Goal: Task Accomplishment & Management: Manage account settings

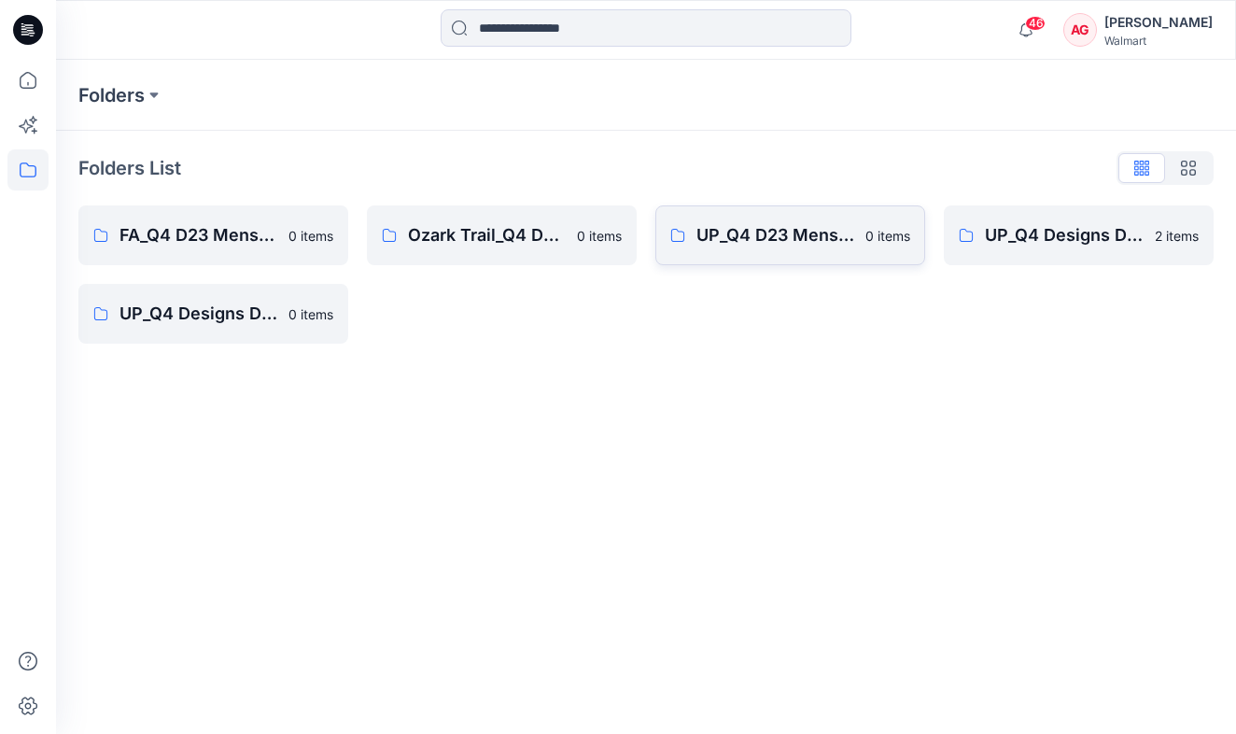
click at [795, 261] on link "UP_Q4 D23 Mens Outerwear 0 items" at bounding box center [790, 235] width 270 height 60
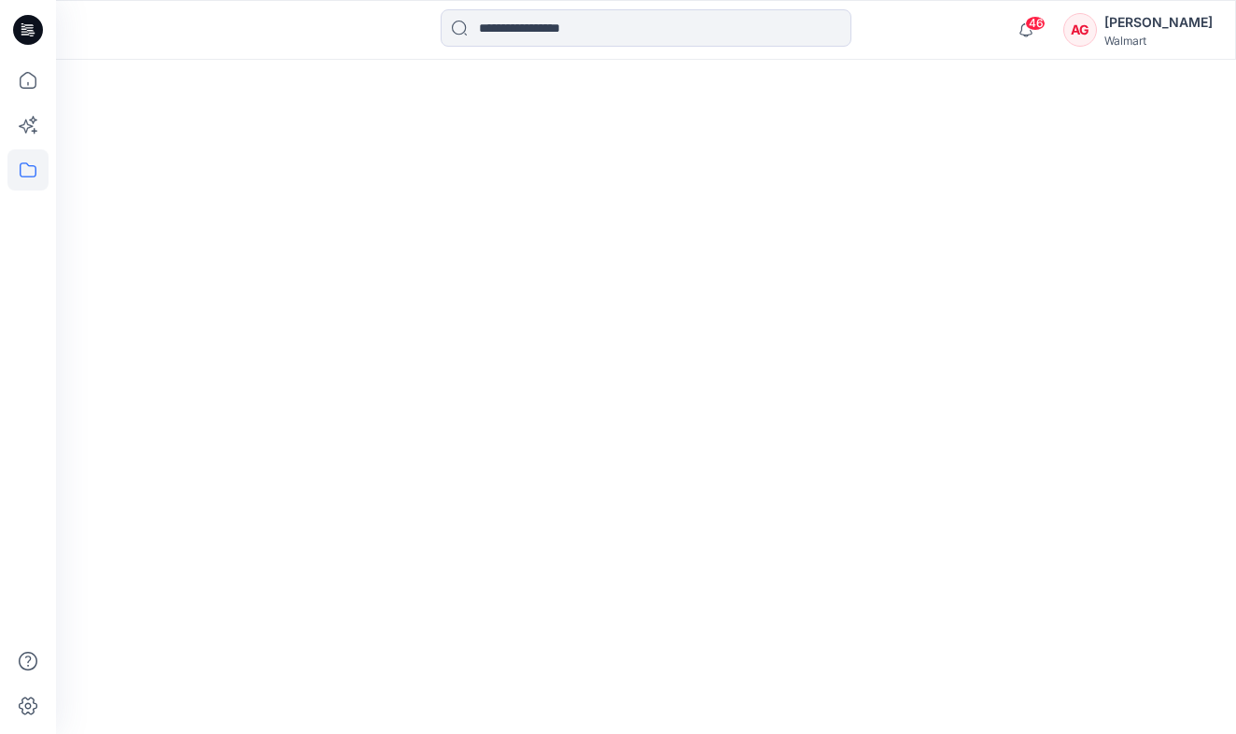
click at [795, 261] on div at bounding box center [646, 397] width 1180 height 674
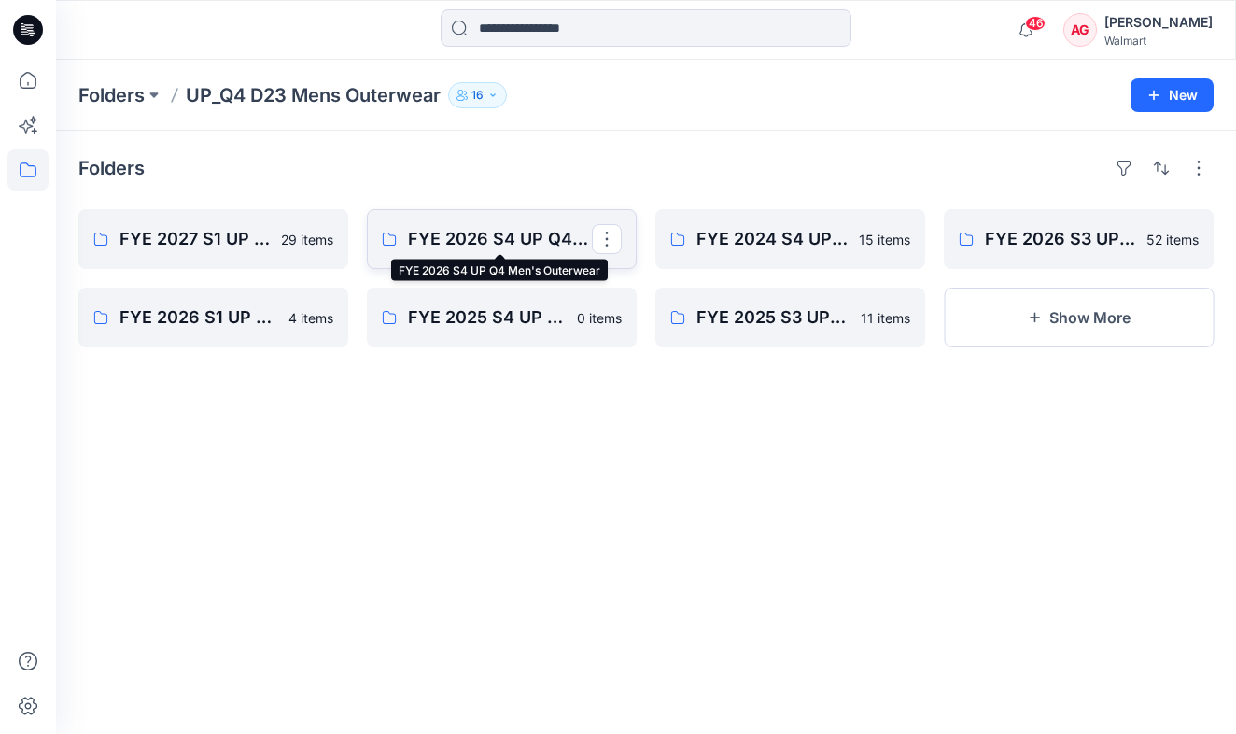
click at [494, 241] on p "FYE 2026 S4 UP Q4 Men's Outerwear" at bounding box center [500, 239] width 184 height 26
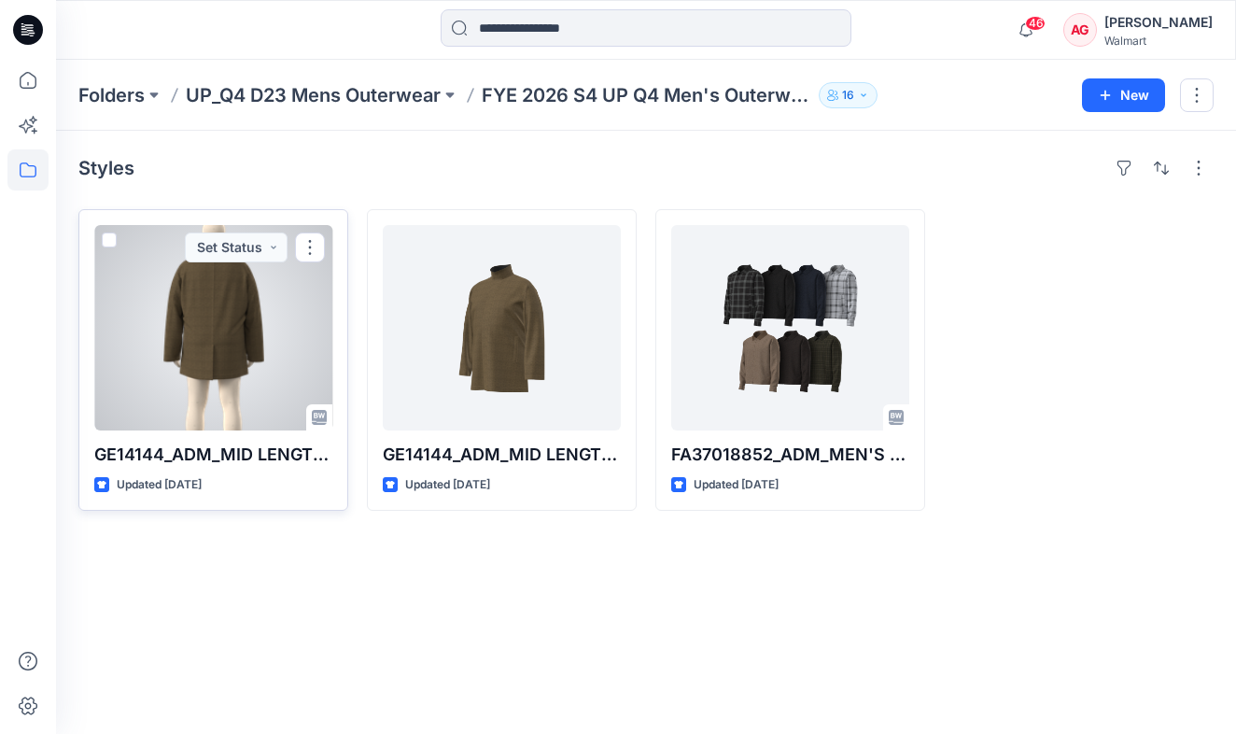
click at [223, 337] on div at bounding box center [213, 327] width 238 height 205
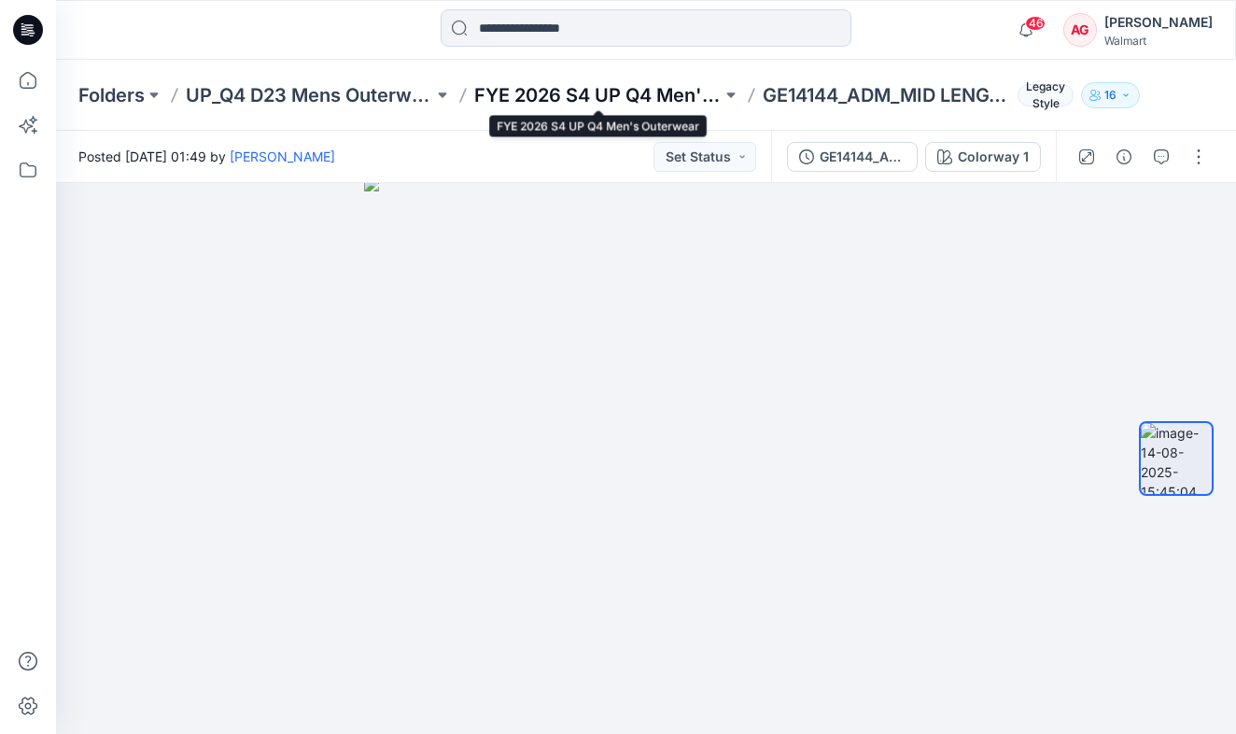
click at [603, 97] on p "FYE 2026 S4 UP Q4 Men's Outerwear" at bounding box center [597, 95] width 247 height 26
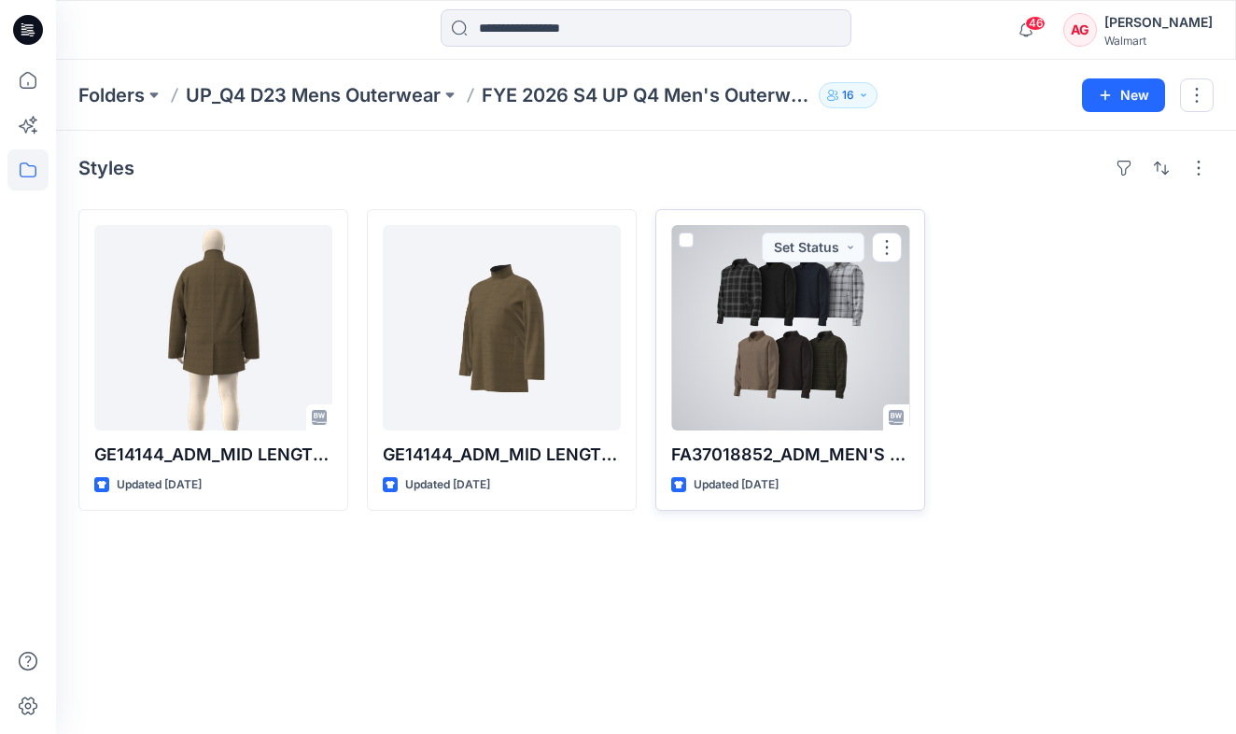
click at [814, 334] on div at bounding box center [790, 327] width 238 height 205
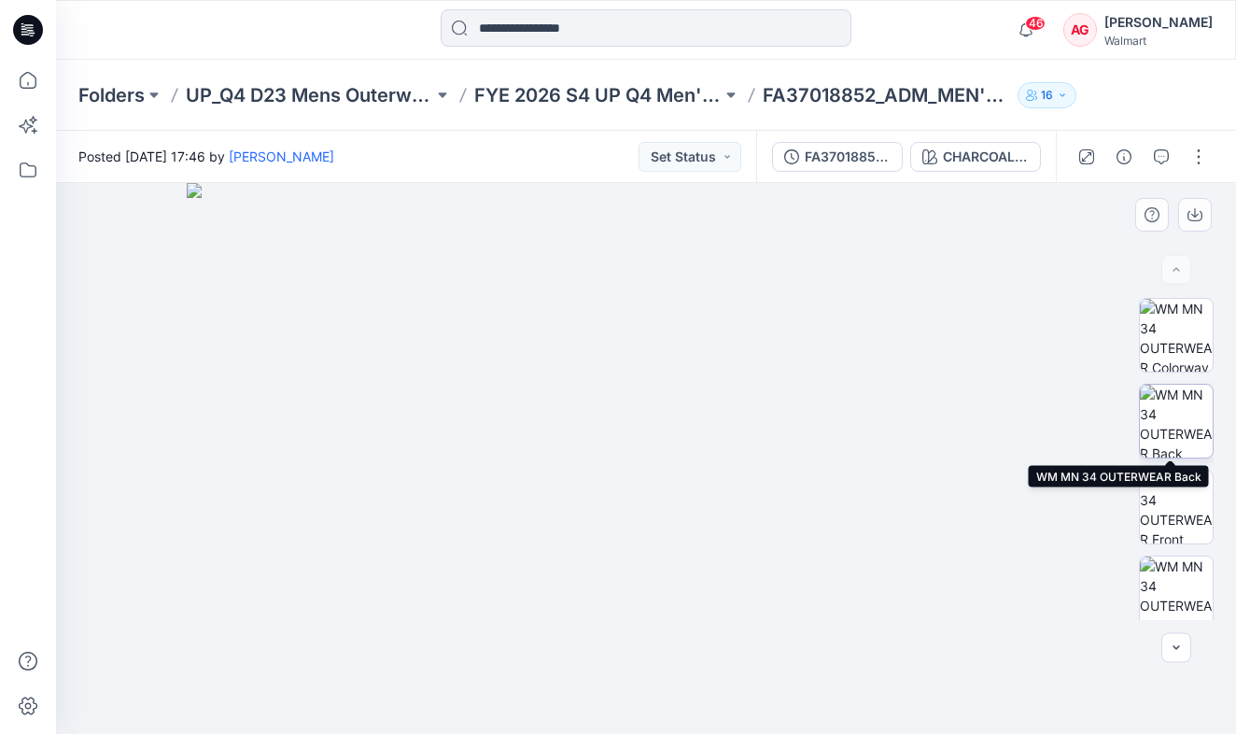
click at [1147, 427] on img at bounding box center [1176, 421] width 73 height 73
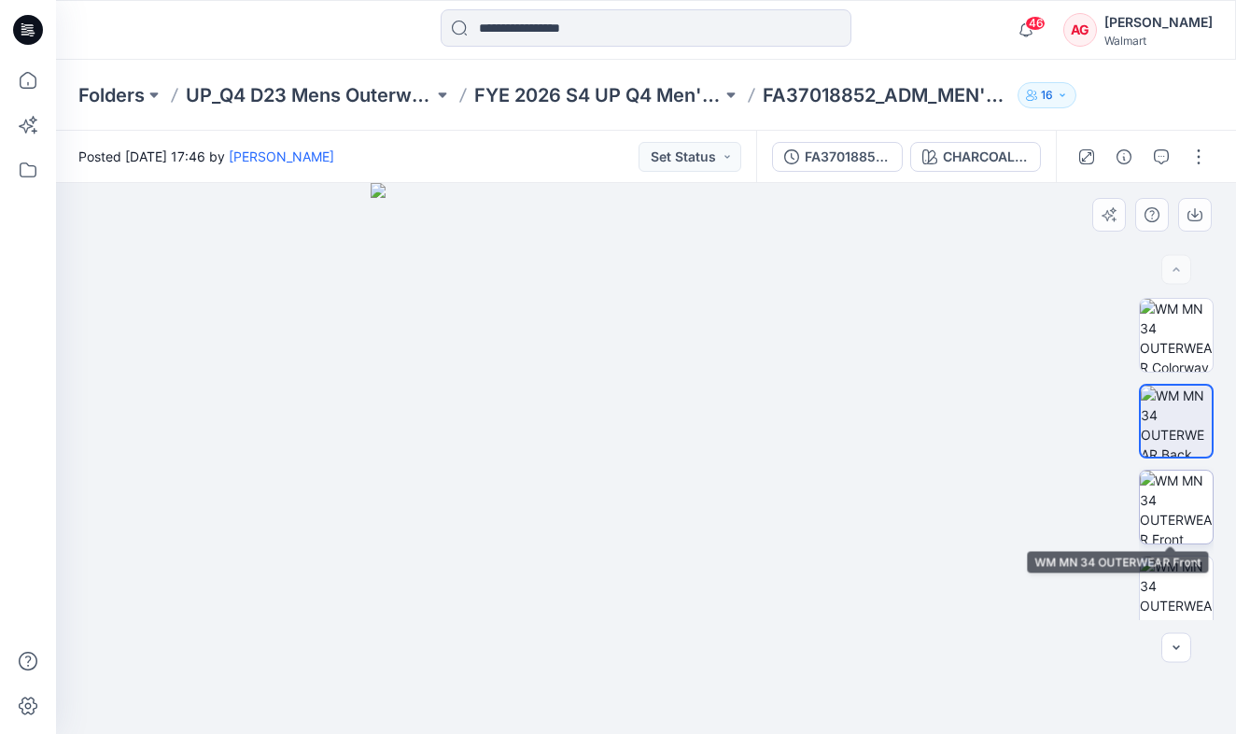
click at [1147, 492] on img at bounding box center [1176, 507] width 73 height 73
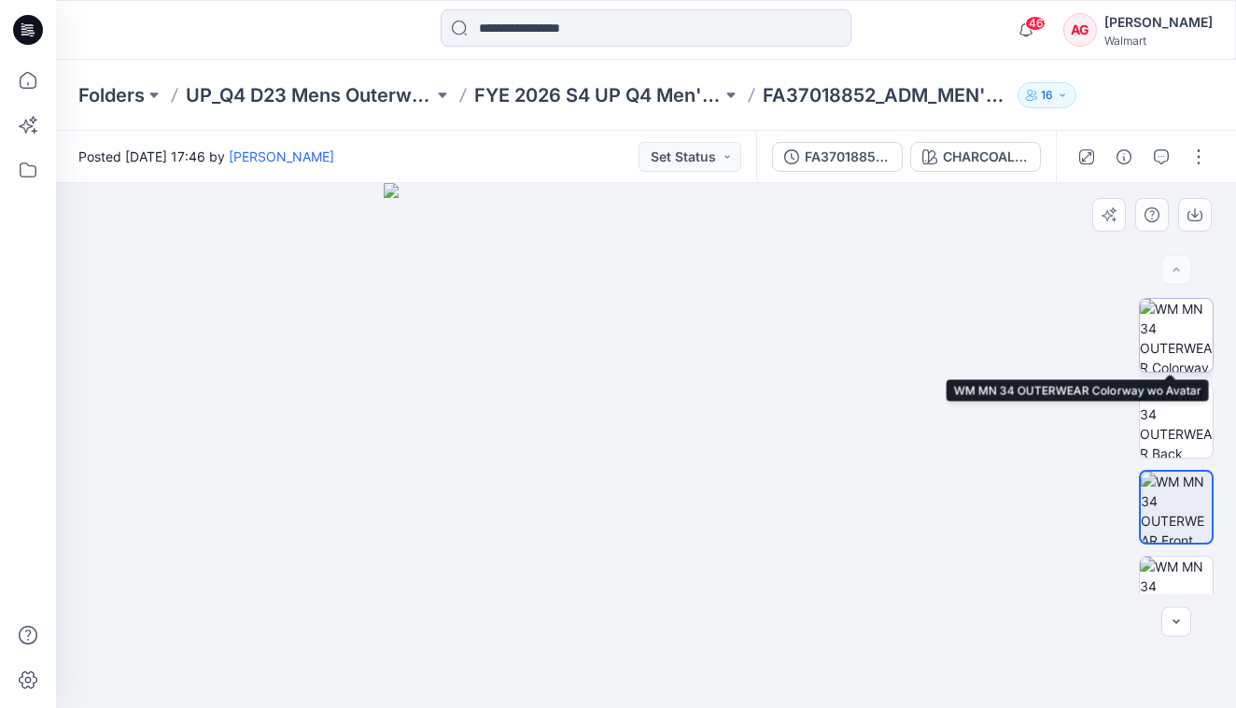
click at [1147, 342] on img at bounding box center [1176, 335] width 73 height 73
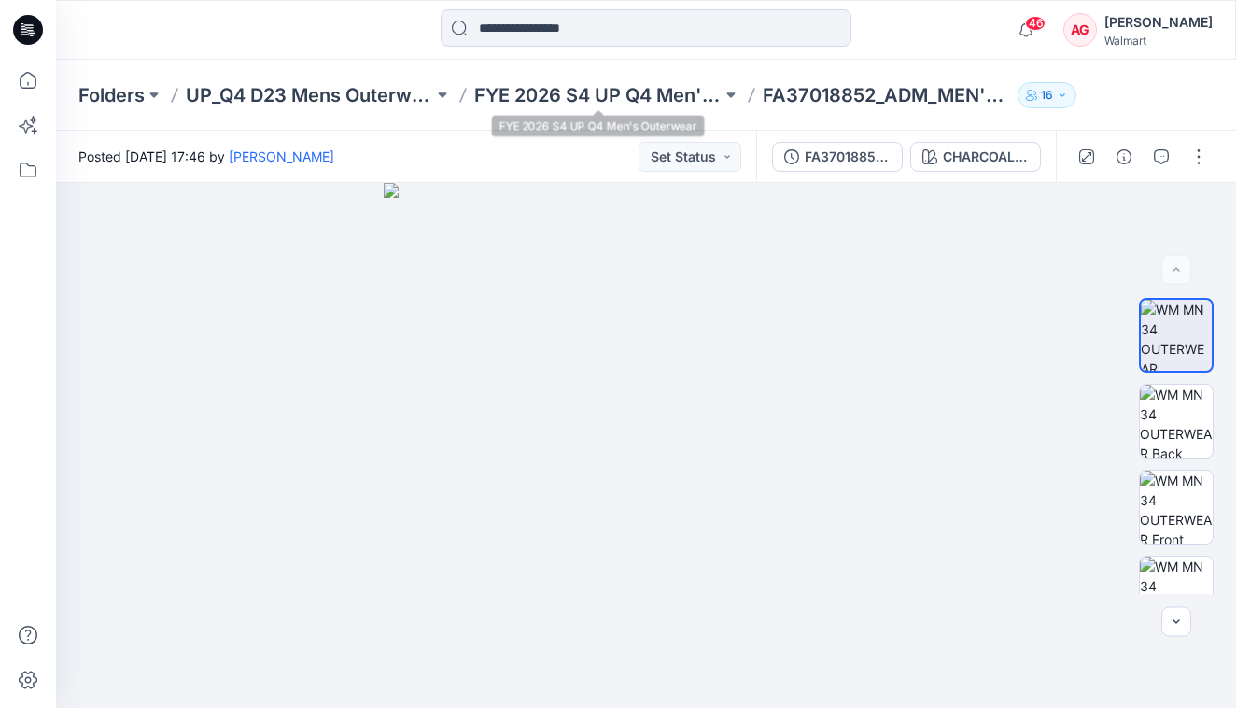
click at [652, 109] on div "Folders UP_Q4 D23 Mens Outerwear FYE 2026 S4 UP Q4 Men's Outerwear FA37018852_A…" at bounding box center [646, 95] width 1180 height 71
click at [655, 101] on p "FYE 2026 S4 UP Q4 Men's Outerwear" at bounding box center [597, 95] width 247 height 26
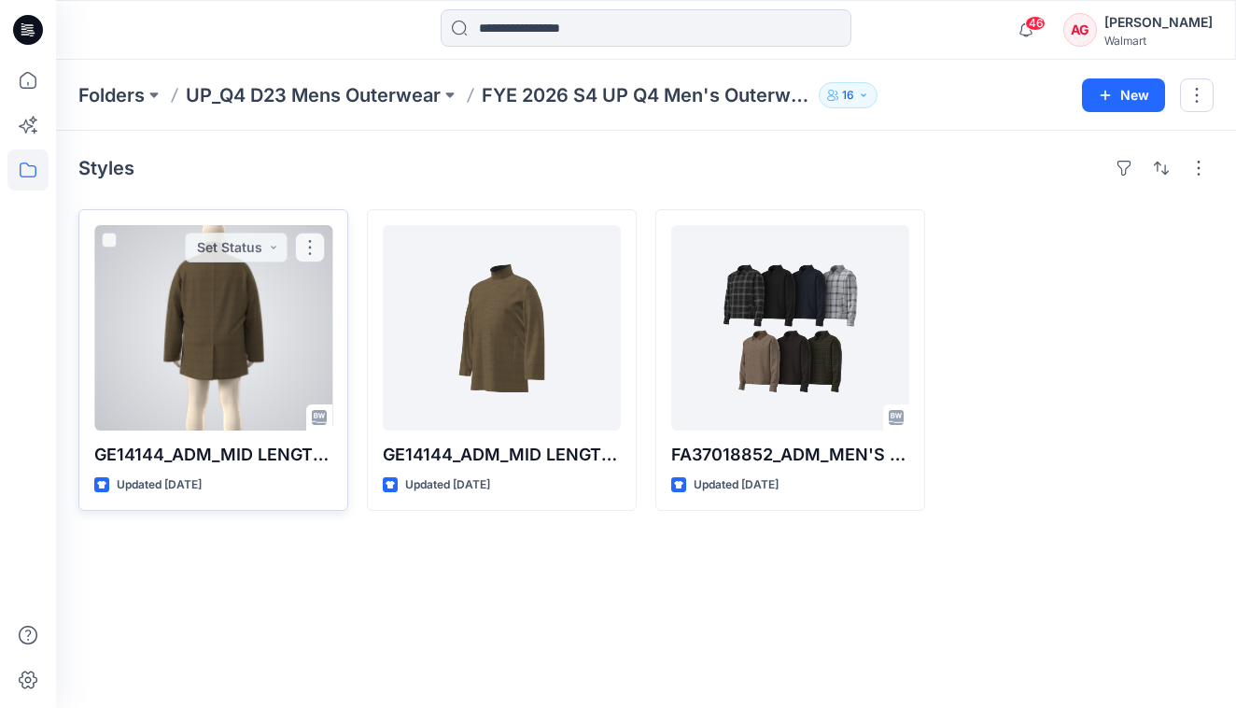
click at [285, 319] on div at bounding box center [213, 327] width 238 height 205
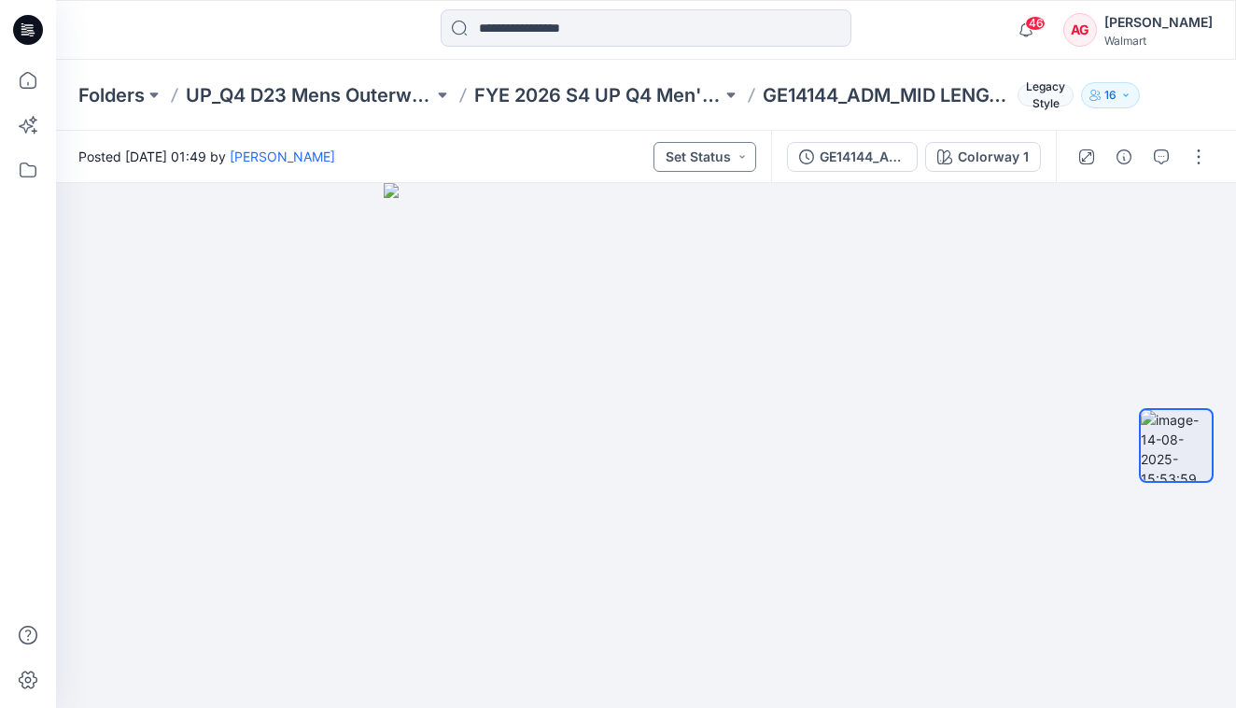
click at [720, 158] on button "Set Status" at bounding box center [705, 157] width 103 height 30
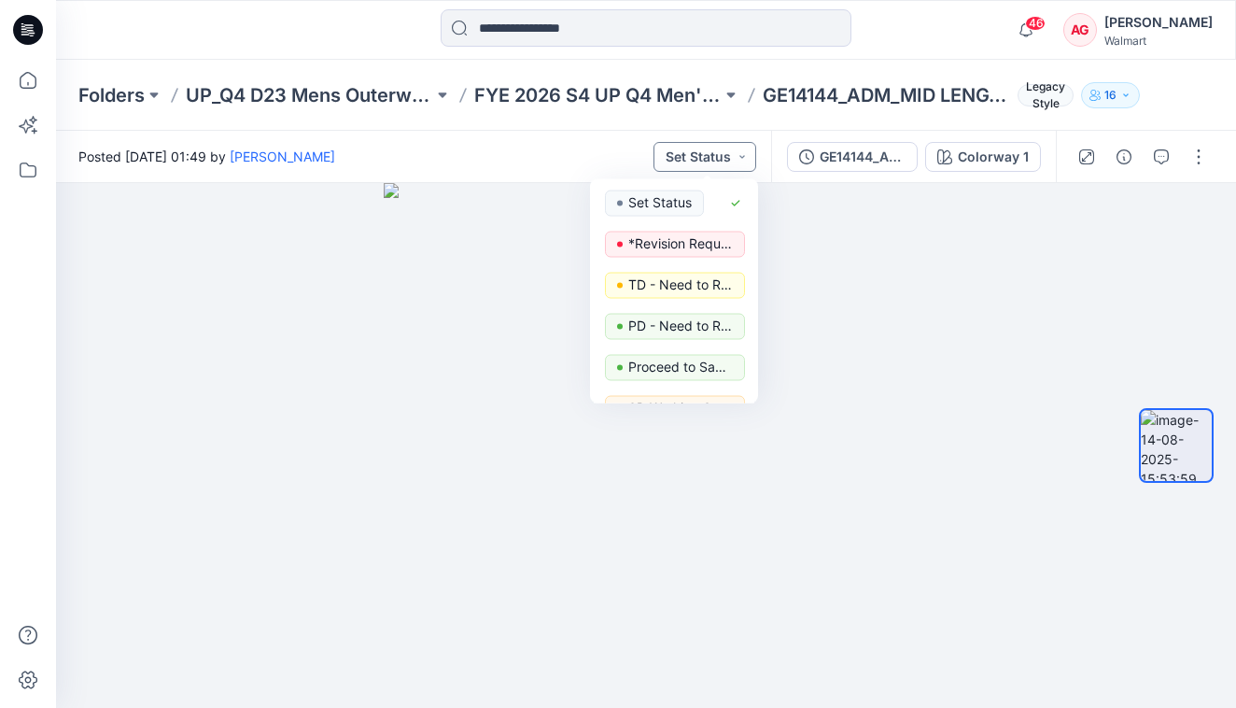
click at [720, 158] on button "Set Status" at bounding box center [705, 157] width 103 height 30
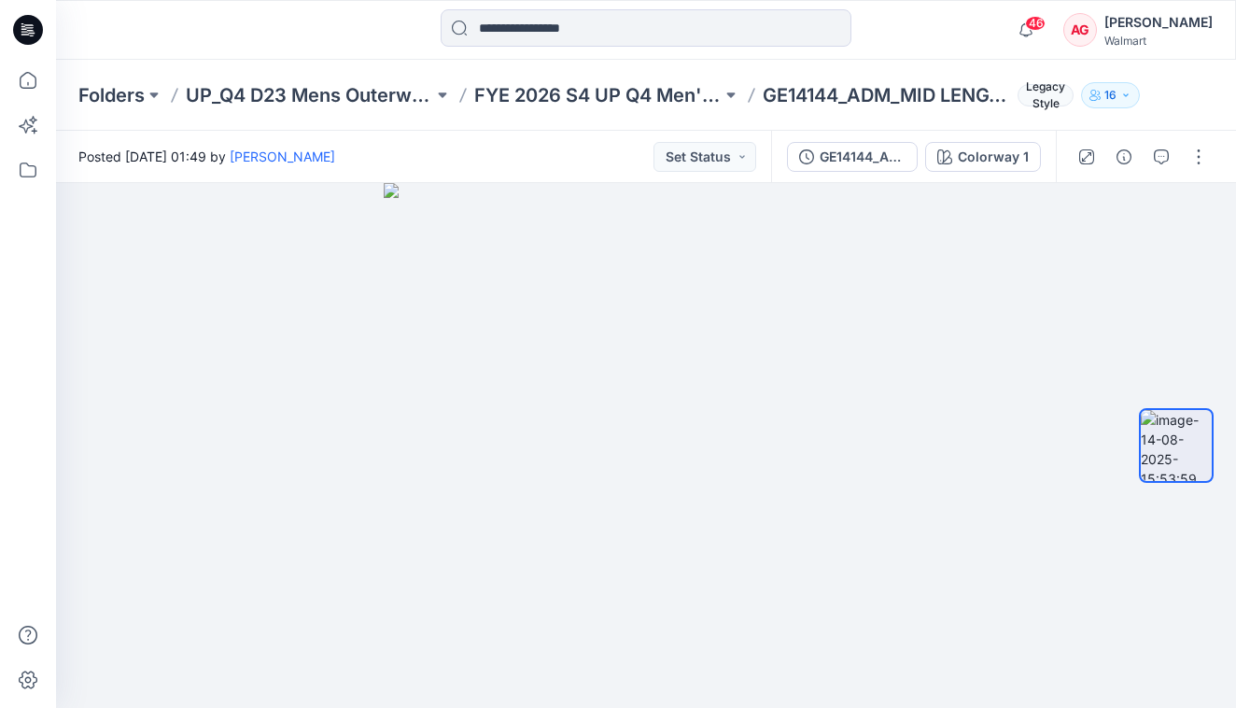
click at [657, 108] on div "Folders UP_Q4 D23 Mens Outerwear FYE 2026 S4 UP Q4 Men's Outerwear GE14144_ADM_…" at bounding box center [646, 95] width 1180 height 71
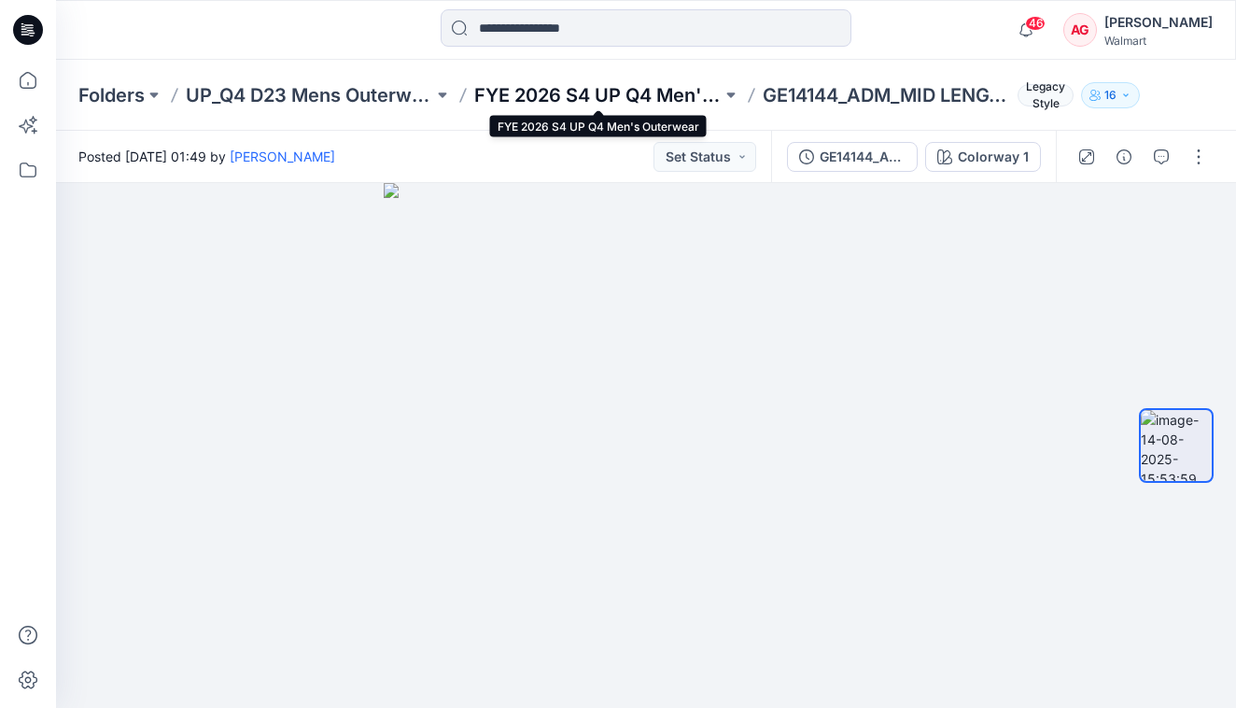
click at [656, 102] on p "FYE 2026 S4 UP Q4 Men's Outerwear" at bounding box center [597, 95] width 247 height 26
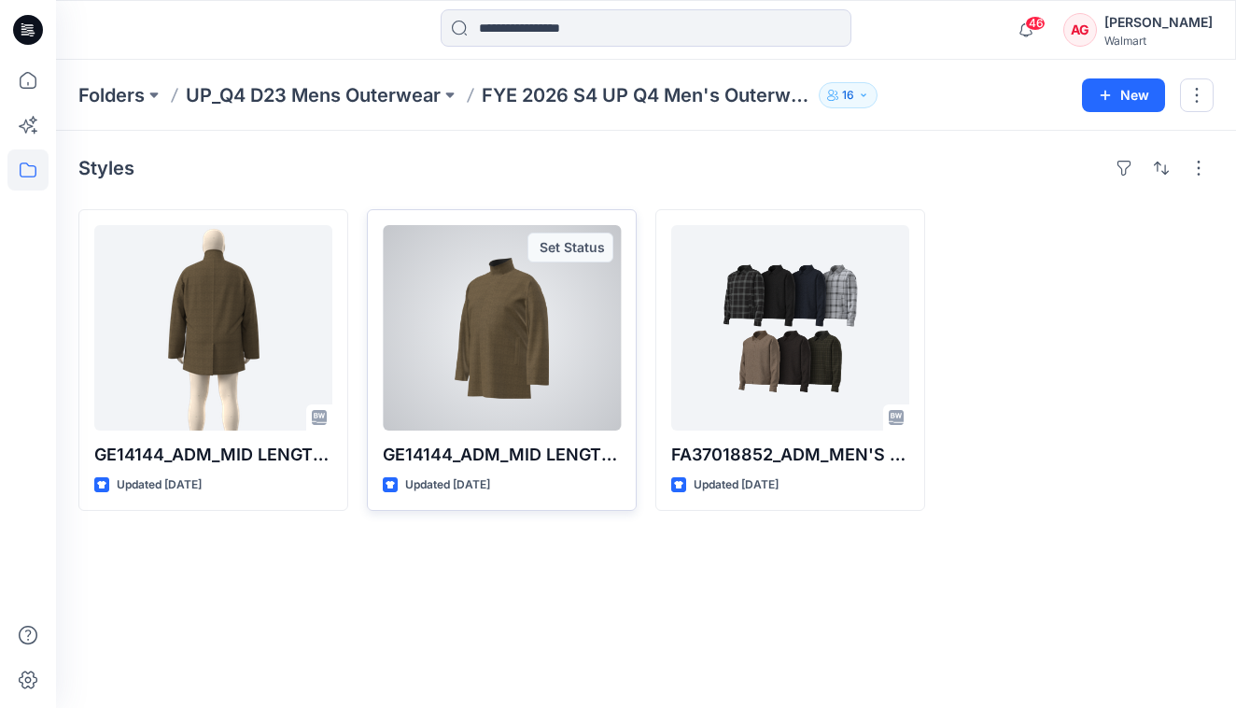
click at [529, 309] on div at bounding box center [502, 327] width 238 height 205
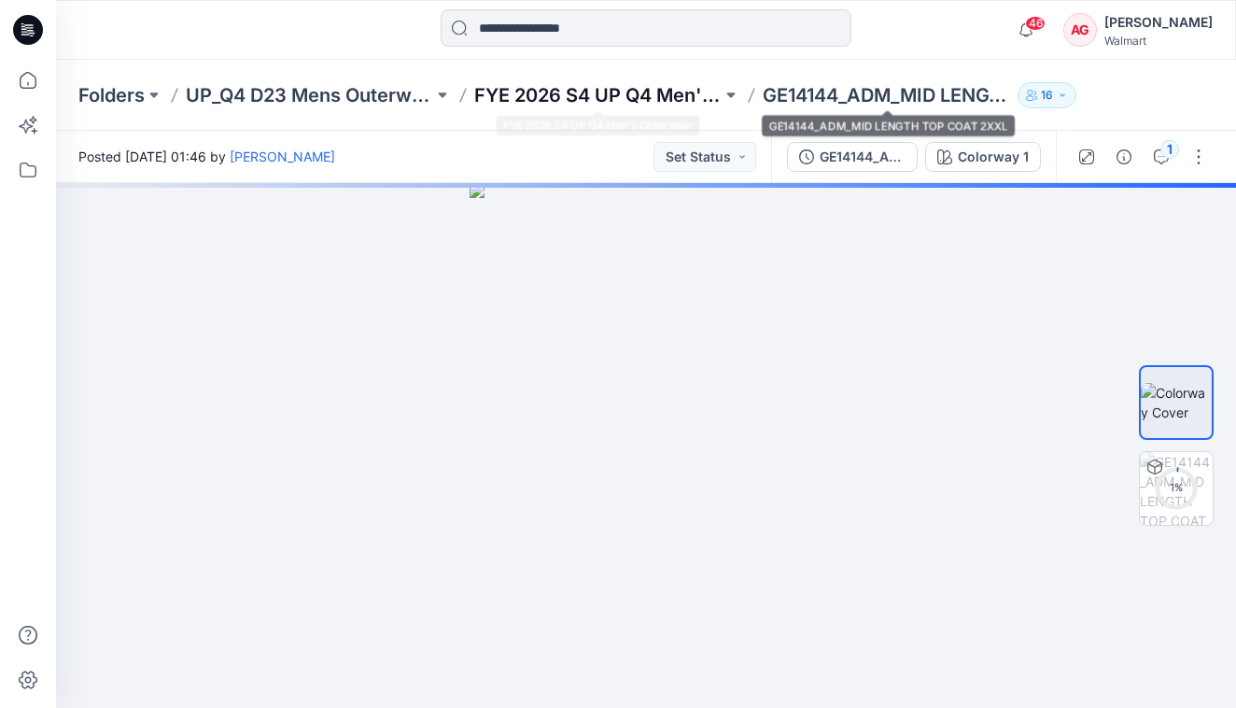
click at [665, 92] on p "FYE 2026 S4 UP Q4 Men's Outerwear" at bounding box center [597, 95] width 247 height 26
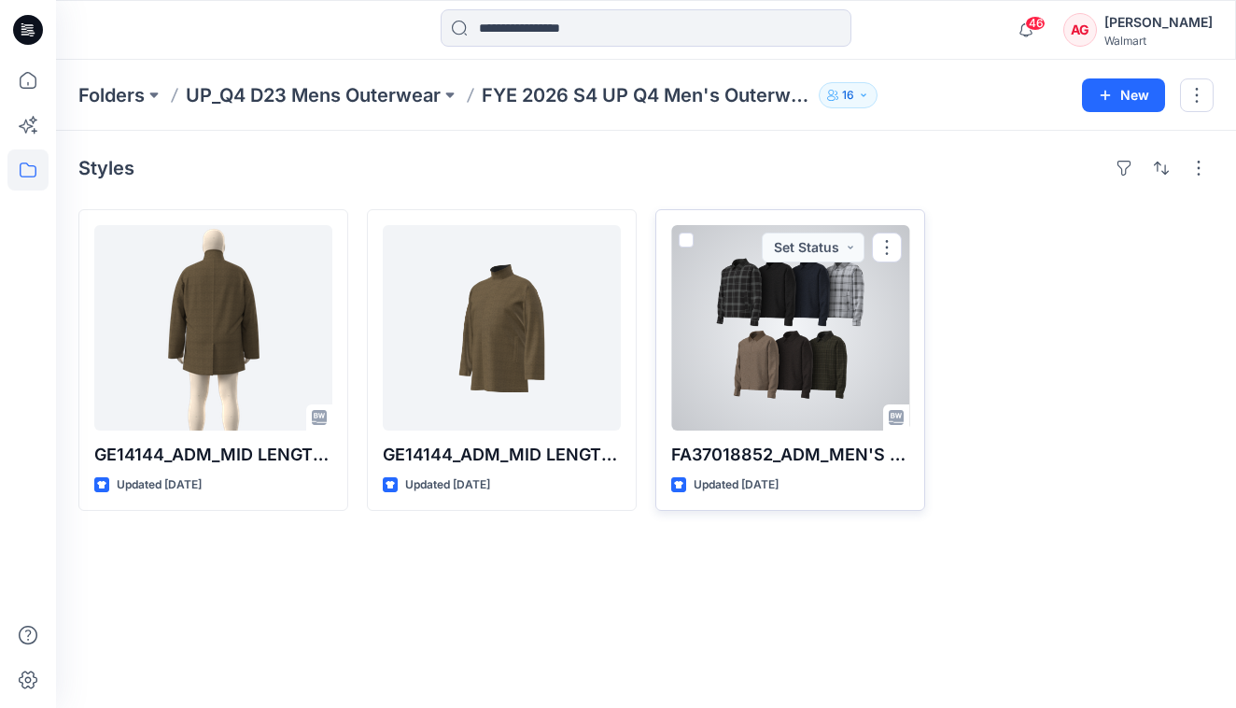
click at [779, 321] on div at bounding box center [790, 327] width 238 height 205
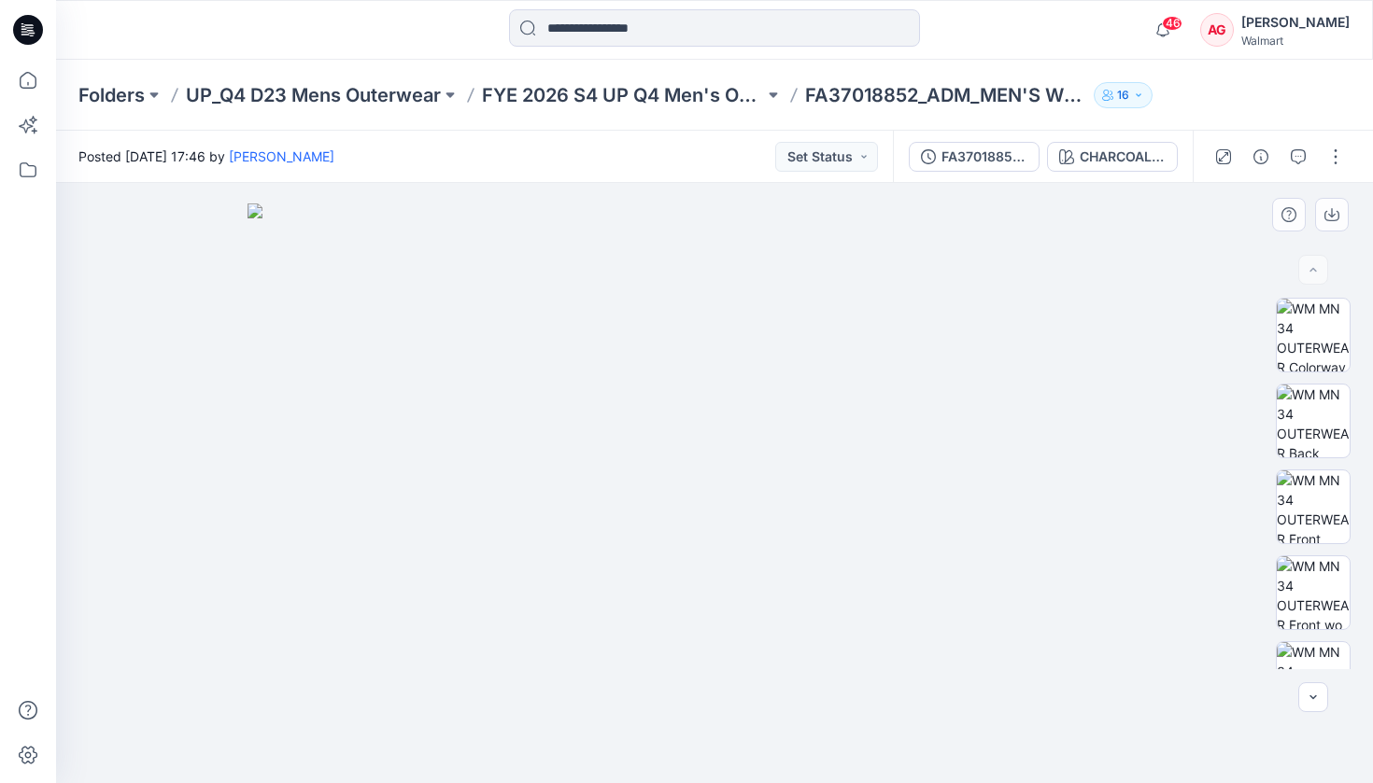
drag, startPoint x: 426, startPoint y: 411, endPoint x: 739, endPoint y: 486, distance: 322.5
click at [739, 486] on img at bounding box center [714, 494] width 934 height 581
click at [1147, 401] on img at bounding box center [1312, 421] width 73 height 73
drag, startPoint x: 814, startPoint y: 426, endPoint x: 808, endPoint y: 447, distance: 22.4
click at [808, 447] on img at bounding box center [715, 483] width 600 height 600
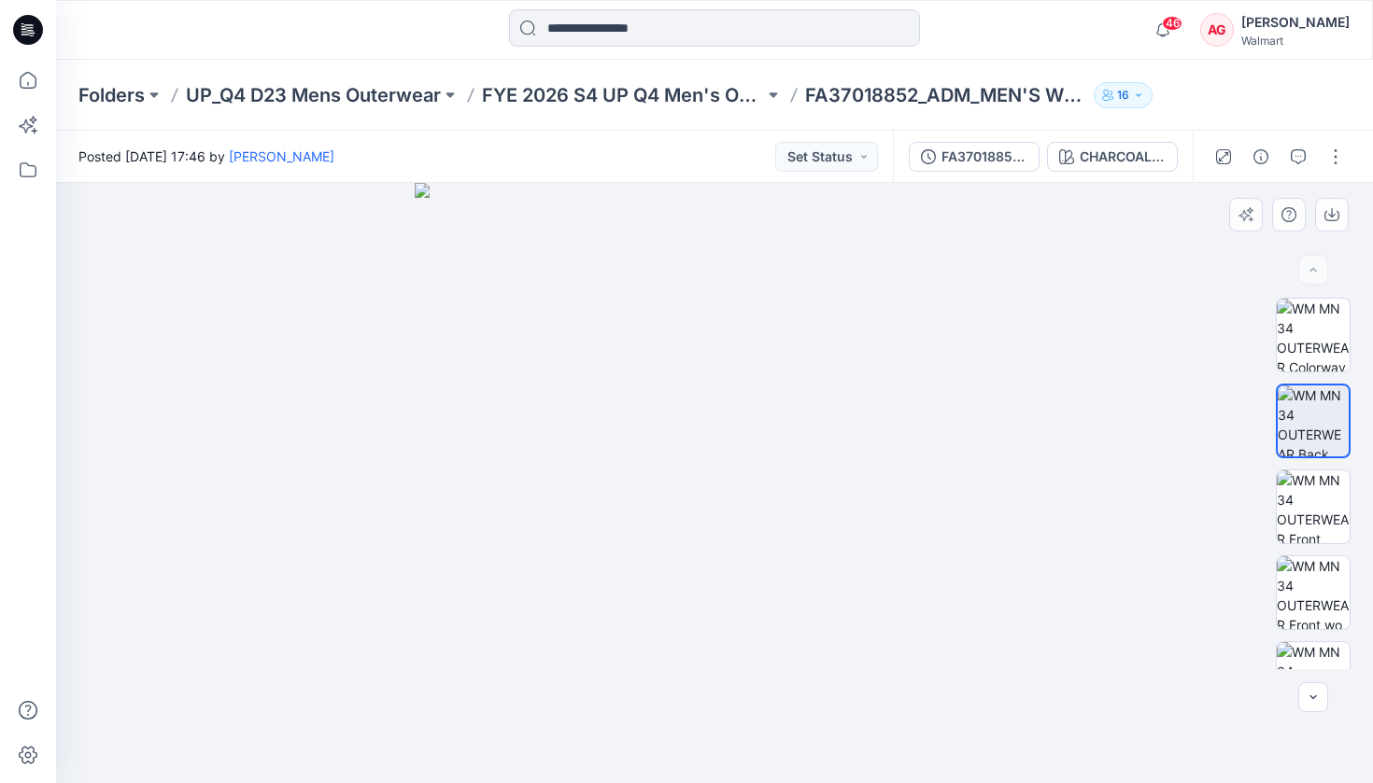
click at [1147, 487] on div at bounding box center [1313, 484] width 120 height 372
click at [1147, 499] on img at bounding box center [1312, 507] width 73 height 73
drag, startPoint x: 903, startPoint y: 542, endPoint x: 651, endPoint y: 544, distance: 252.1
click at [651, 544] on img at bounding box center [715, 483] width 600 height 600
drag, startPoint x: 676, startPoint y: 544, endPoint x: 825, endPoint y: 548, distance: 149.4
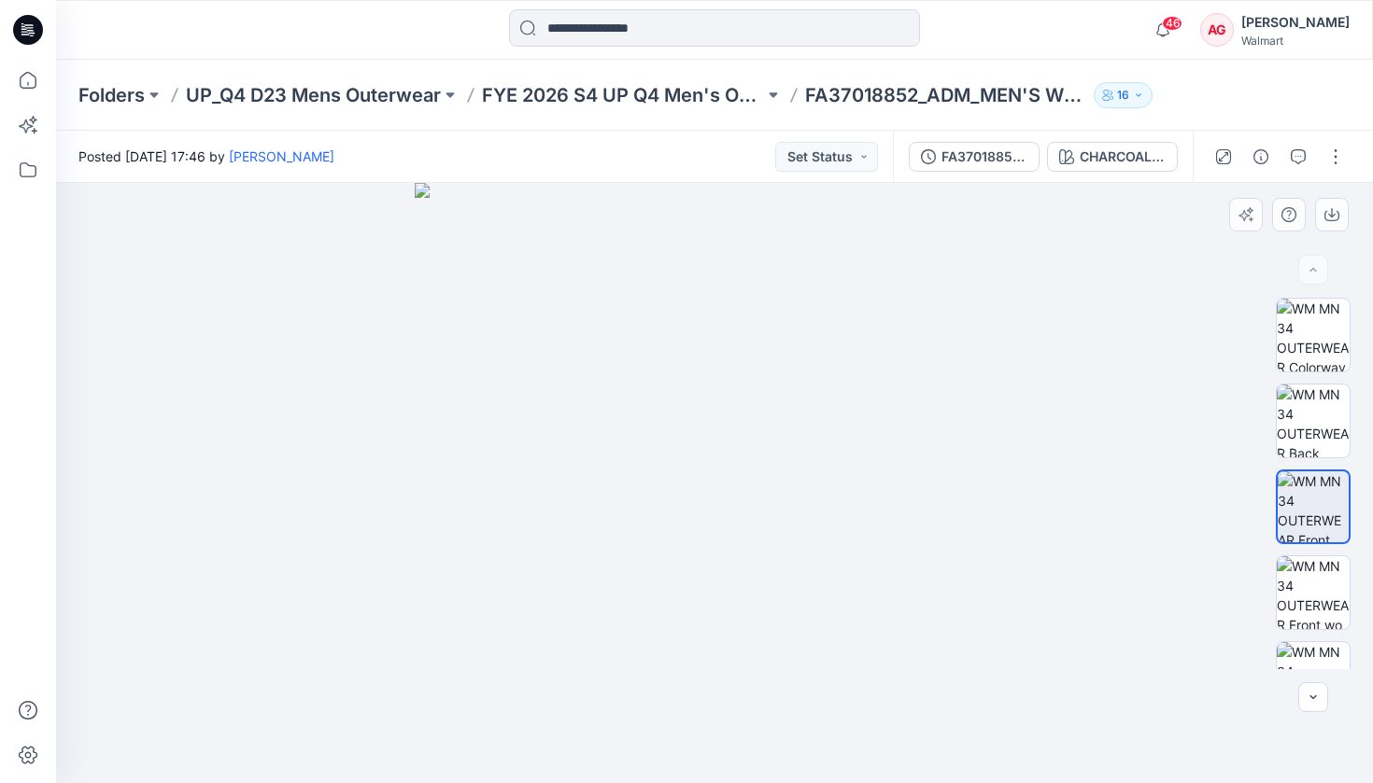
click at [825, 548] on img at bounding box center [715, 483] width 600 height 600
drag, startPoint x: 940, startPoint y: 551, endPoint x: 1152, endPoint y: 627, distance: 225.0
click at [940, 551] on img at bounding box center [715, 483] width 600 height 600
click at [1147, 593] on img at bounding box center [1312, 592] width 73 height 73
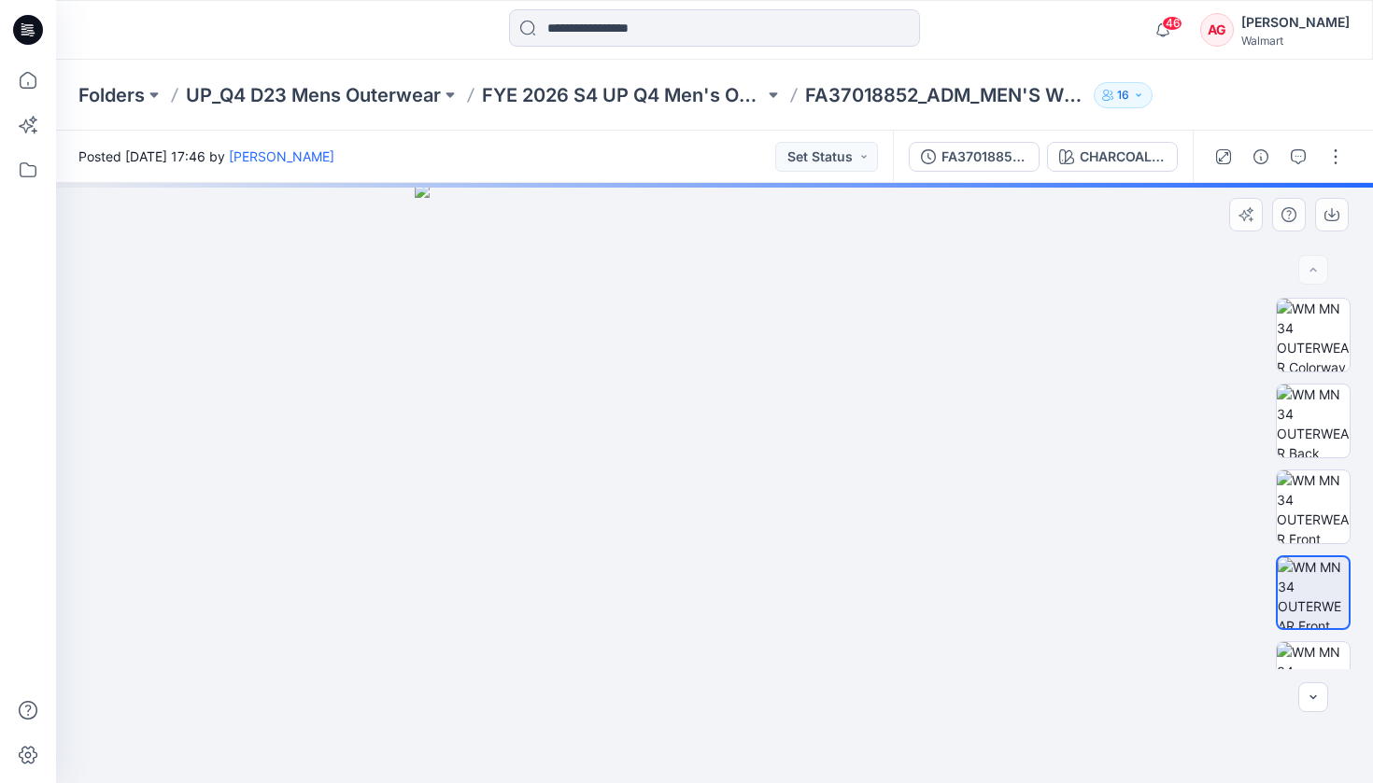
drag, startPoint x: 854, startPoint y: 556, endPoint x: 900, endPoint y: 563, distance: 46.4
click at [900, 563] on div at bounding box center [714, 483] width 1316 height 600
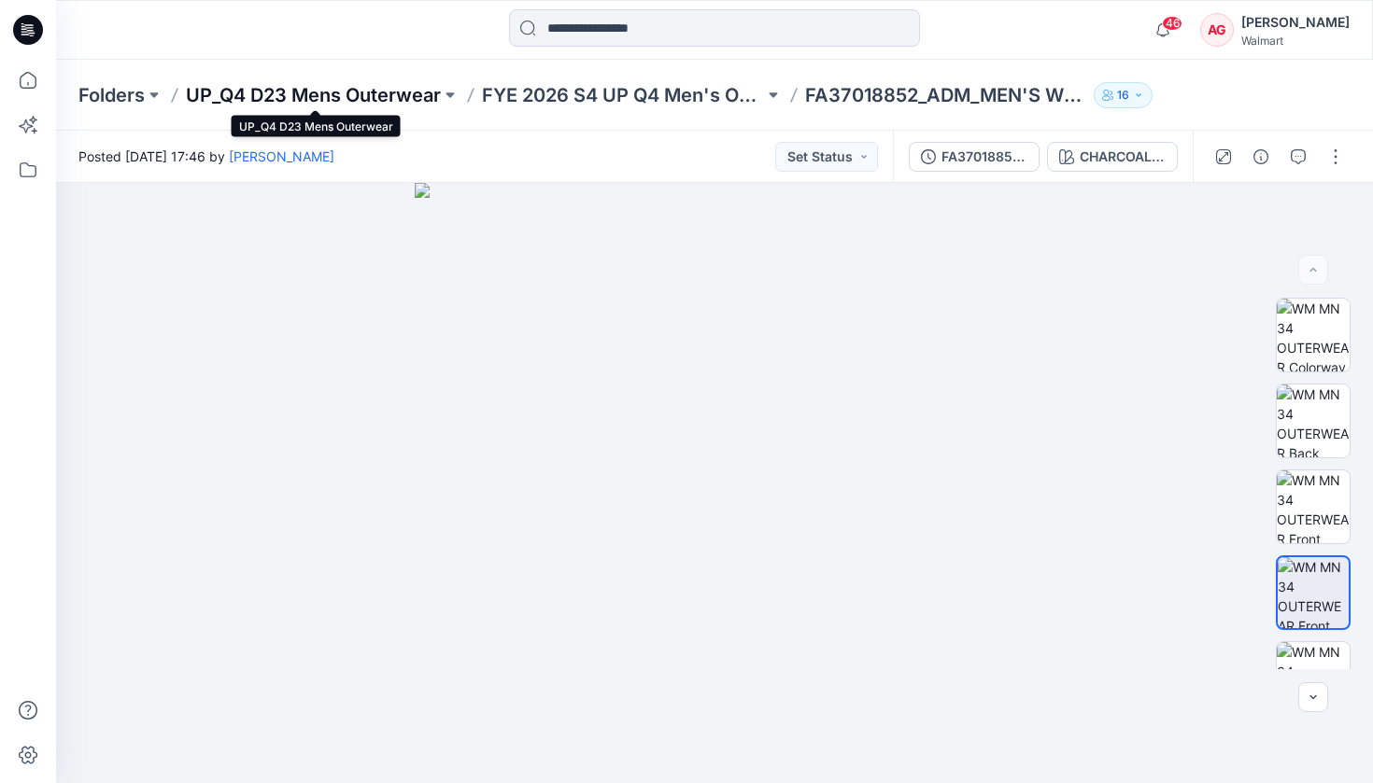
click at [265, 87] on p "UP_Q4 D23 Mens Outerwear" at bounding box center [313, 95] width 255 height 26
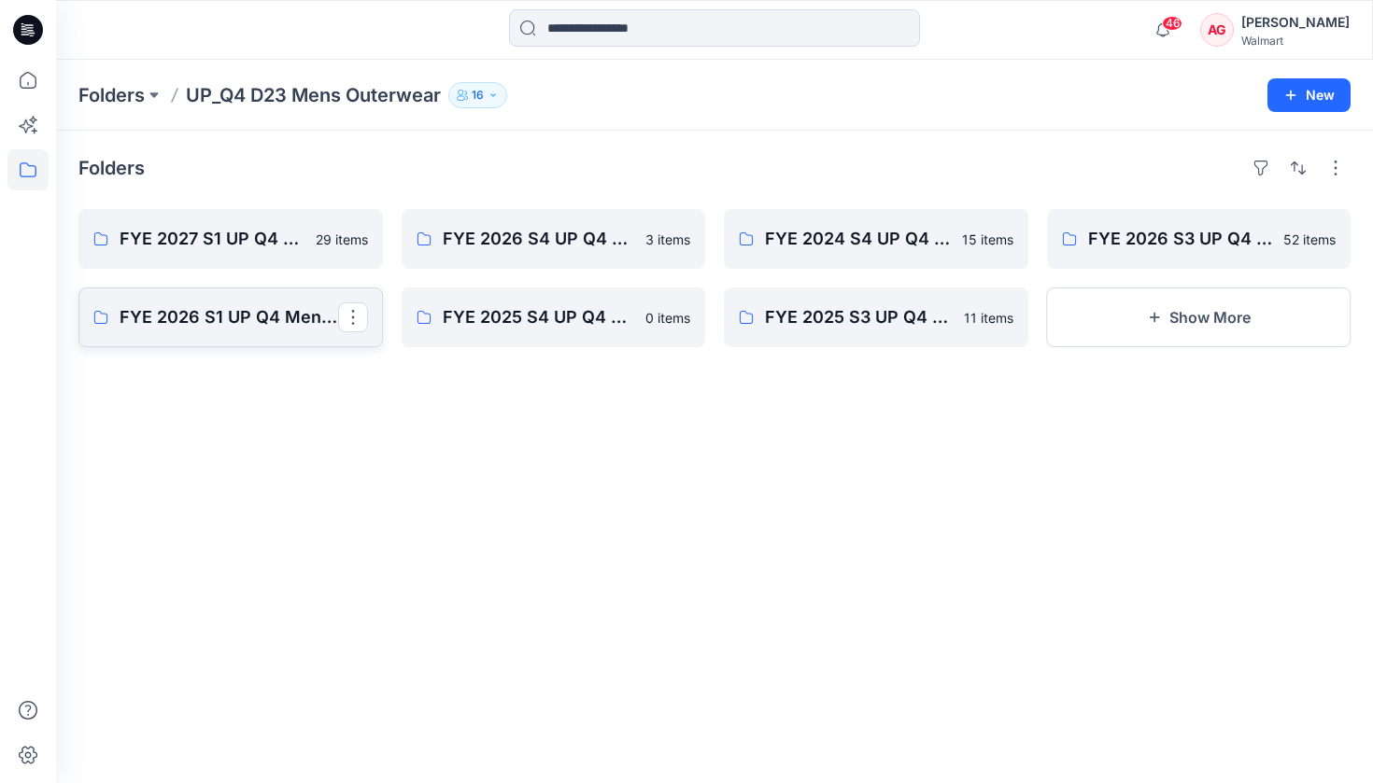
click at [290, 317] on p "FYE 2026 S1 UP Q4 Men's Outerwear" at bounding box center [229, 317] width 218 height 26
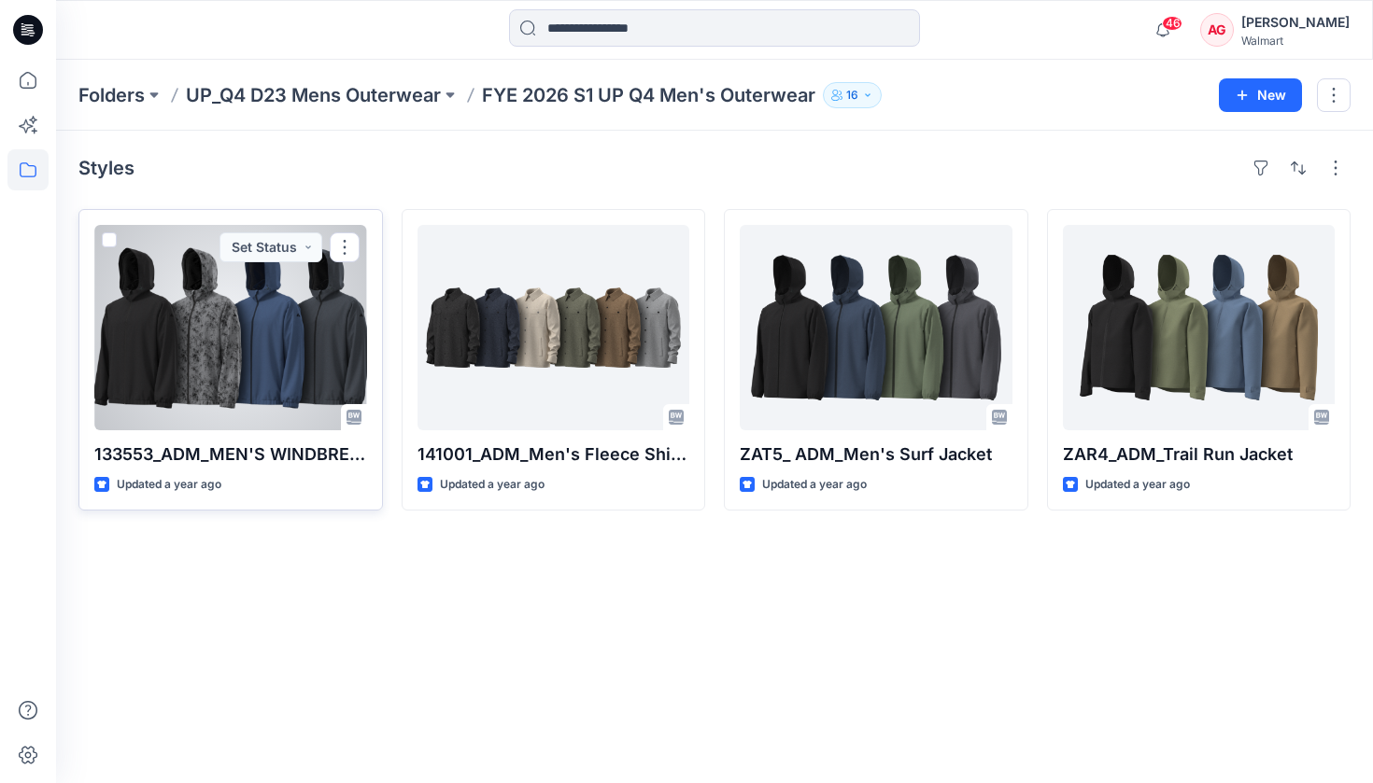
click at [327, 381] on div at bounding box center [230, 327] width 273 height 205
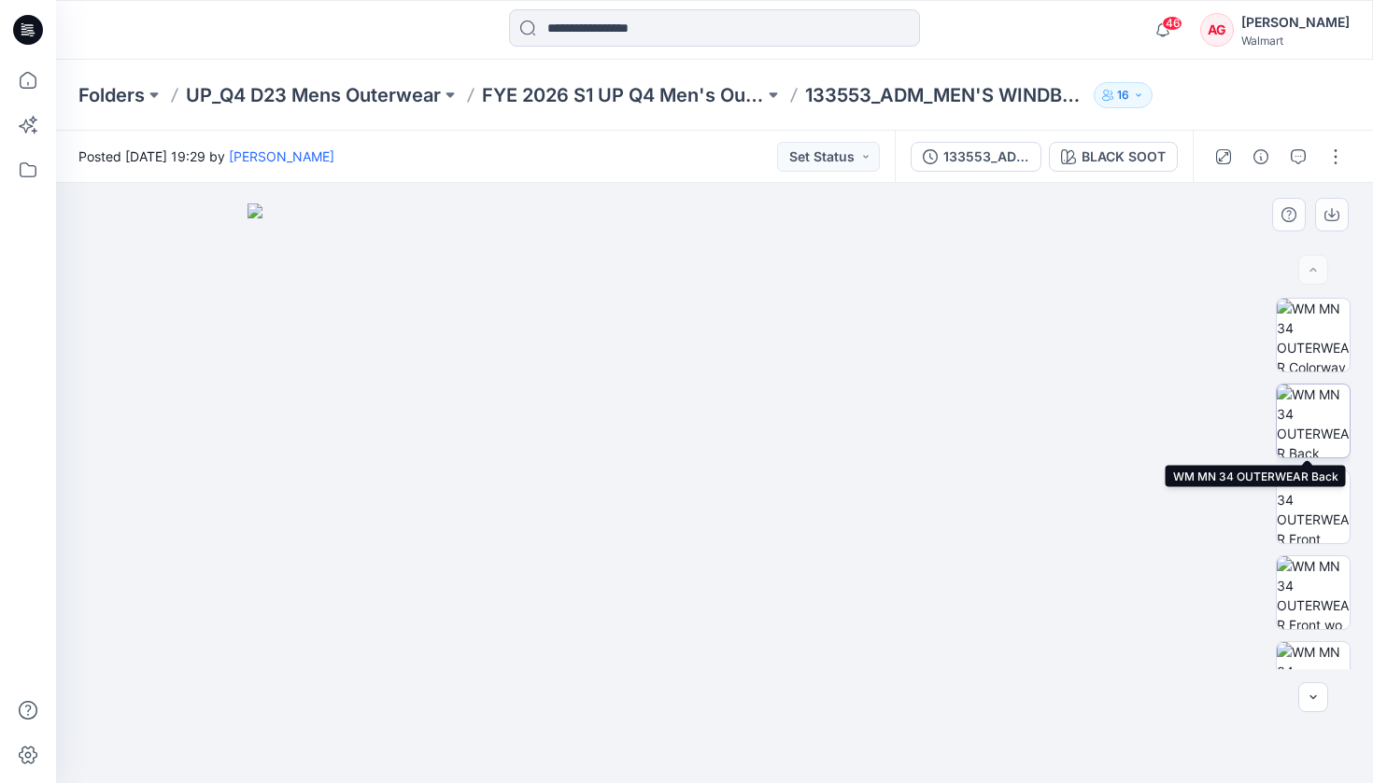
click at [1147, 421] on img at bounding box center [1312, 421] width 73 height 73
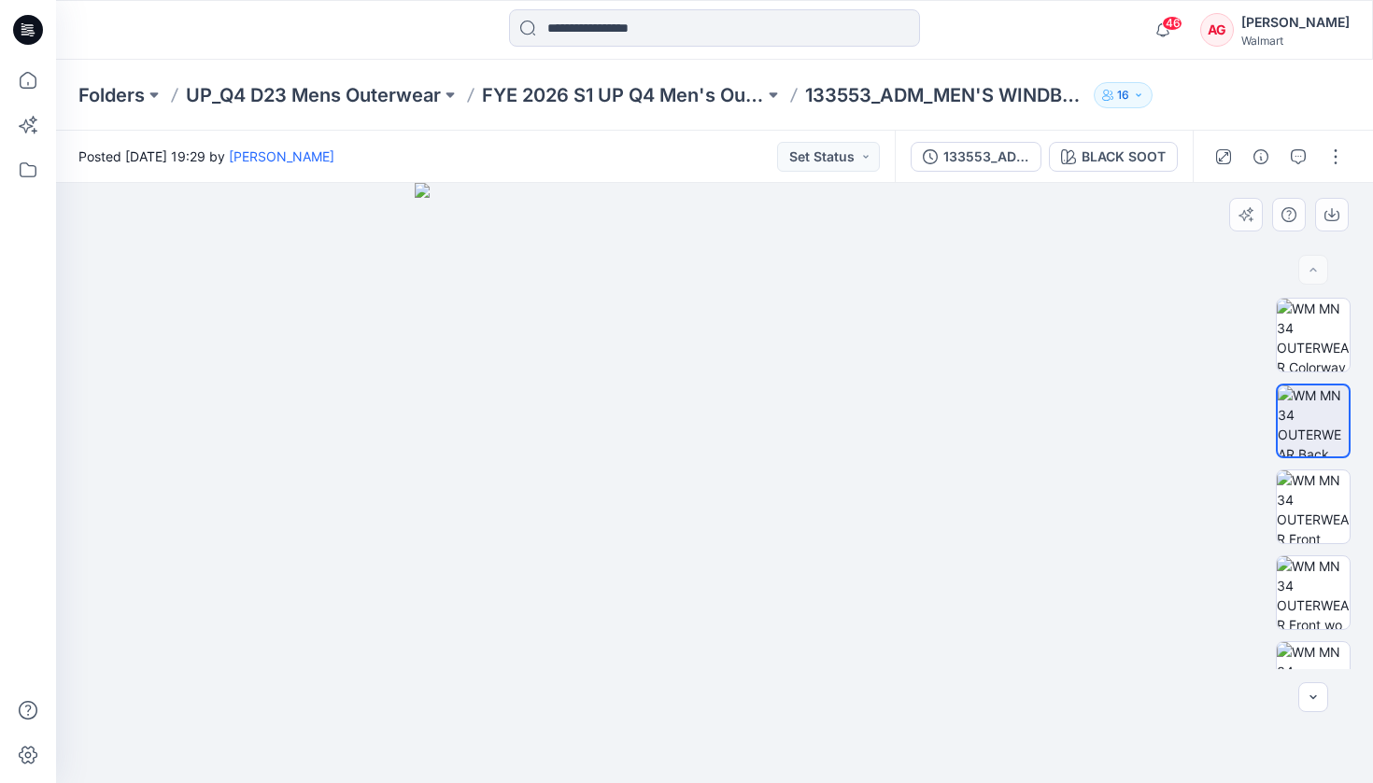
click at [1016, 549] on div at bounding box center [714, 483] width 1316 height 600
drag, startPoint x: 939, startPoint y: 476, endPoint x: 782, endPoint y: 501, distance: 158.9
click at [781, 501] on img at bounding box center [715, 483] width 600 height 600
click at [1147, 349] on img at bounding box center [1312, 335] width 73 height 73
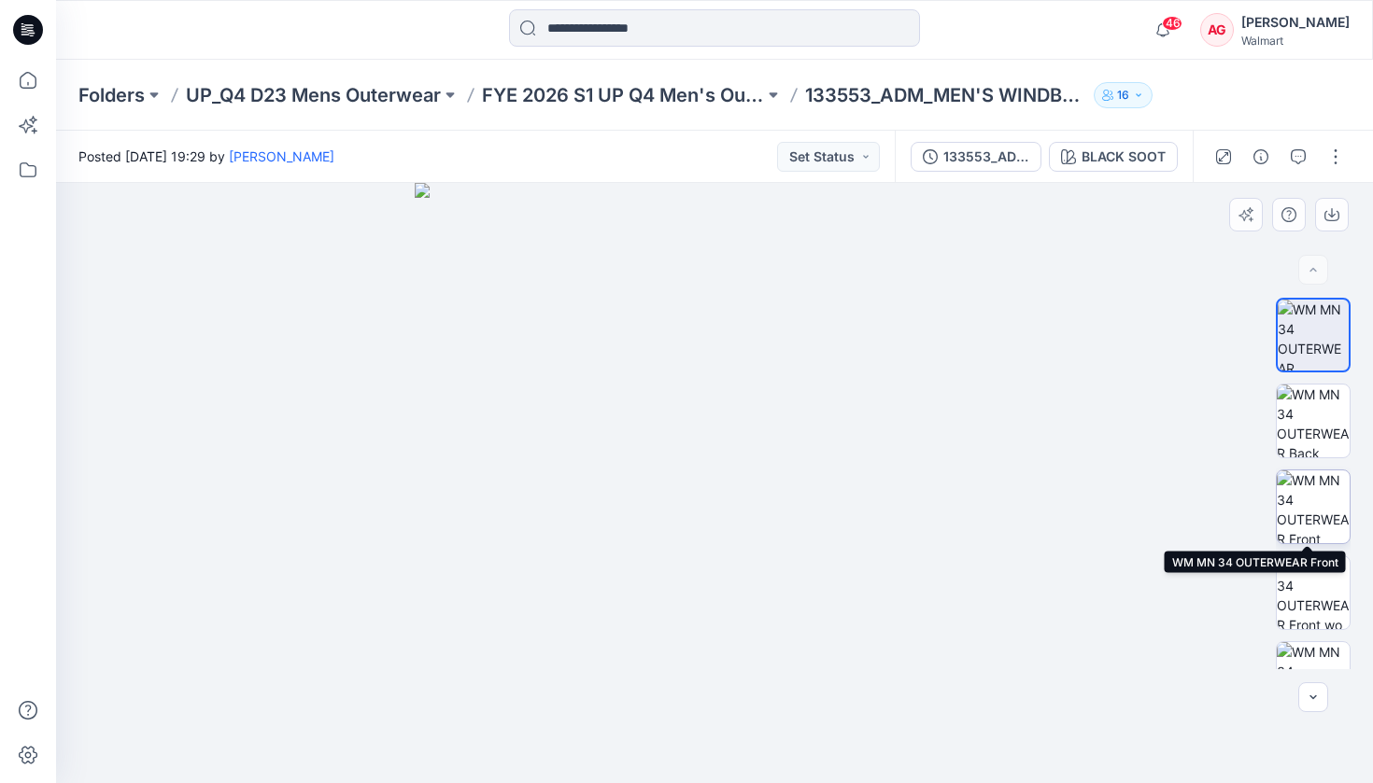
click at [1147, 512] on img at bounding box center [1312, 507] width 73 height 73
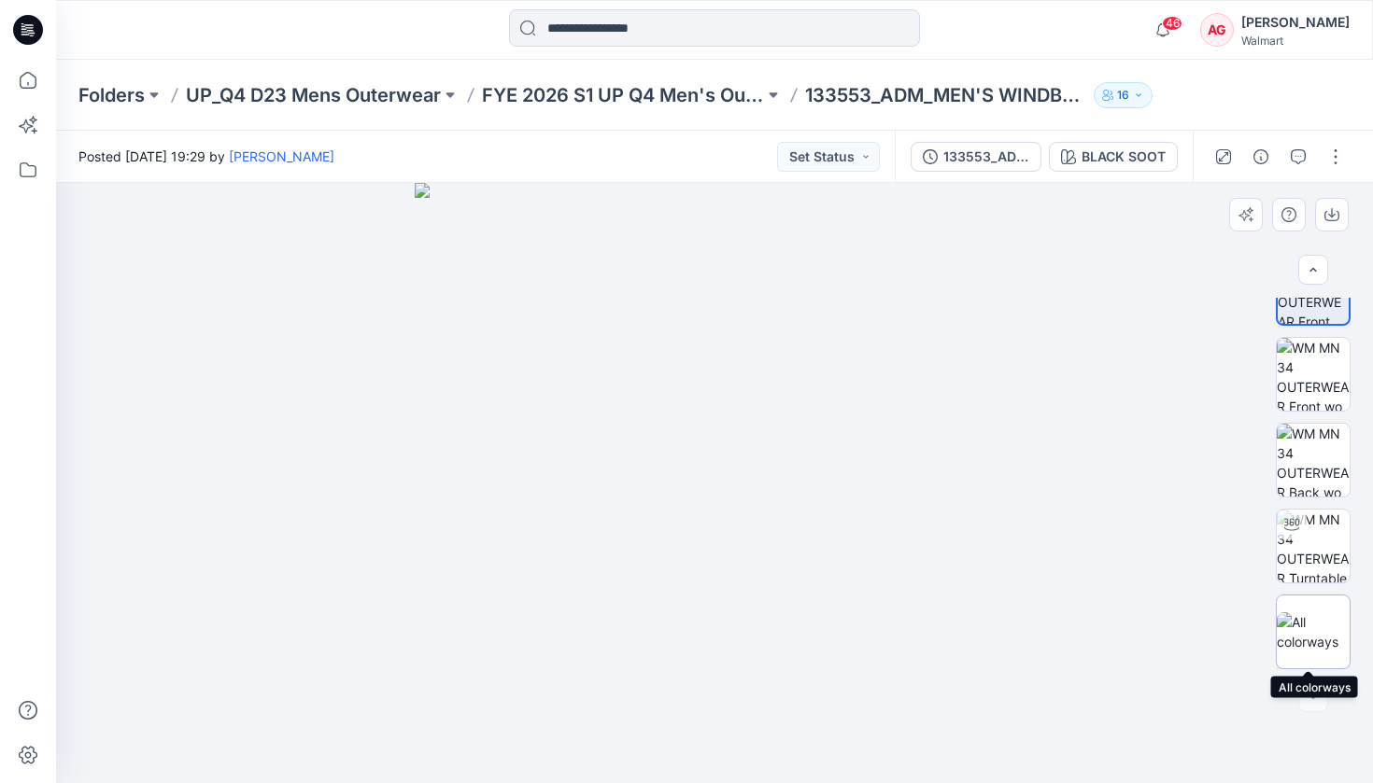
click at [1147, 612] on img at bounding box center [1312, 631] width 73 height 39
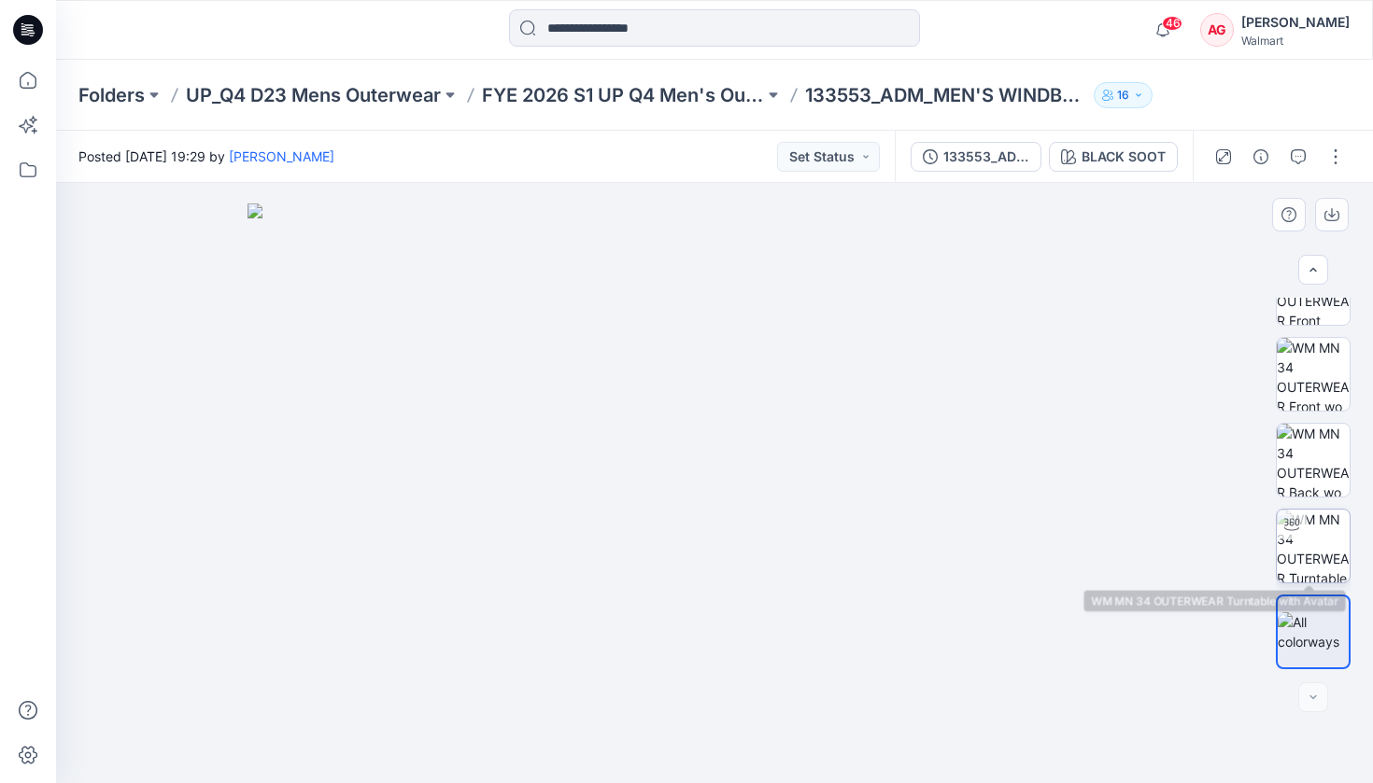
click at [1147, 530] on img at bounding box center [1312, 546] width 73 height 73
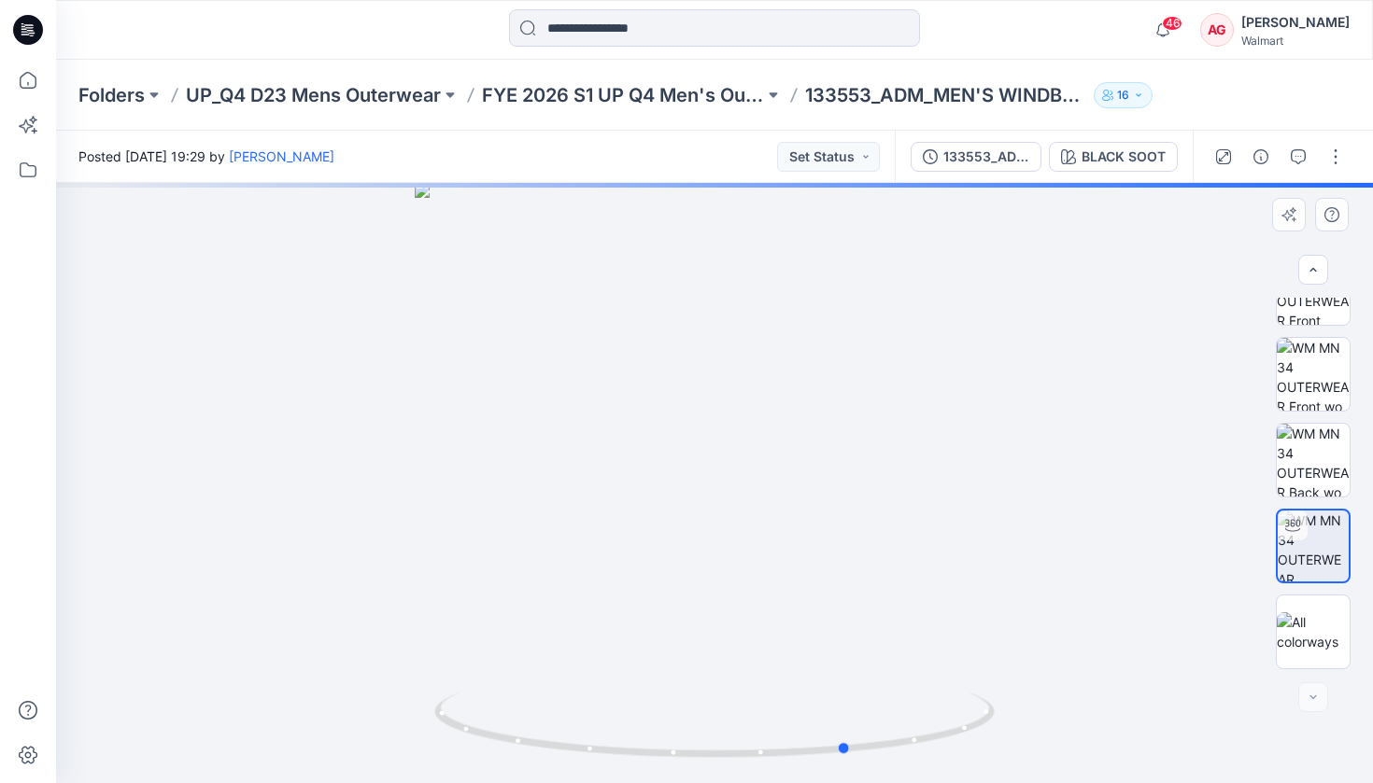
drag, startPoint x: 884, startPoint y: 578, endPoint x: 1052, endPoint y: 573, distance: 168.1
click at [1052, 573] on div at bounding box center [714, 483] width 1316 height 600
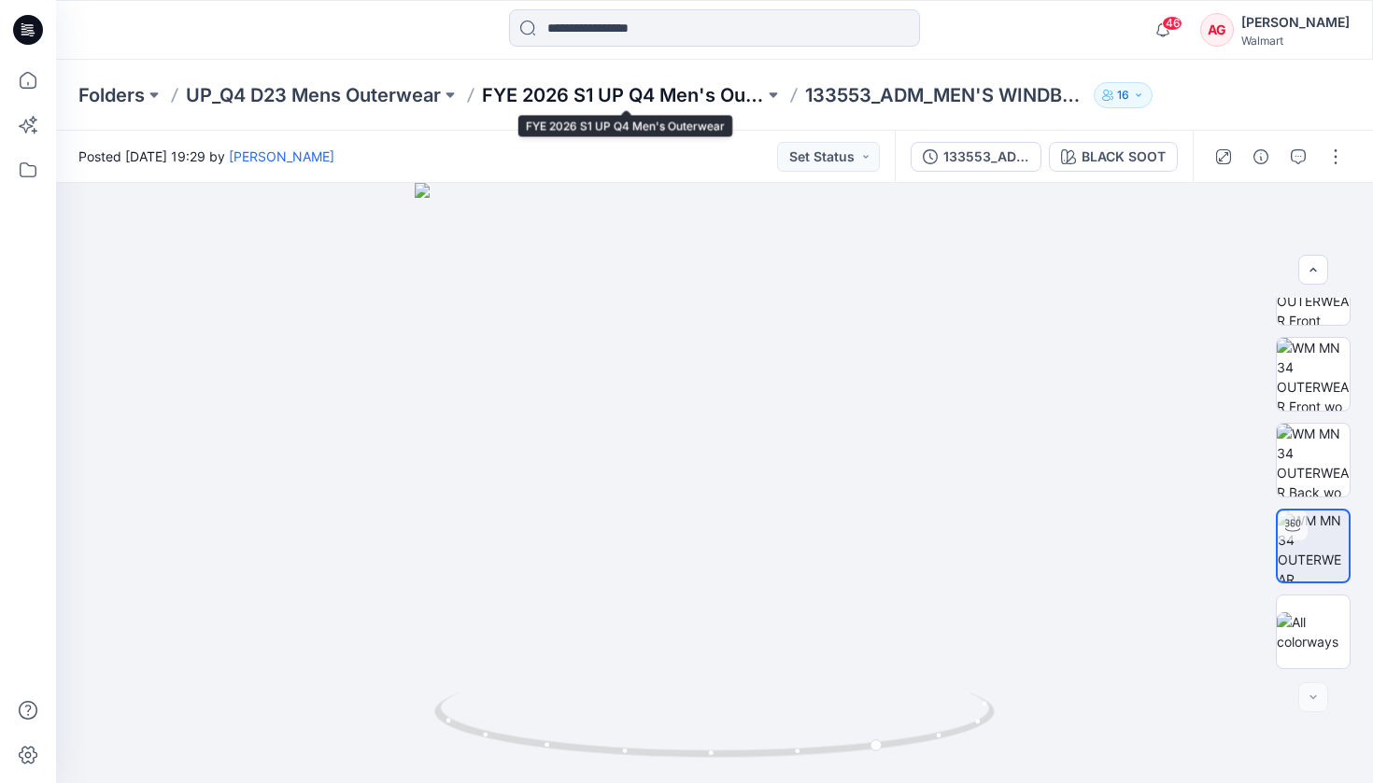
click at [684, 103] on p "FYE 2026 S1 UP Q4 Men's Outerwear" at bounding box center [623, 95] width 282 height 26
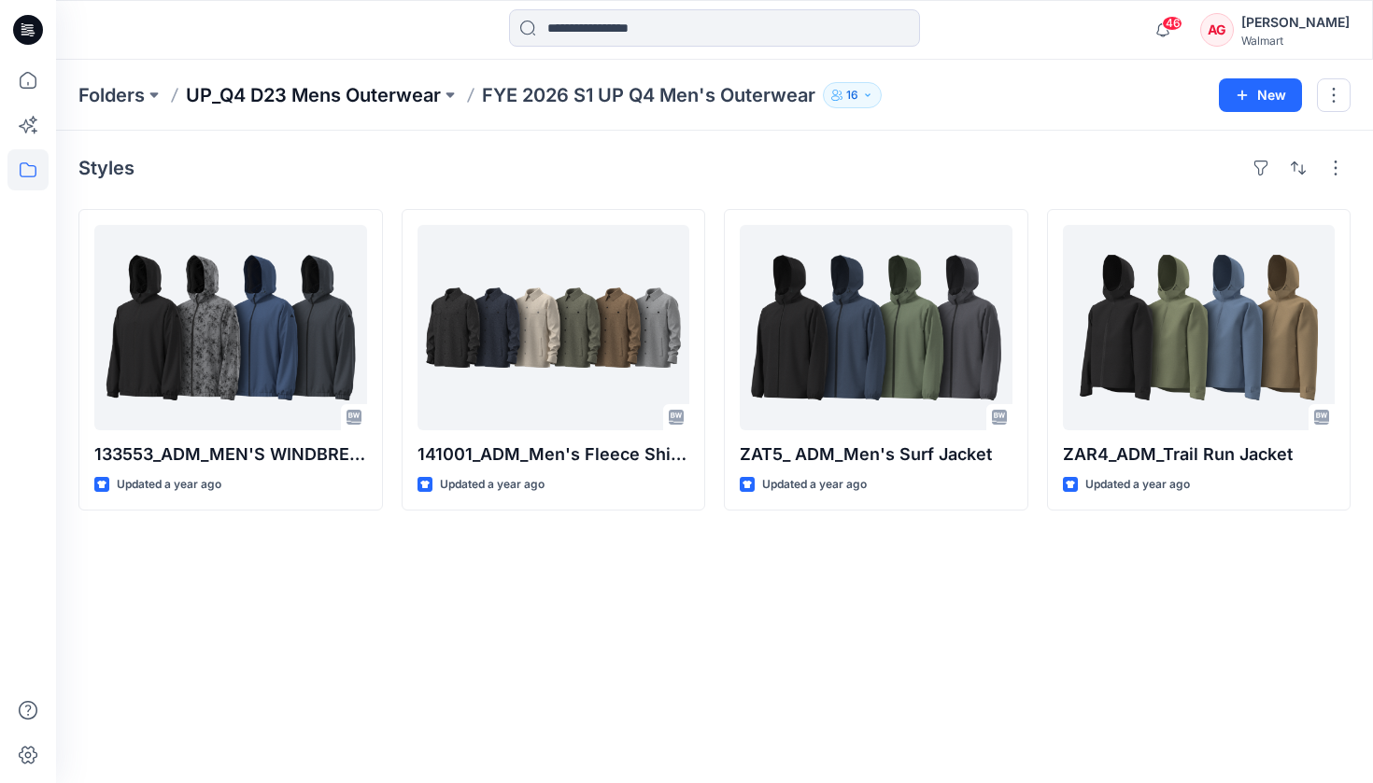
click at [344, 99] on p "UP_Q4 D23 Mens Outerwear" at bounding box center [313, 95] width 255 height 26
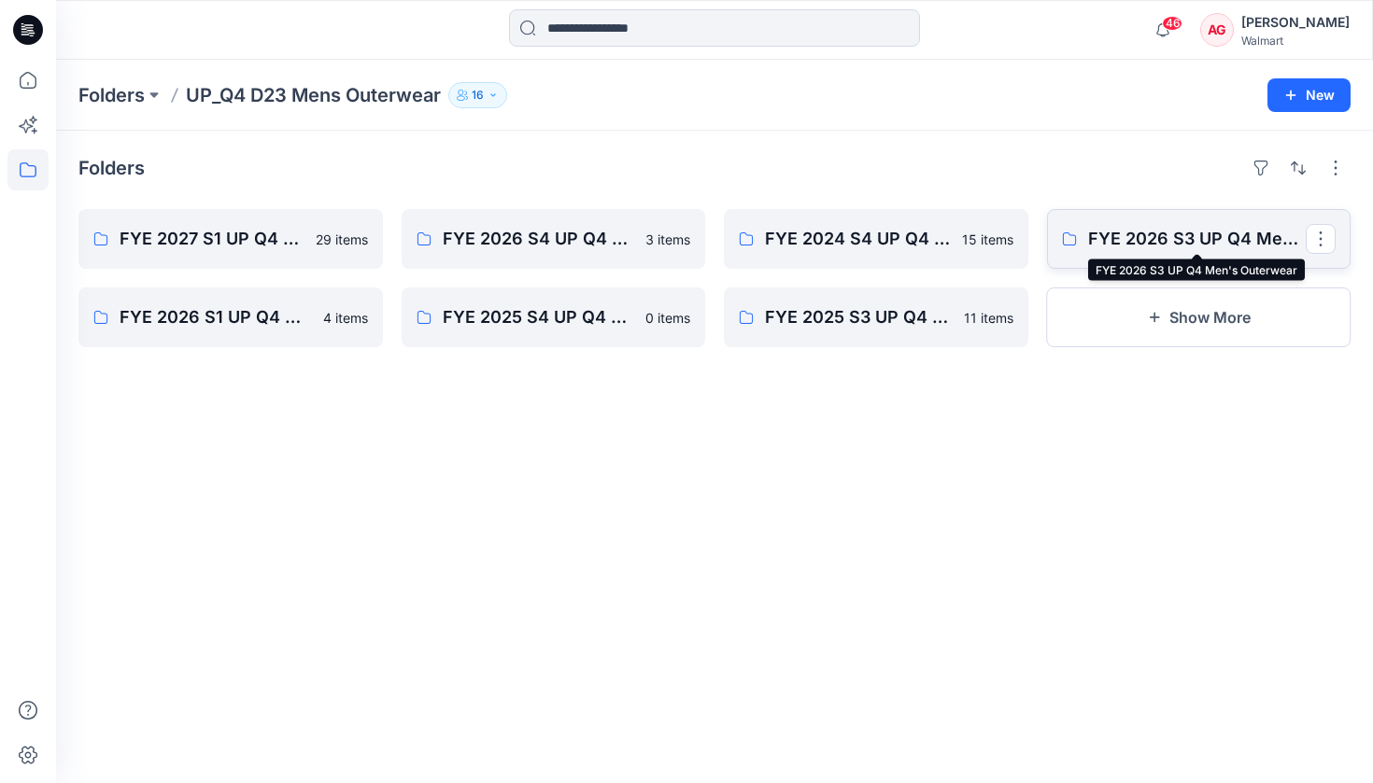
click at [1115, 226] on p "FYE 2026 S3 UP Q4 Men's Outerwear" at bounding box center [1197, 239] width 218 height 26
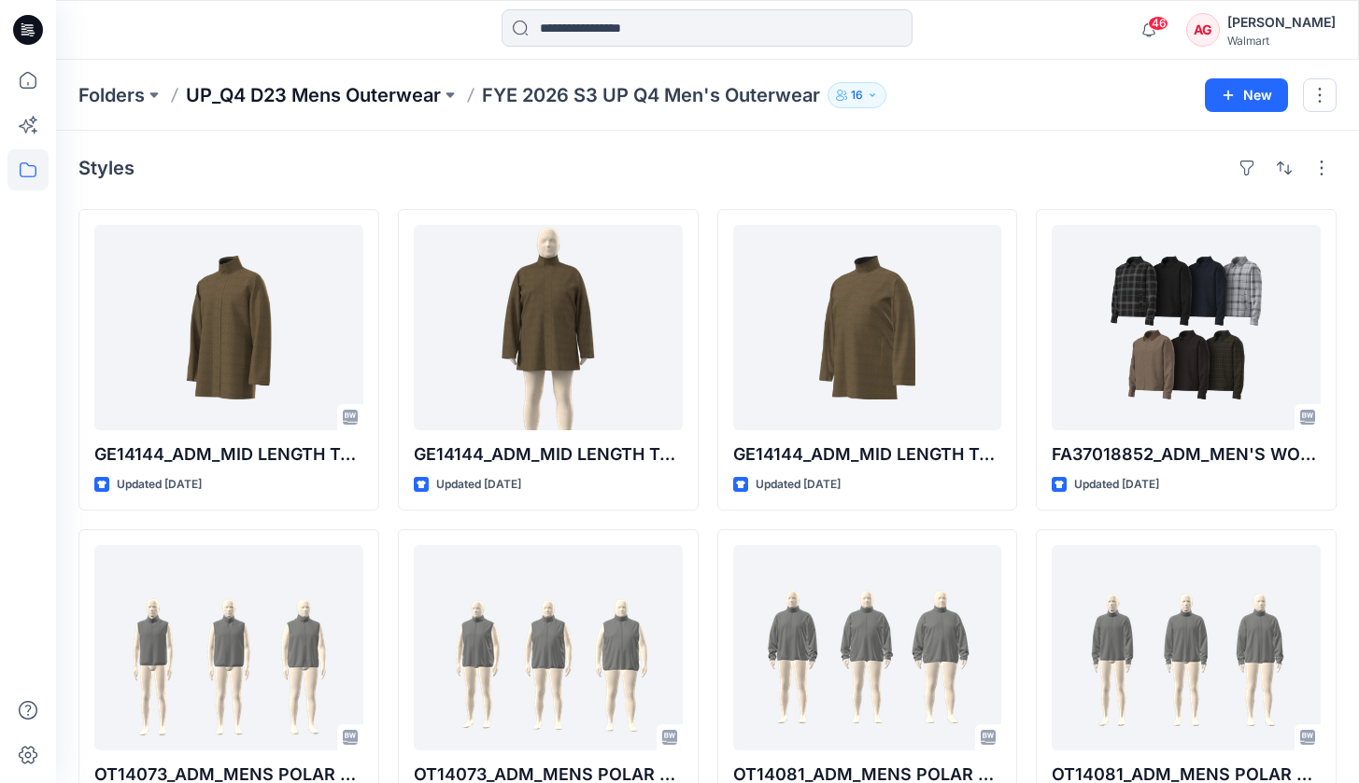
click at [332, 82] on p "UP_Q4 D23 Mens Outerwear" at bounding box center [313, 95] width 255 height 26
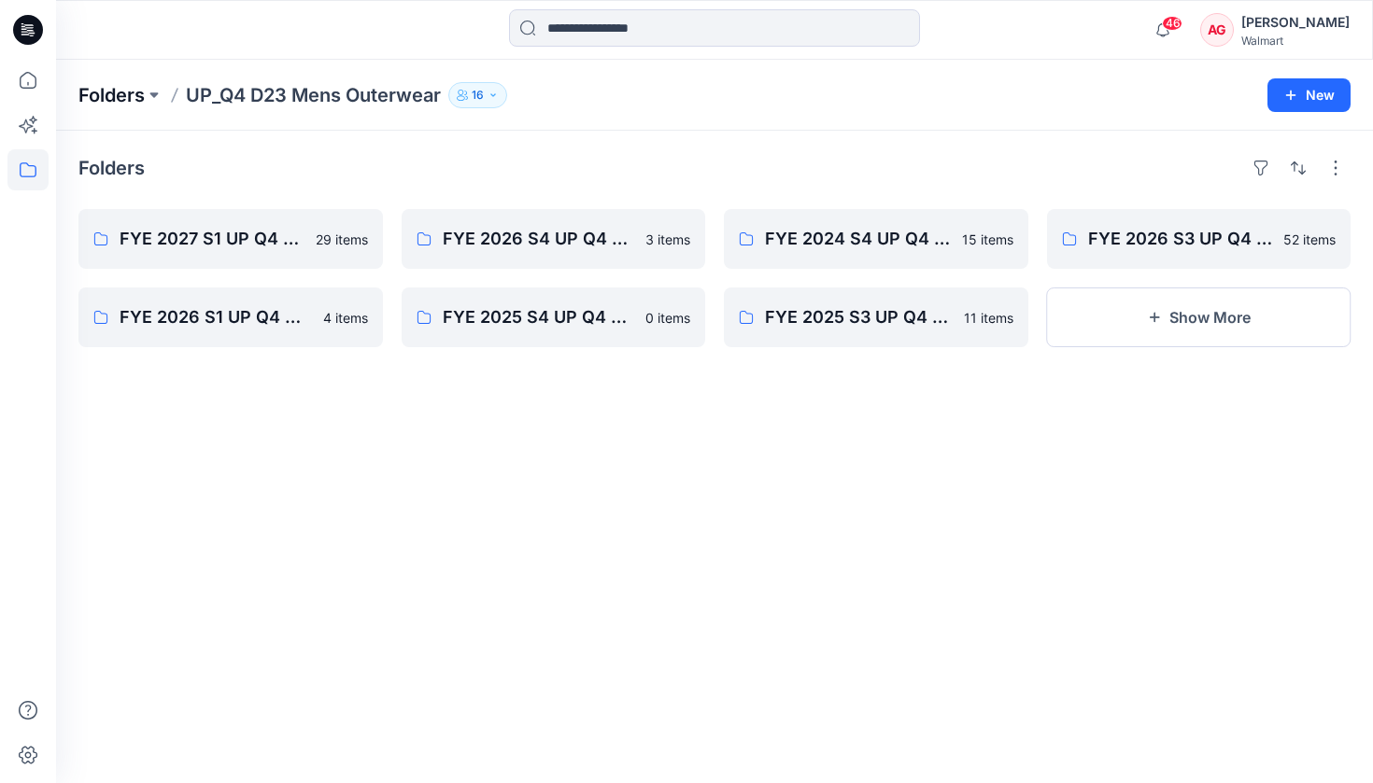
click at [134, 97] on p "Folders" at bounding box center [111, 95] width 66 height 26
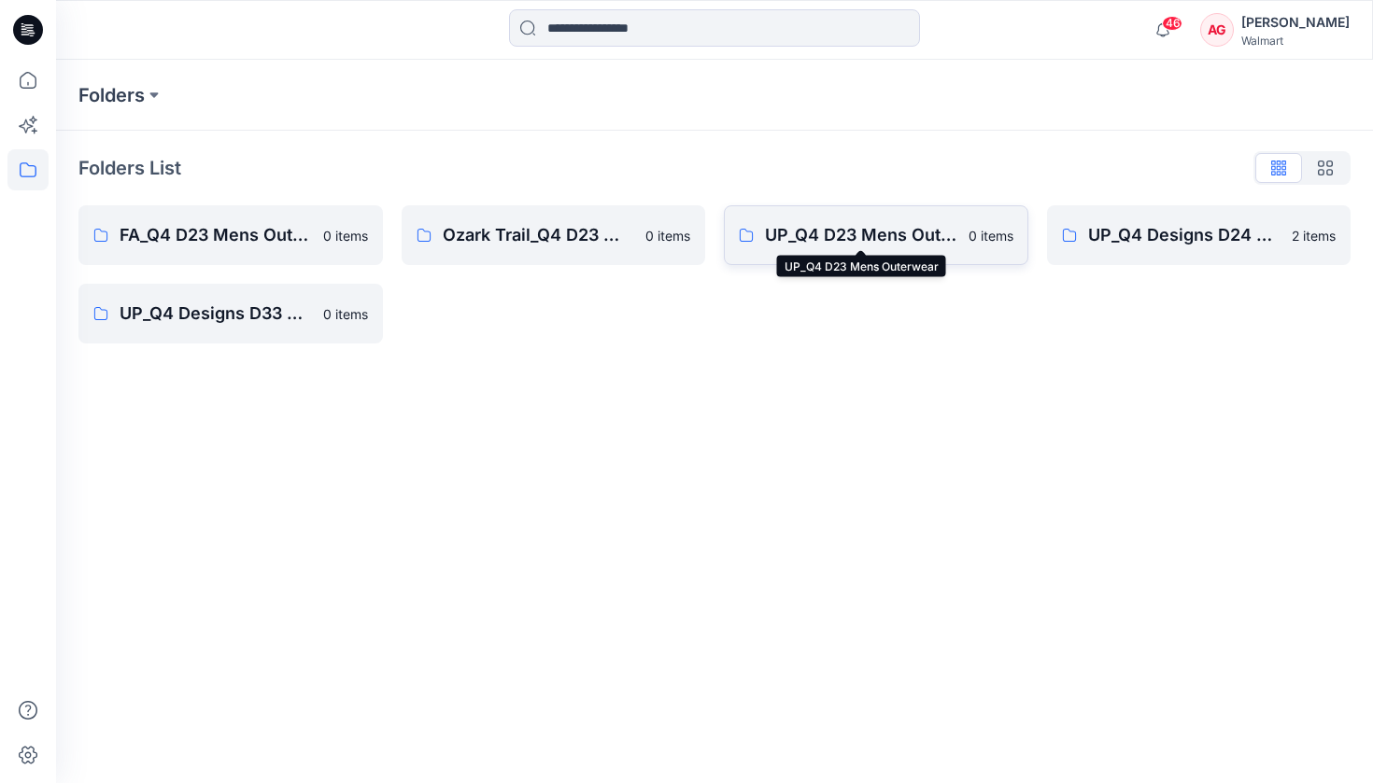
click at [774, 245] on p "UP_Q4 D23 Mens Outerwear" at bounding box center [861, 235] width 192 height 26
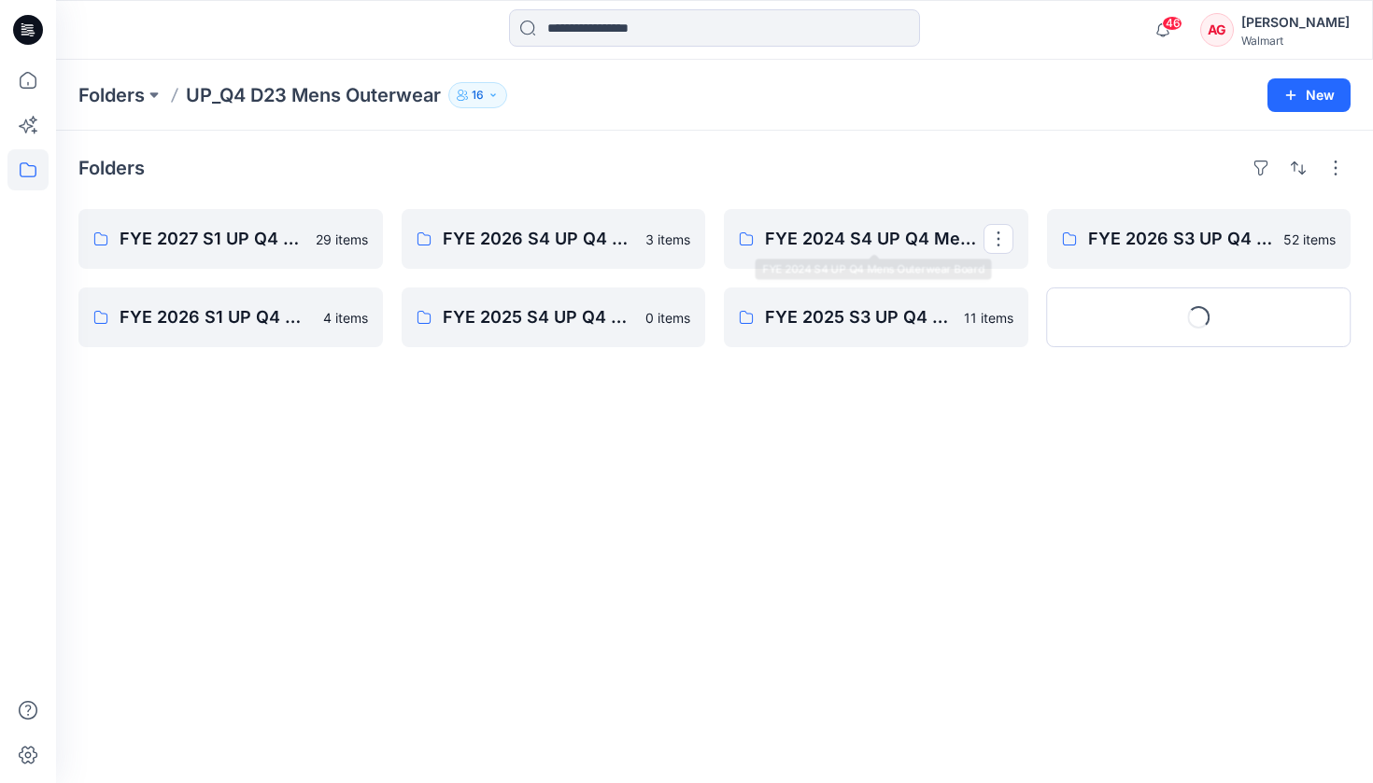
click at [774, 245] on p "FYE 2024 S4 UP Q4 Mens Outerwear Board" at bounding box center [874, 239] width 218 height 26
click at [41, 127] on icon at bounding box center [27, 125] width 41 height 41
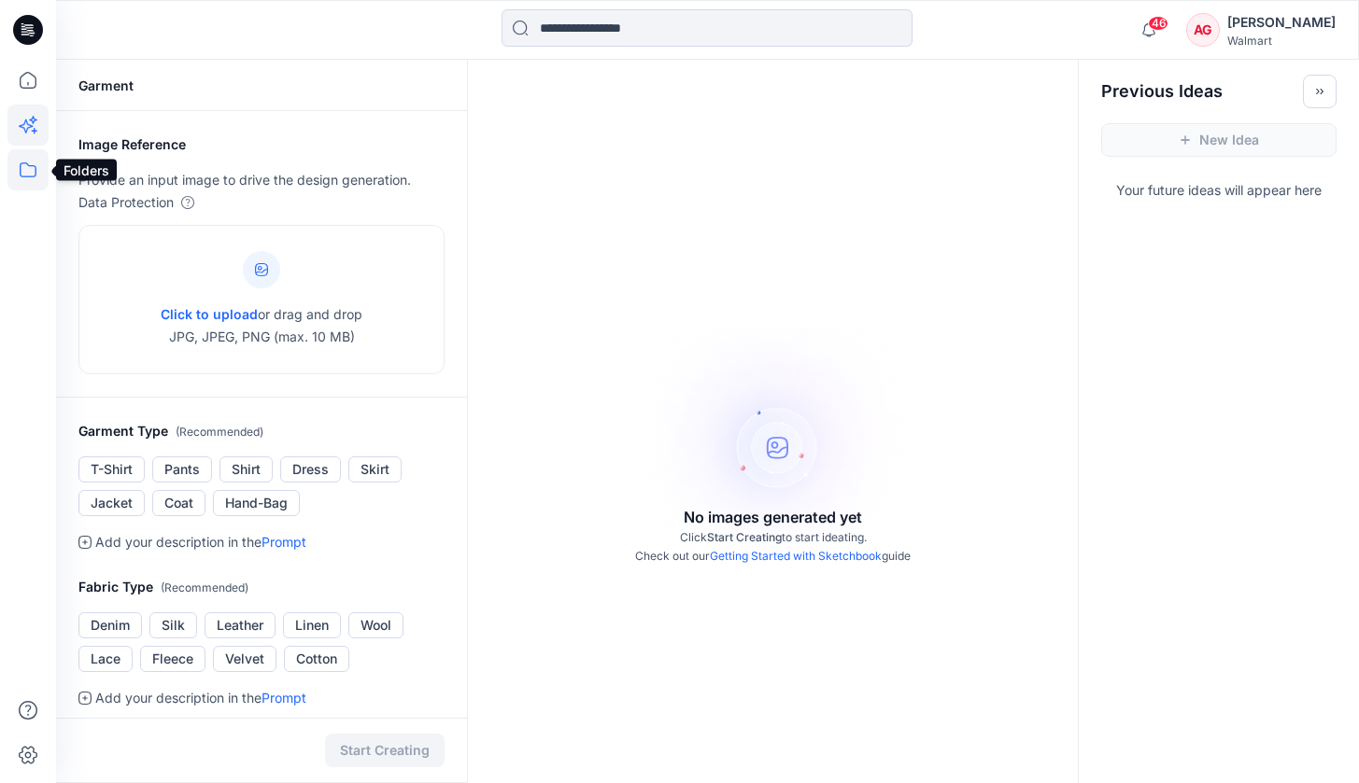
click at [40, 162] on icon at bounding box center [27, 169] width 41 height 41
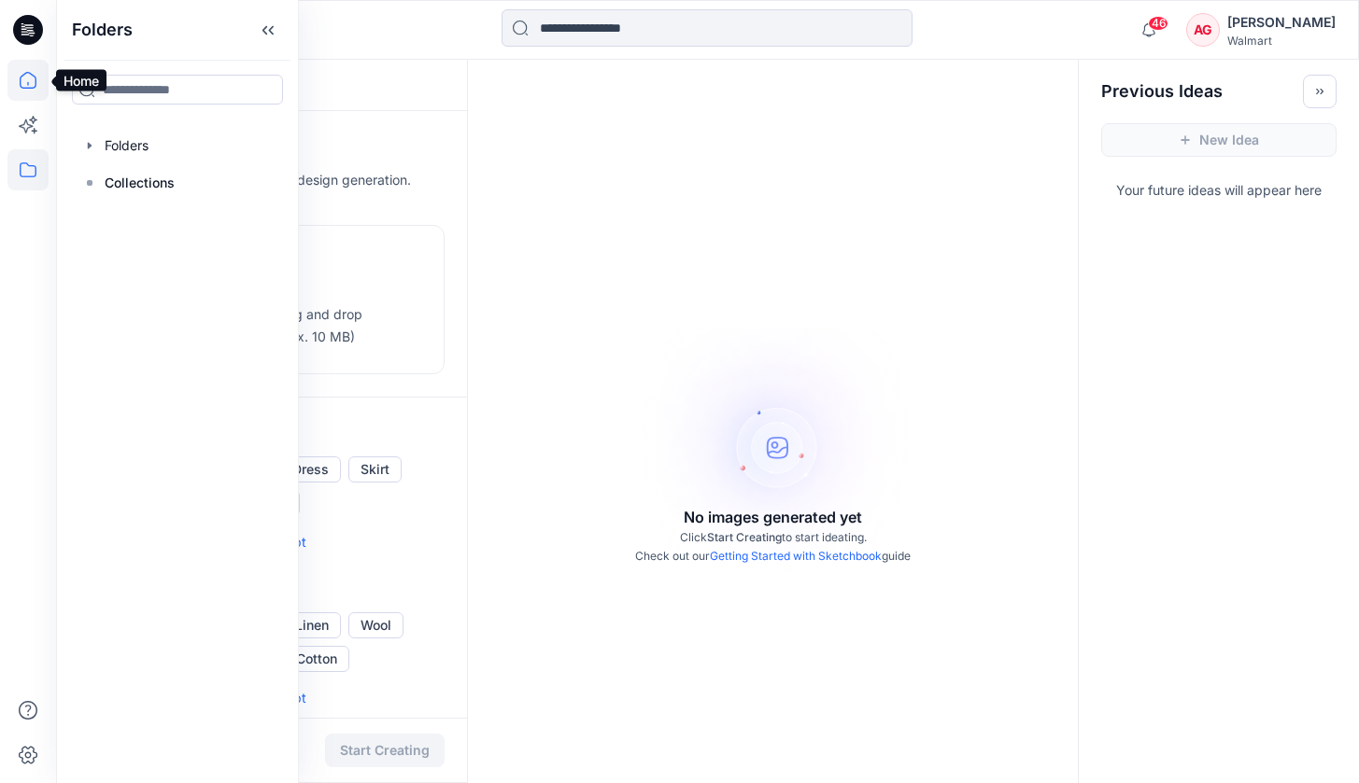
click at [29, 91] on icon at bounding box center [27, 80] width 41 height 41
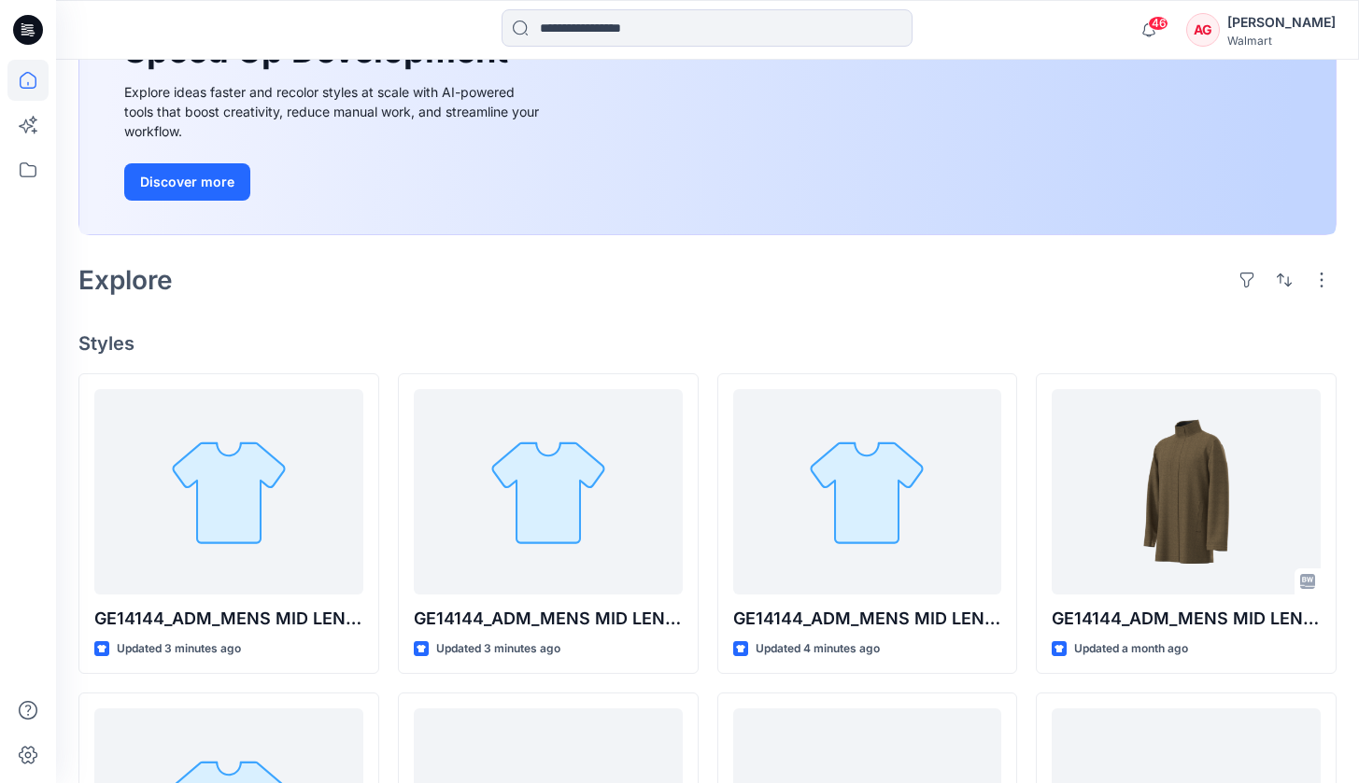
scroll to position [239, 0]
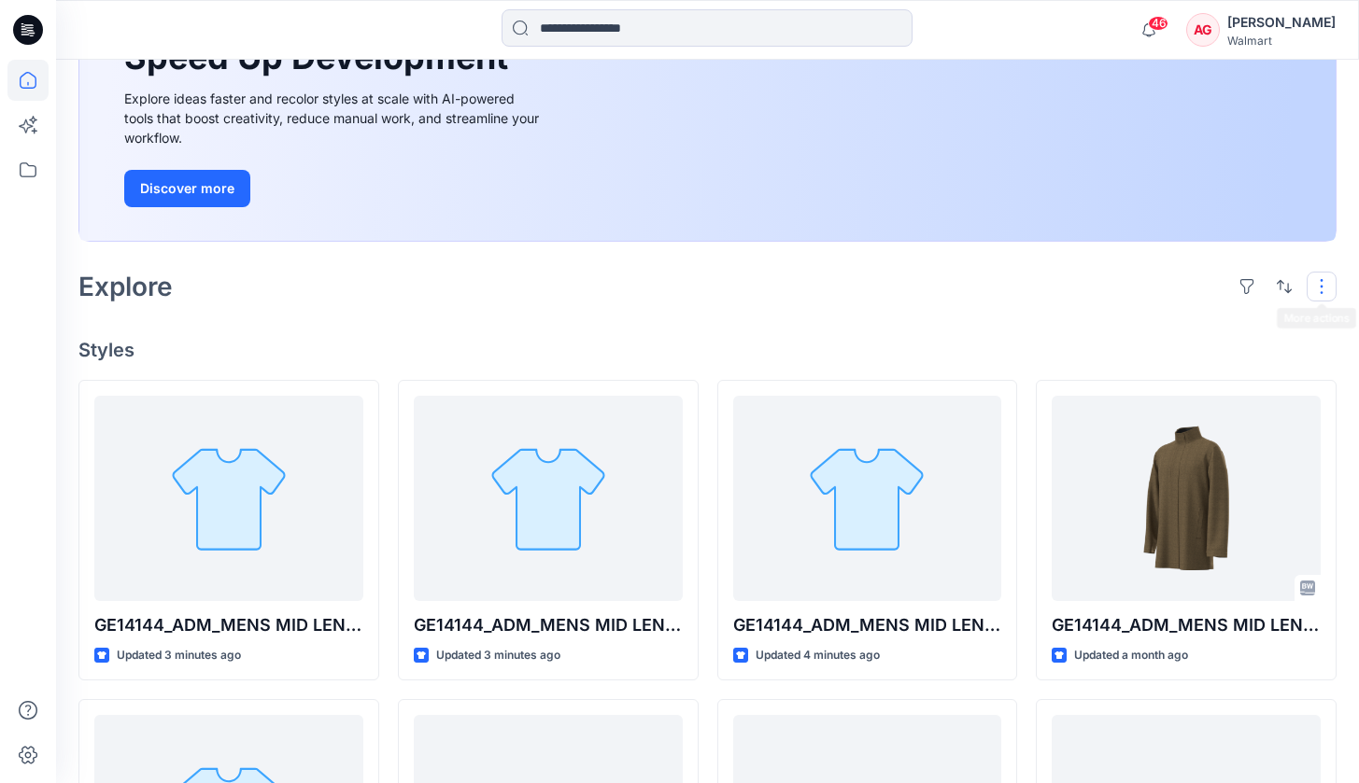
click at [1147, 283] on button "button" at bounding box center [1321, 287] width 30 height 30
click at [1147, 287] on button "button" at bounding box center [1284, 287] width 30 height 30
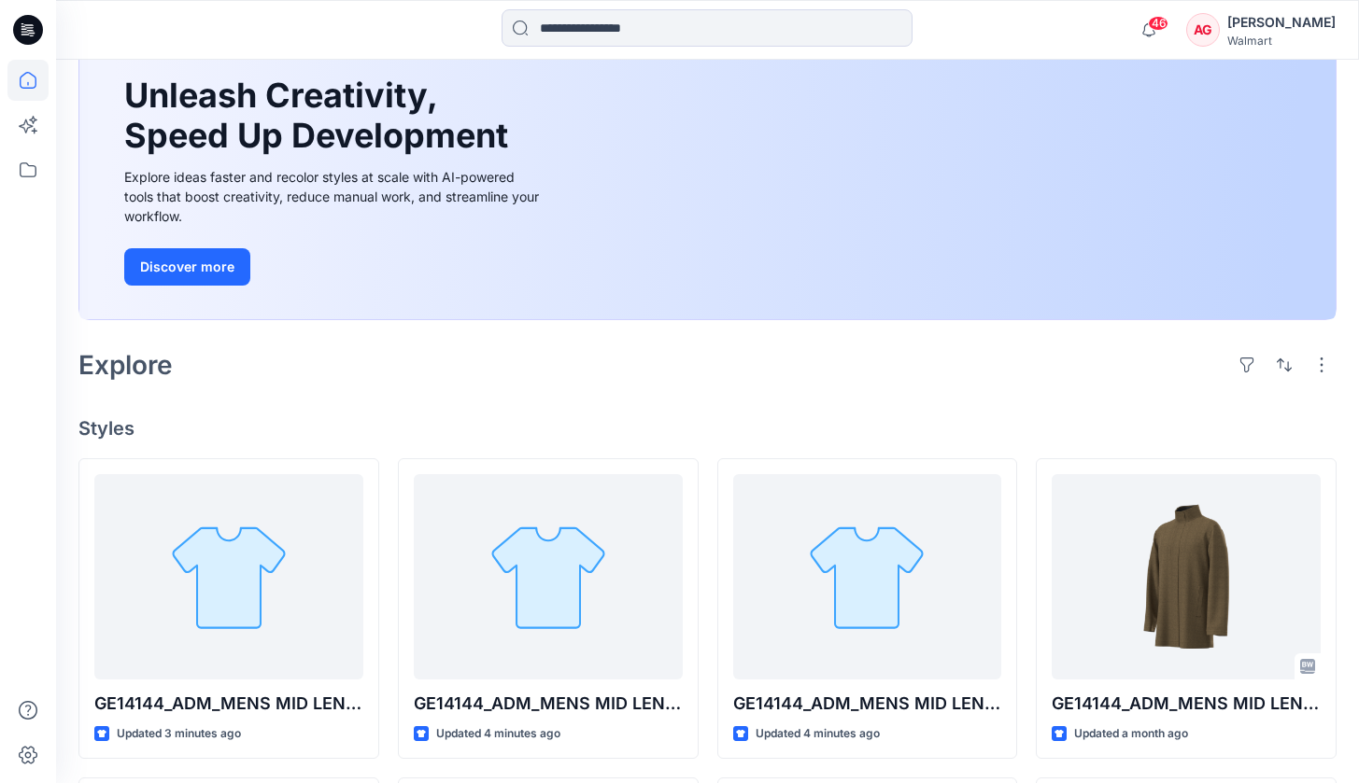
scroll to position [176, 0]
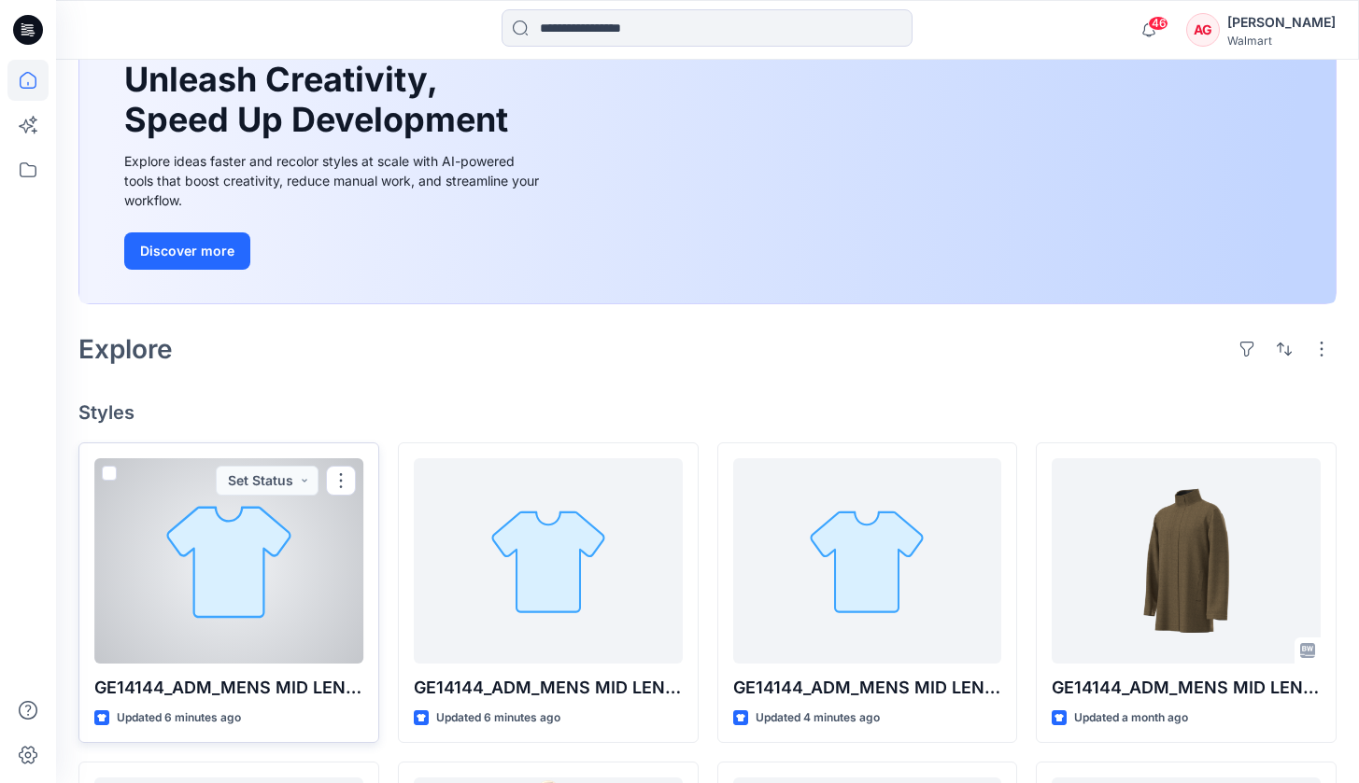
click at [305, 534] on div at bounding box center [228, 560] width 269 height 205
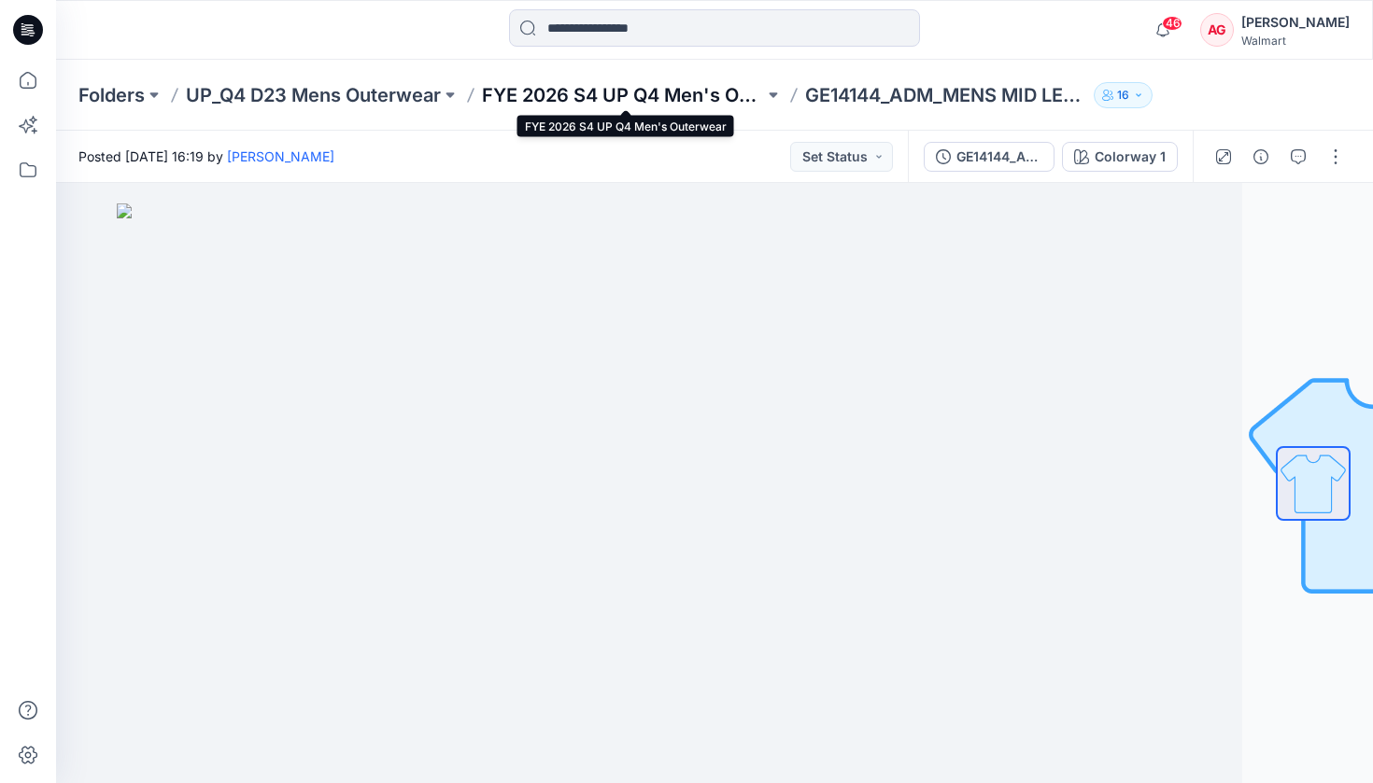
click at [664, 92] on p "FYE 2026 S4 UP Q4 Men's Outerwear" at bounding box center [623, 95] width 282 height 26
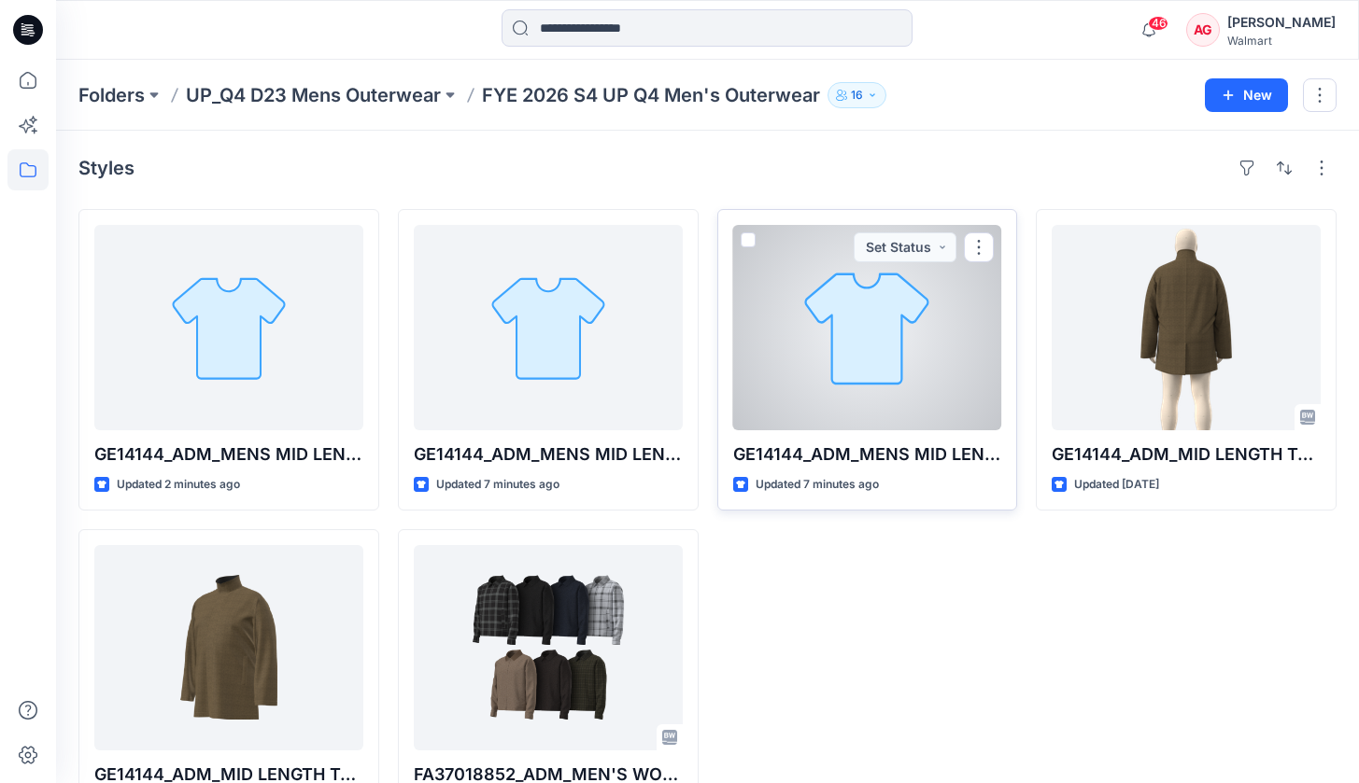
click at [847, 325] on div at bounding box center [867, 327] width 269 height 205
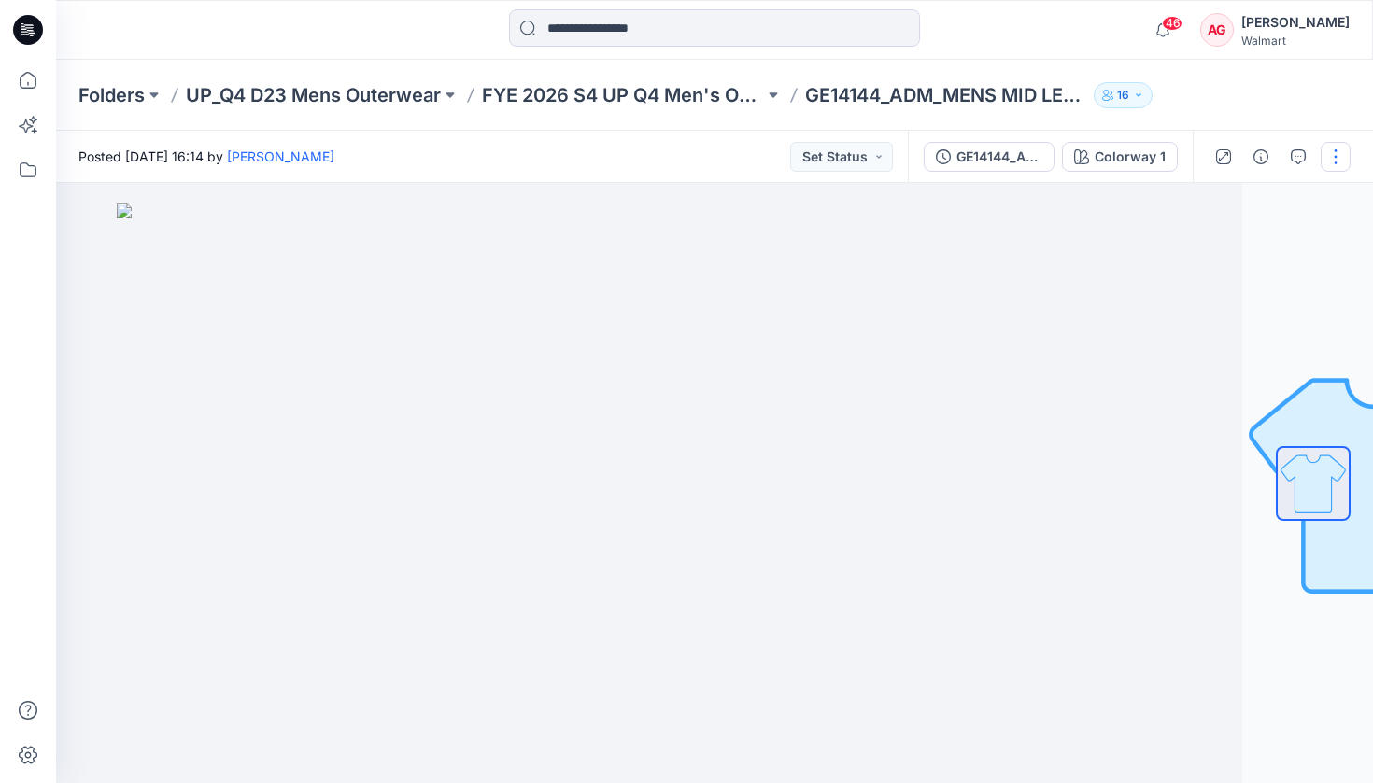
click at [1147, 162] on button "button" at bounding box center [1335, 157] width 30 height 30
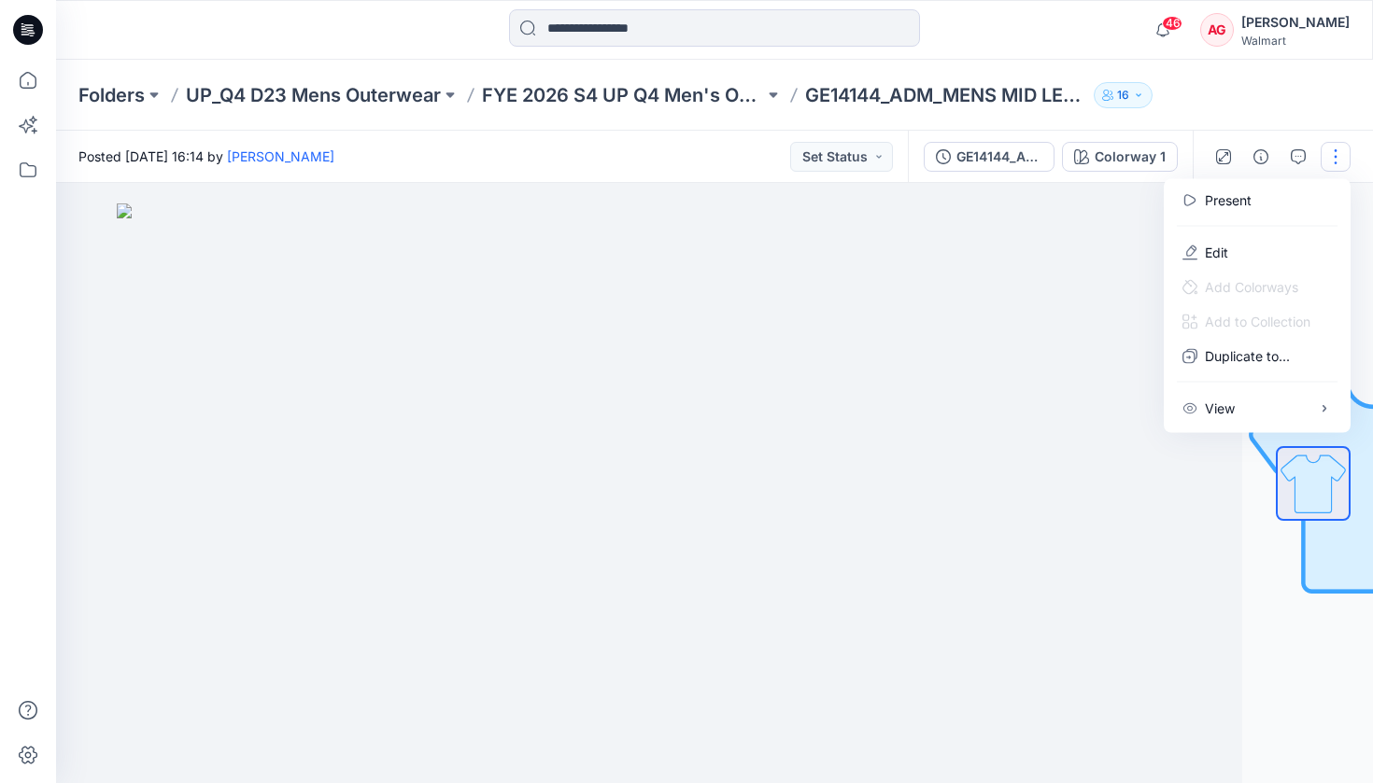
click at [1147, 85] on div "Folders UP_Q4 D23 Mens Outerwear FYE 2026 S4 UP Q4 Men's Outerwear GE14144_ADM_…" at bounding box center [714, 95] width 1316 height 71
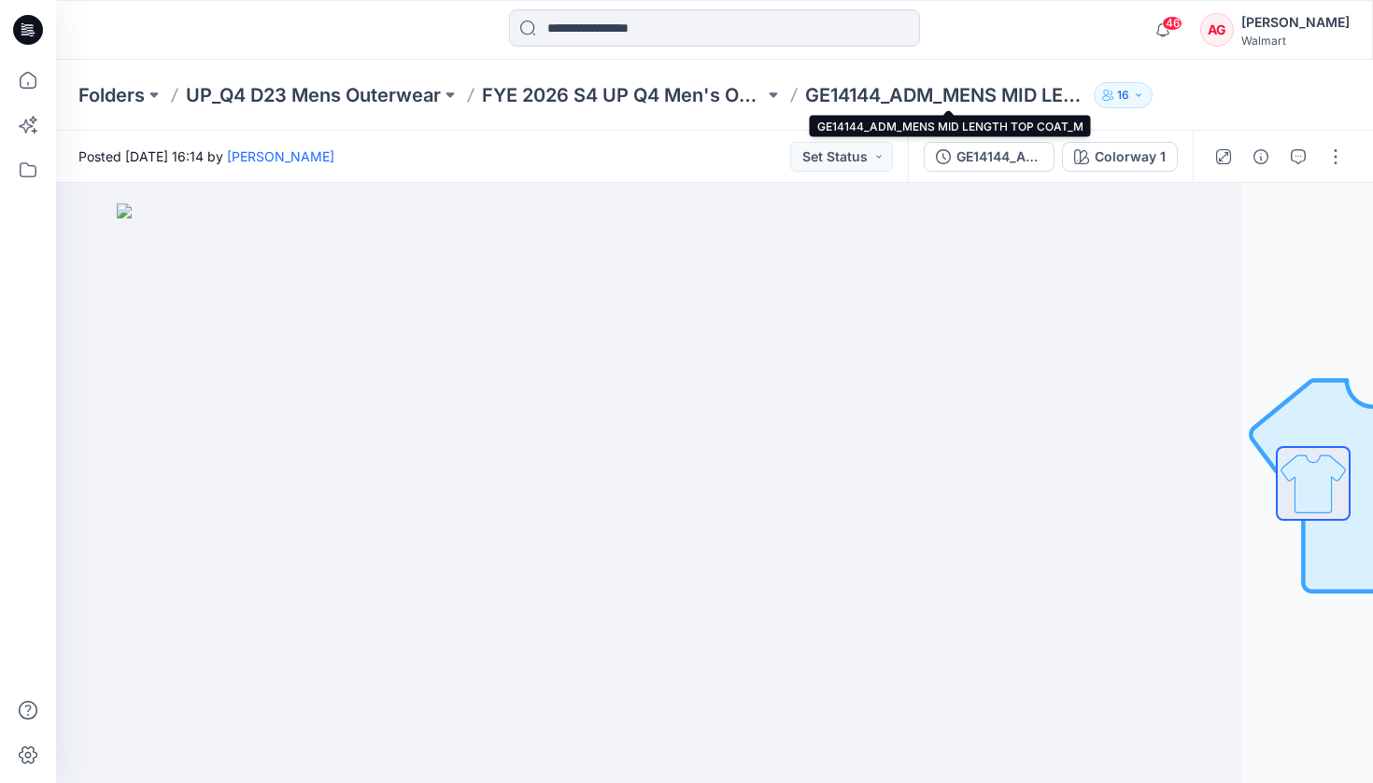
click at [891, 95] on p "GE14144_ADM_MENS MID LENGTH TOP COAT_M" at bounding box center [946, 95] width 282 height 26
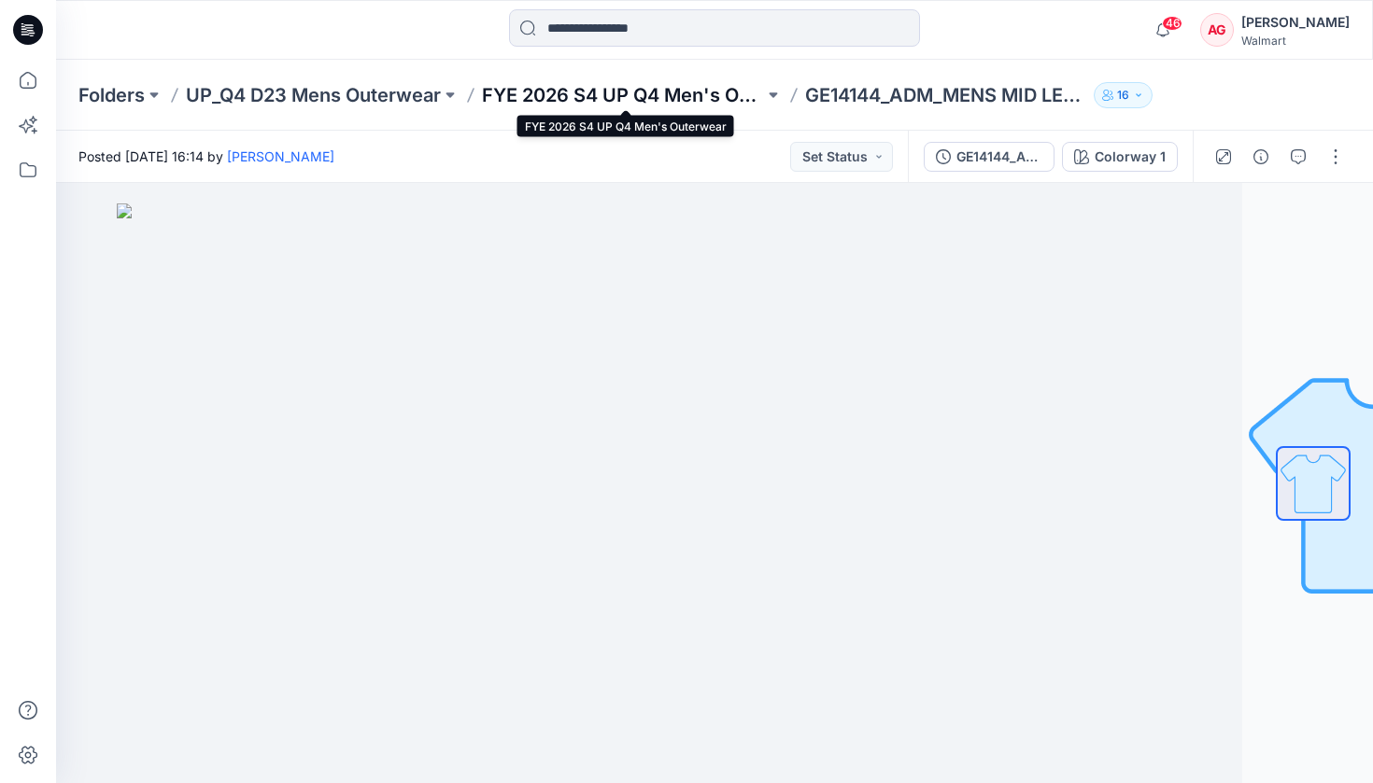
click at [682, 82] on p "FYE 2026 S4 UP Q4 Men's Outerwear" at bounding box center [623, 95] width 282 height 26
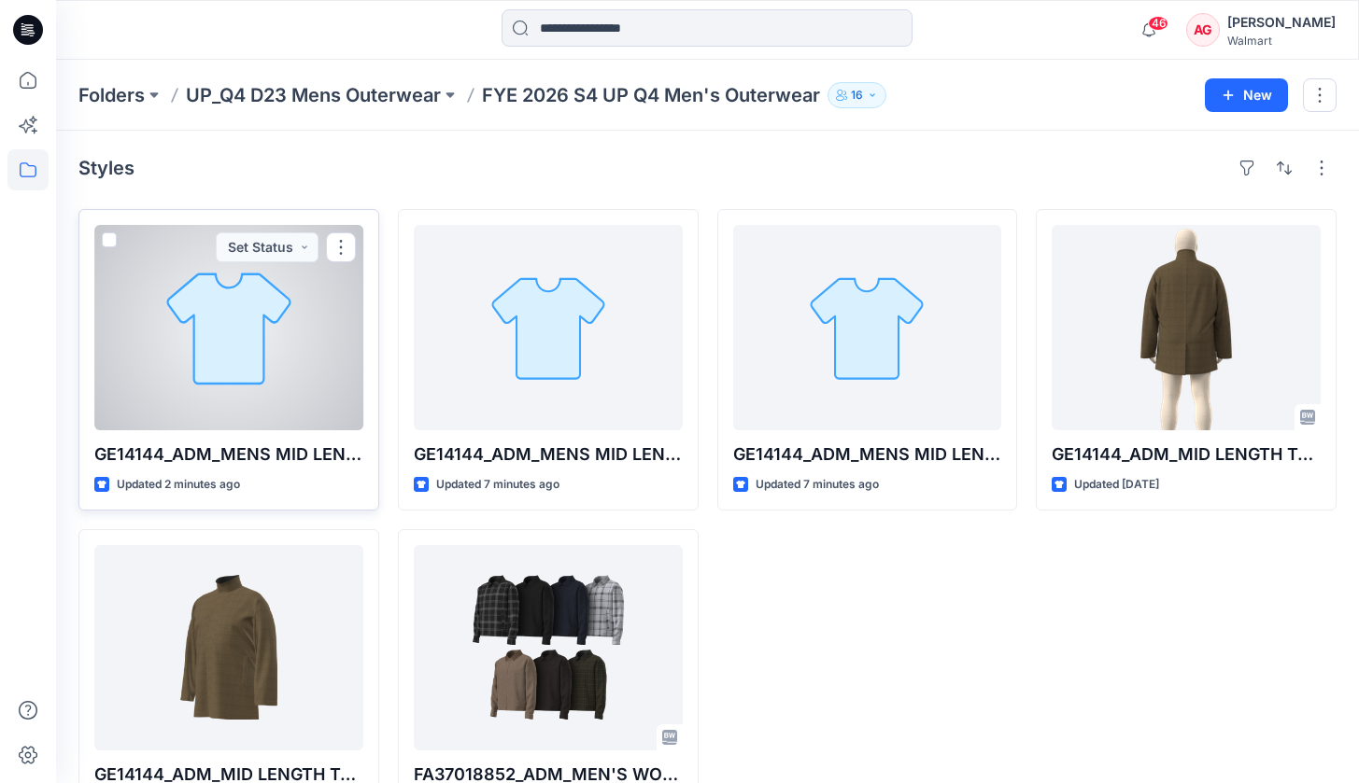
click at [289, 352] on div at bounding box center [228, 327] width 269 height 205
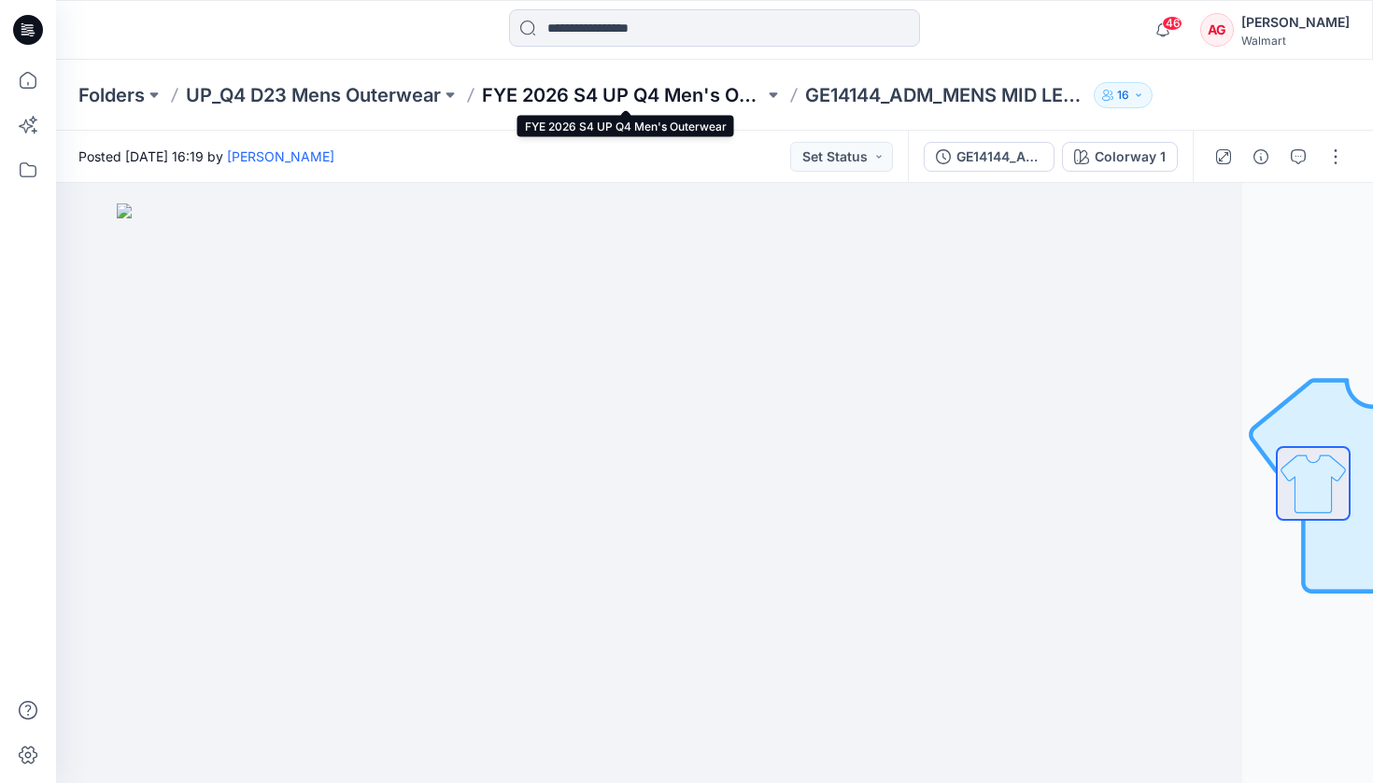
click at [711, 84] on p "FYE 2026 S4 UP Q4 Men's Outerwear" at bounding box center [623, 95] width 282 height 26
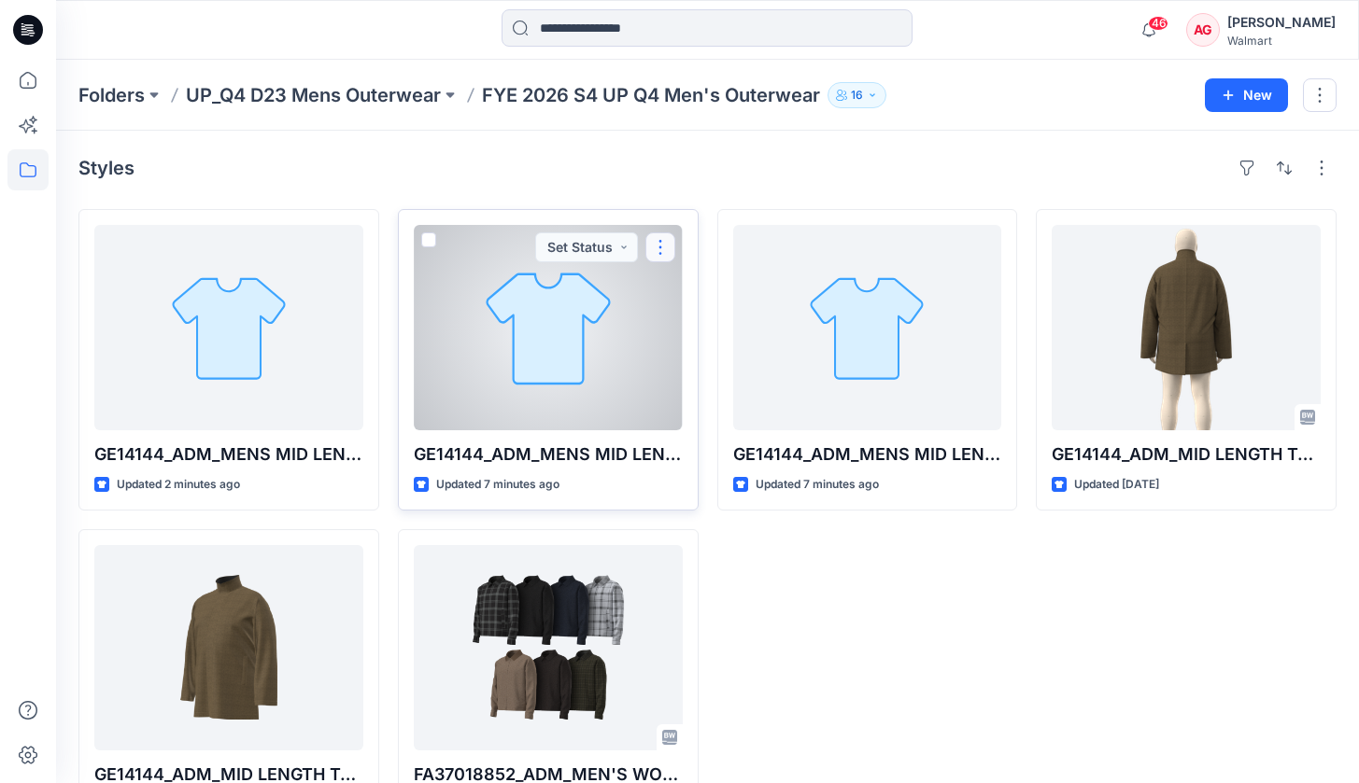
click at [668, 248] on button "button" at bounding box center [660, 247] width 30 height 30
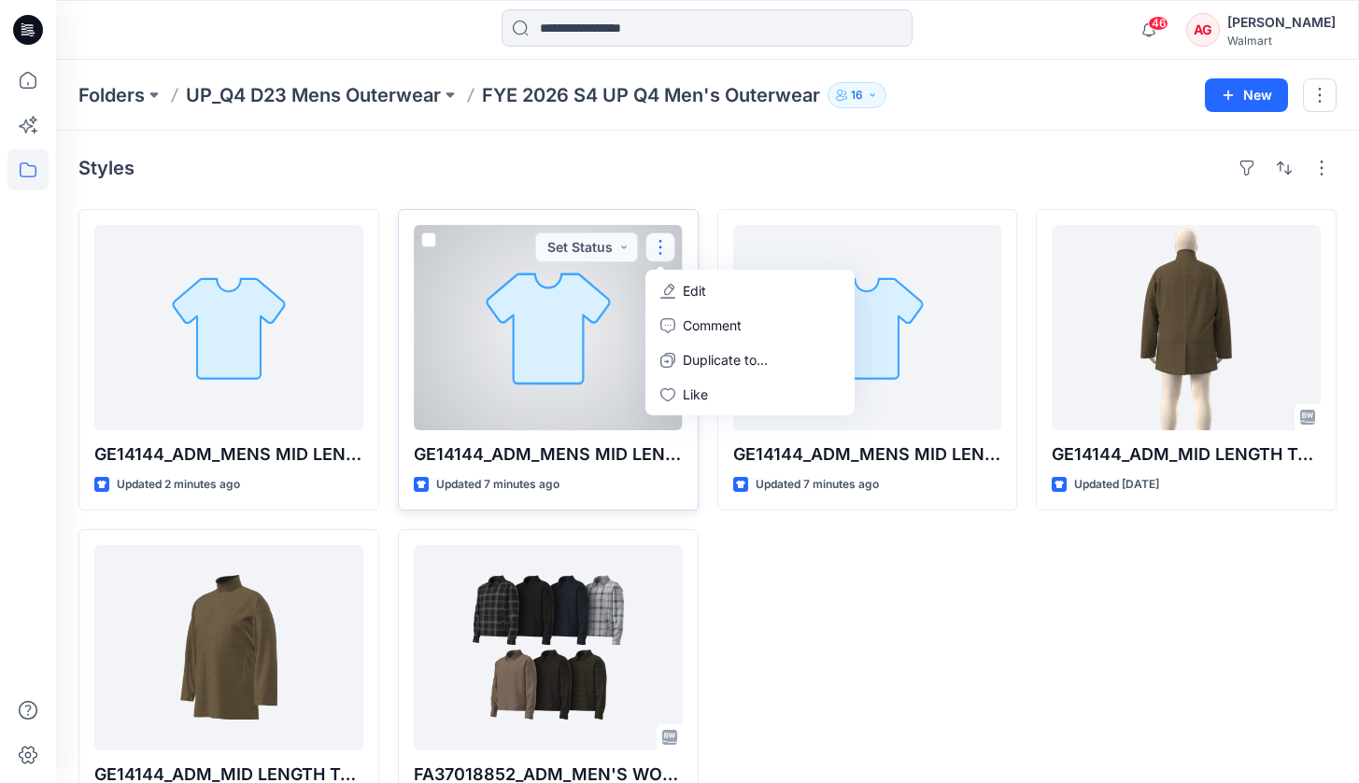
click at [584, 311] on div at bounding box center [548, 327] width 269 height 205
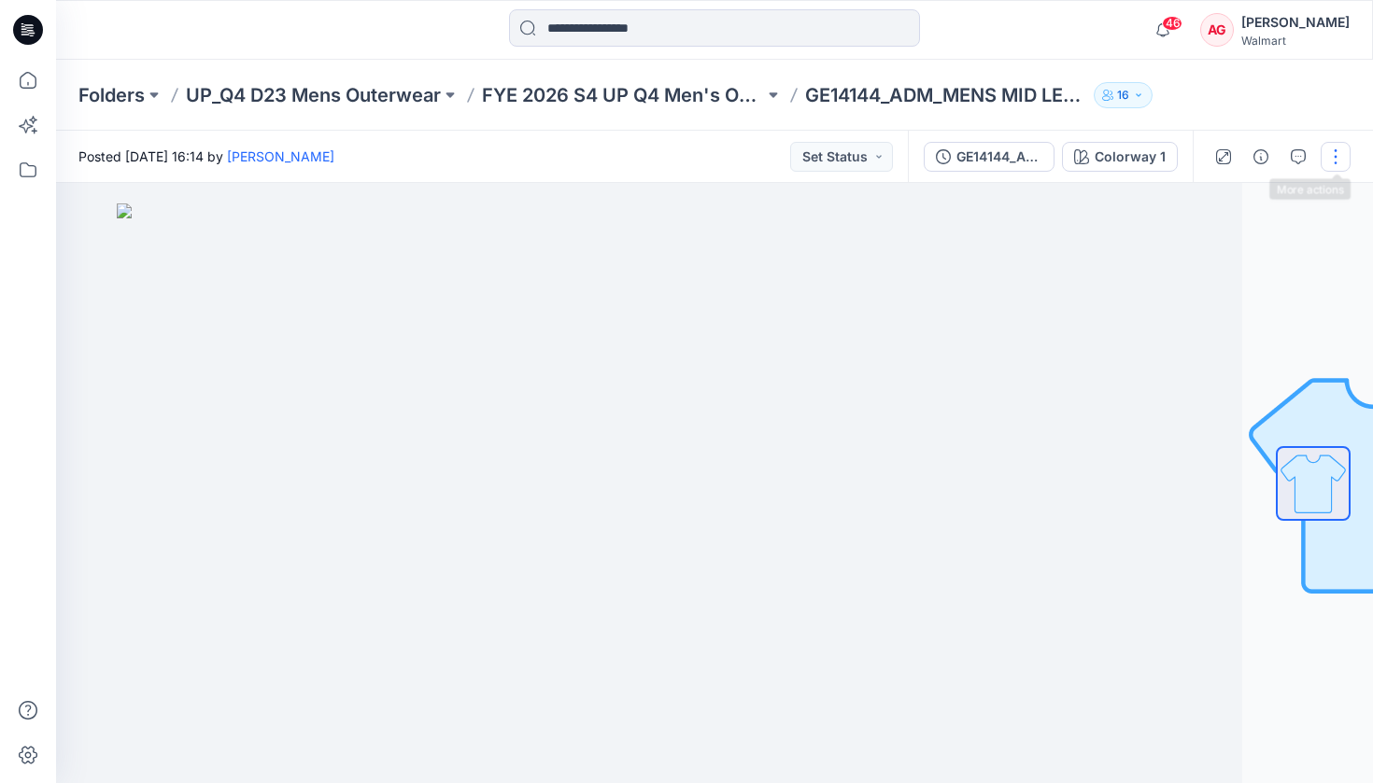
click at [1147, 154] on button "button" at bounding box center [1335, 157] width 30 height 30
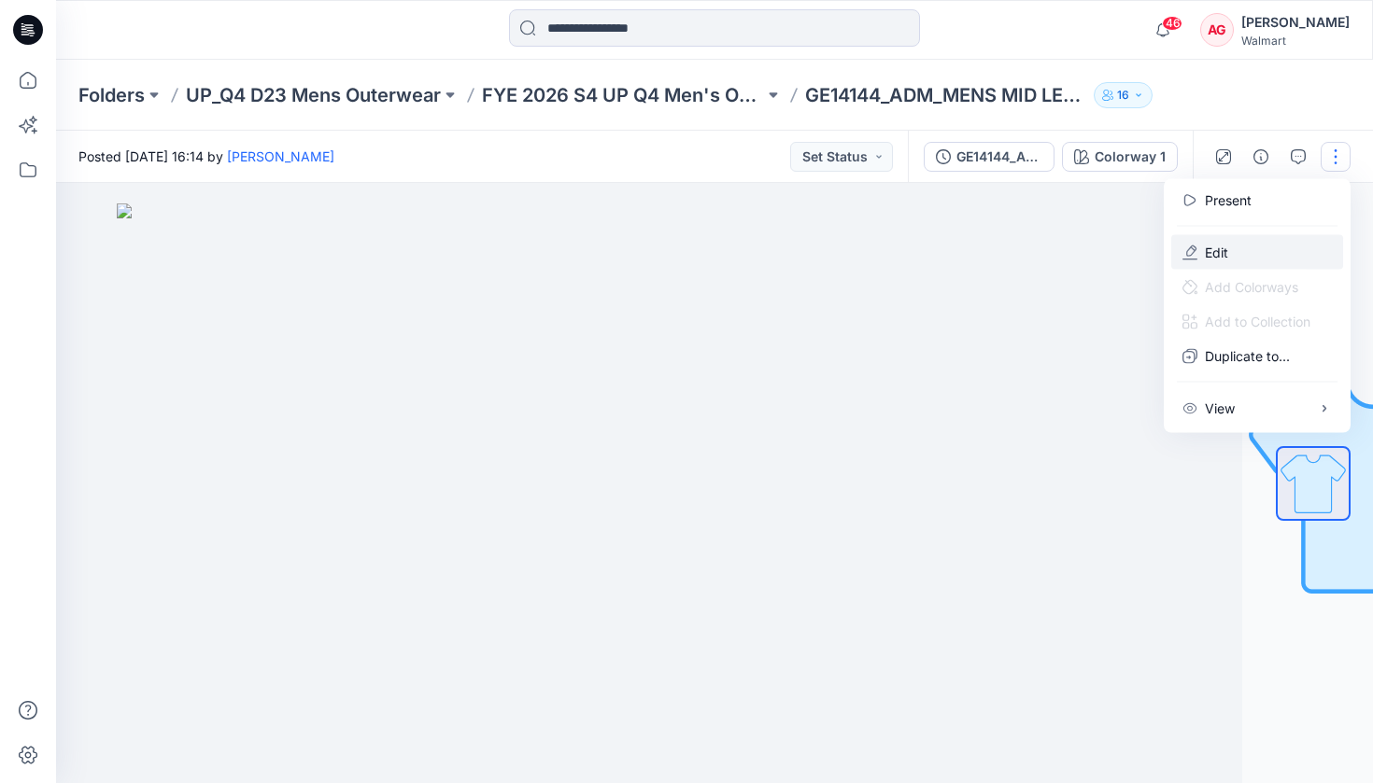
click at [1147, 244] on button "Edit" at bounding box center [1257, 252] width 172 height 35
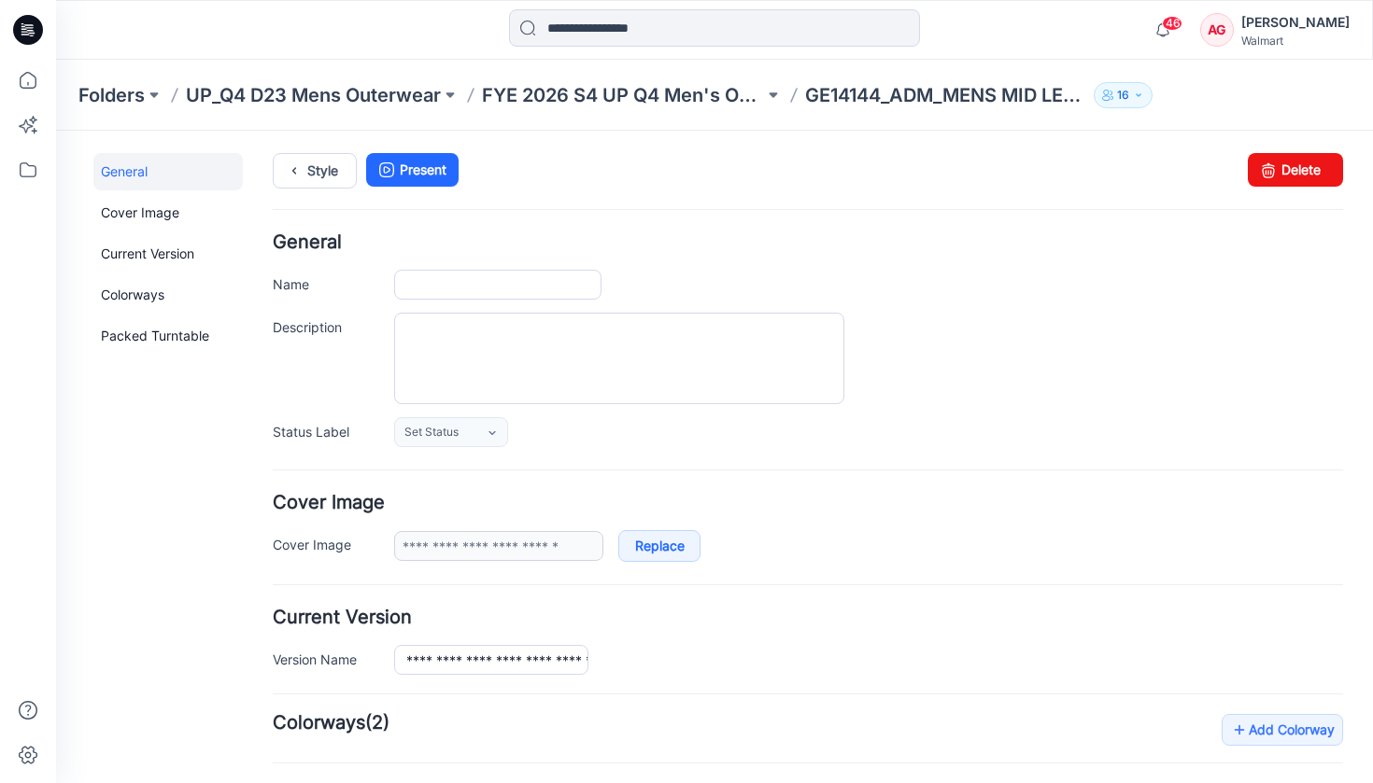
type input "**********"
click at [1247, 168] on link "Delete" at bounding box center [1294, 170] width 95 height 34
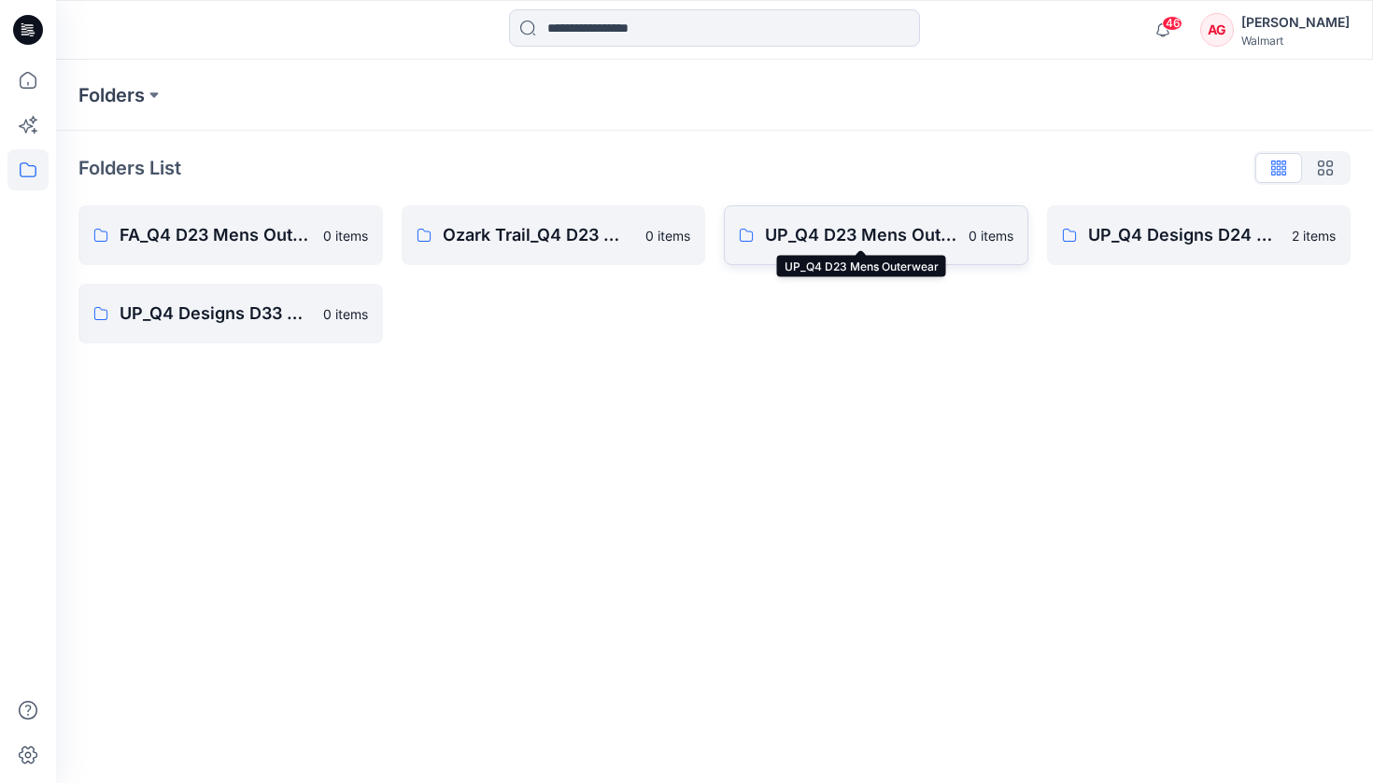
click at [928, 227] on p "UP_Q4 D23 Mens Outerwear" at bounding box center [861, 235] width 192 height 26
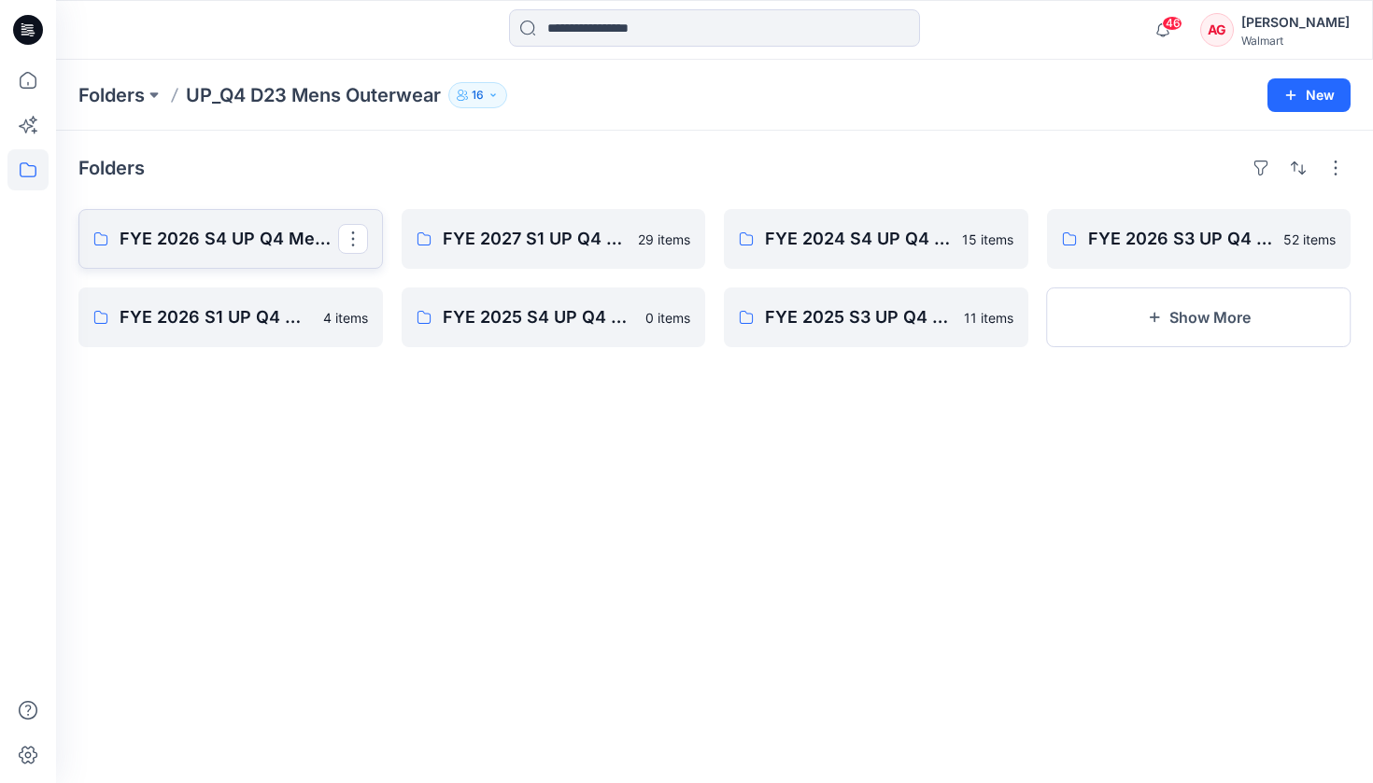
click at [256, 250] on p "FYE 2026 S4 UP Q4 Men's Outerwear" at bounding box center [229, 239] width 218 height 26
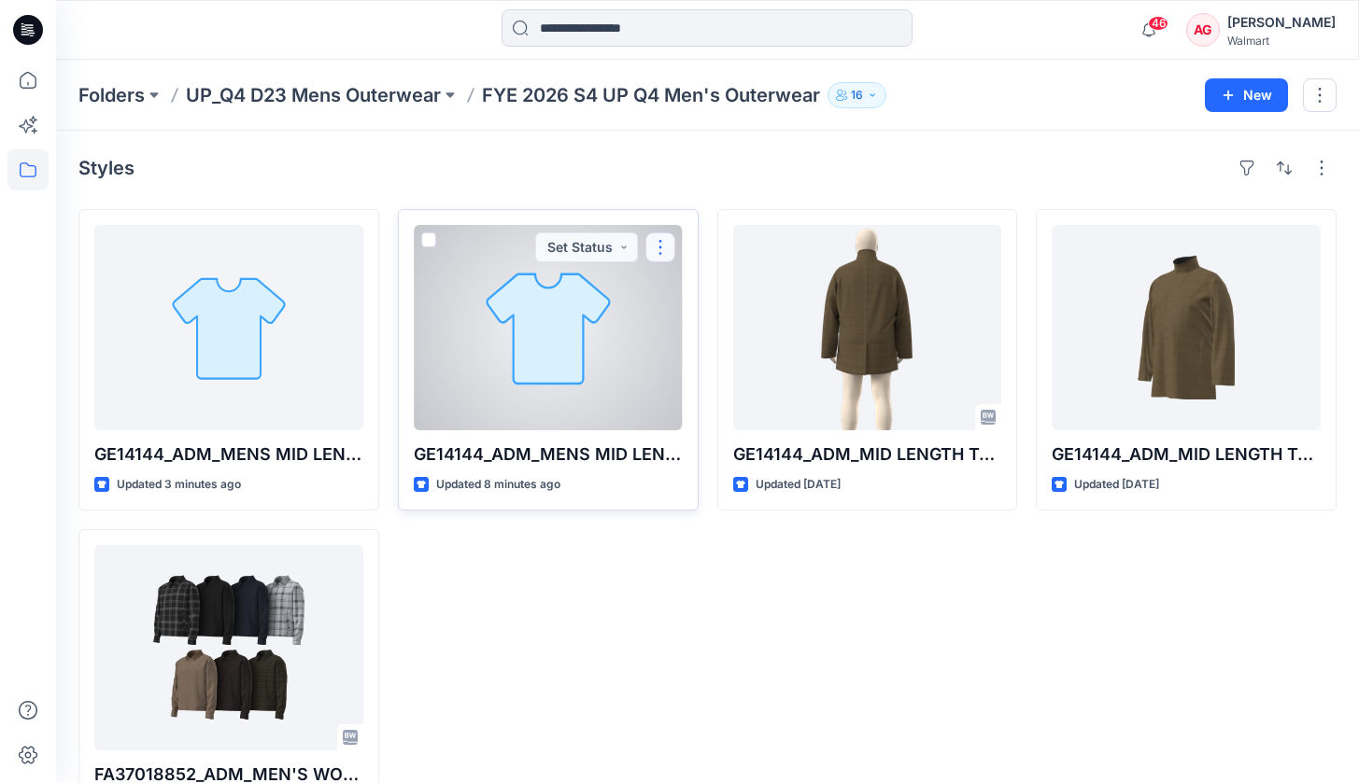
click at [655, 249] on button "button" at bounding box center [660, 247] width 30 height 30
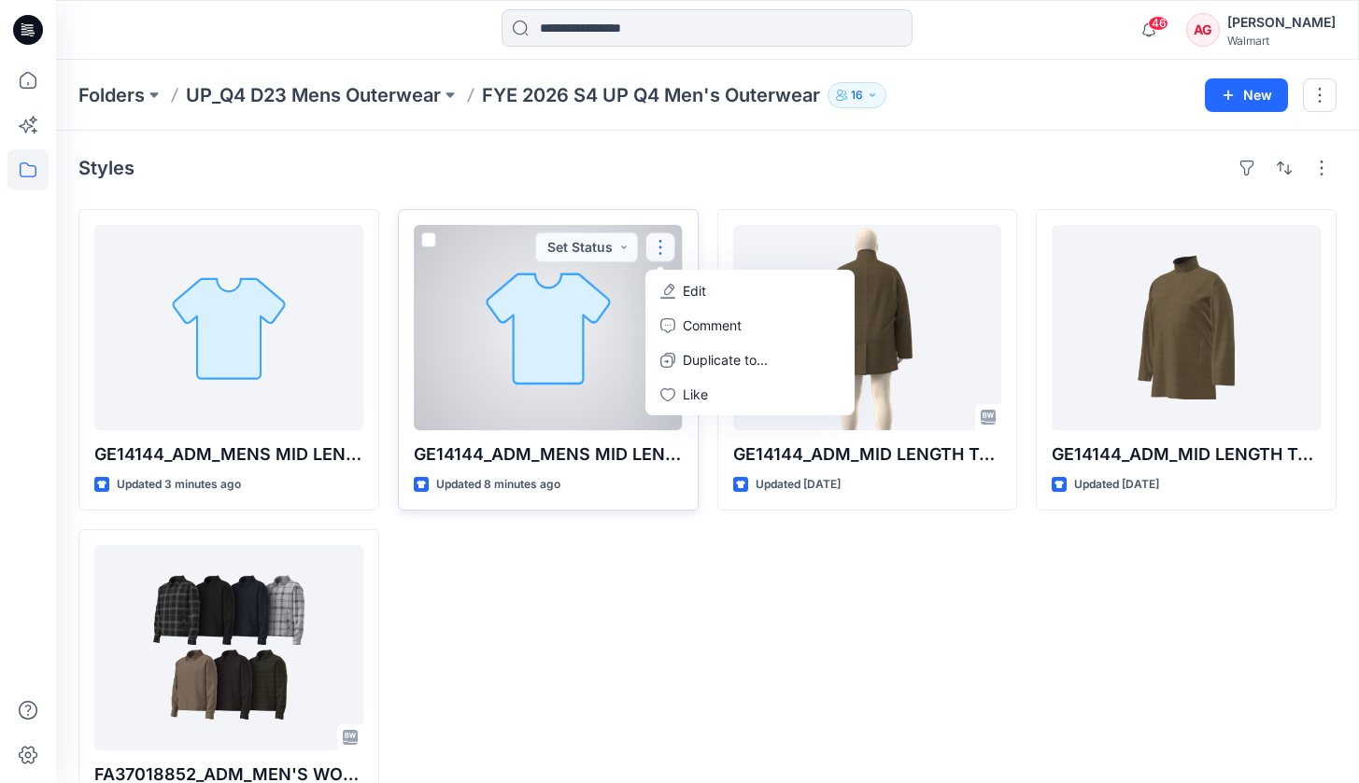
click at [675, 291] on button "Edit" at bounding box center [750, 291] width 202 height 35
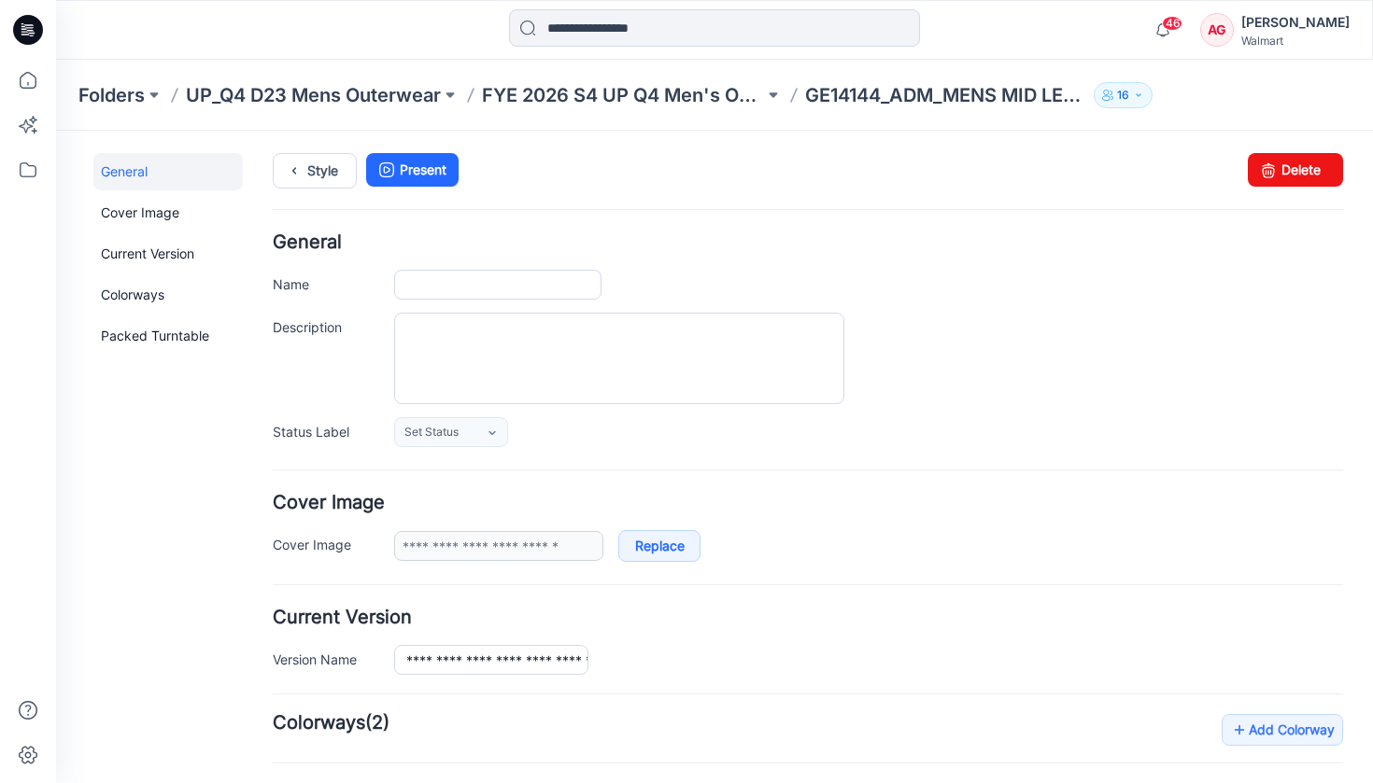
type input "**********"
click at [1255, 180] on icon at bounding box center [1268, 170] width 26 height 34
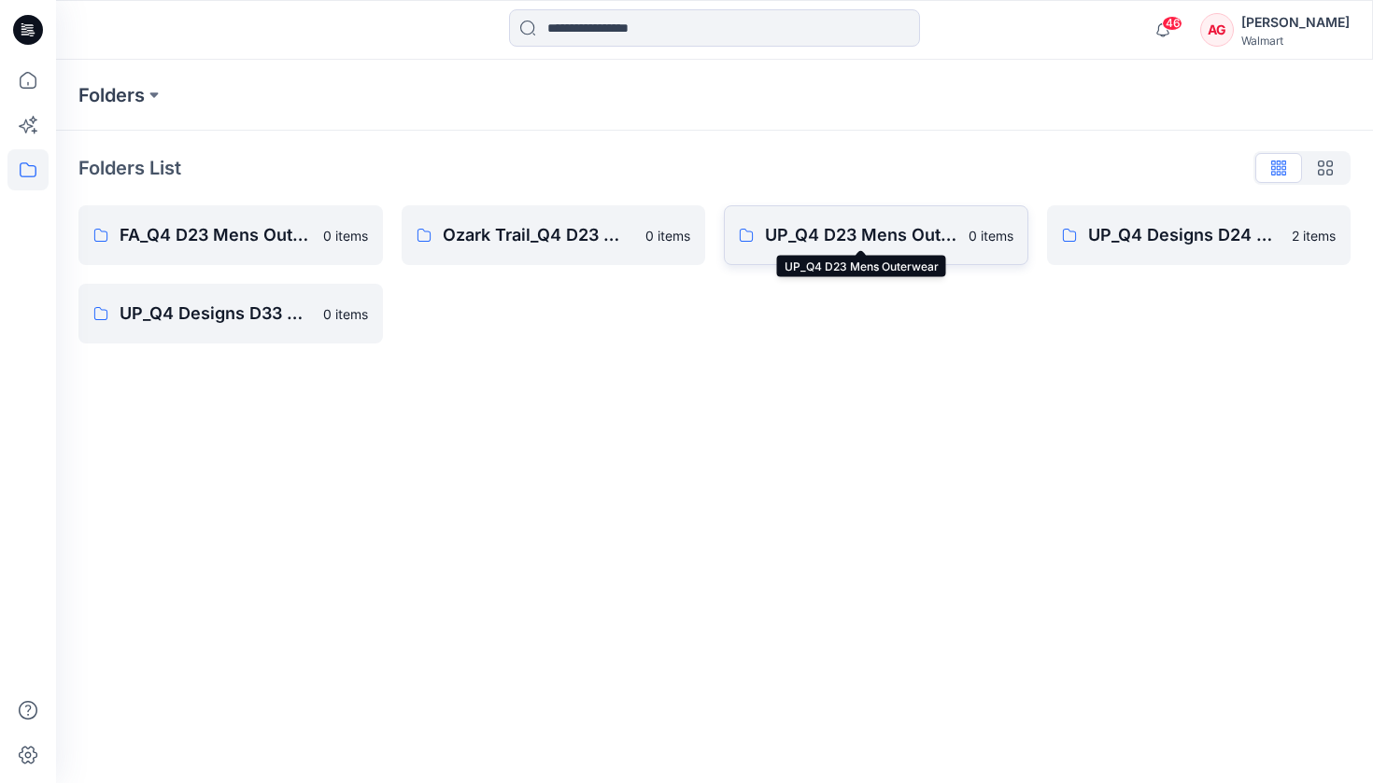
click at [888, 241] on p "UP_Q4 D23 Mens Outerwear" at bounding box center [861, 235] width 192 height 26
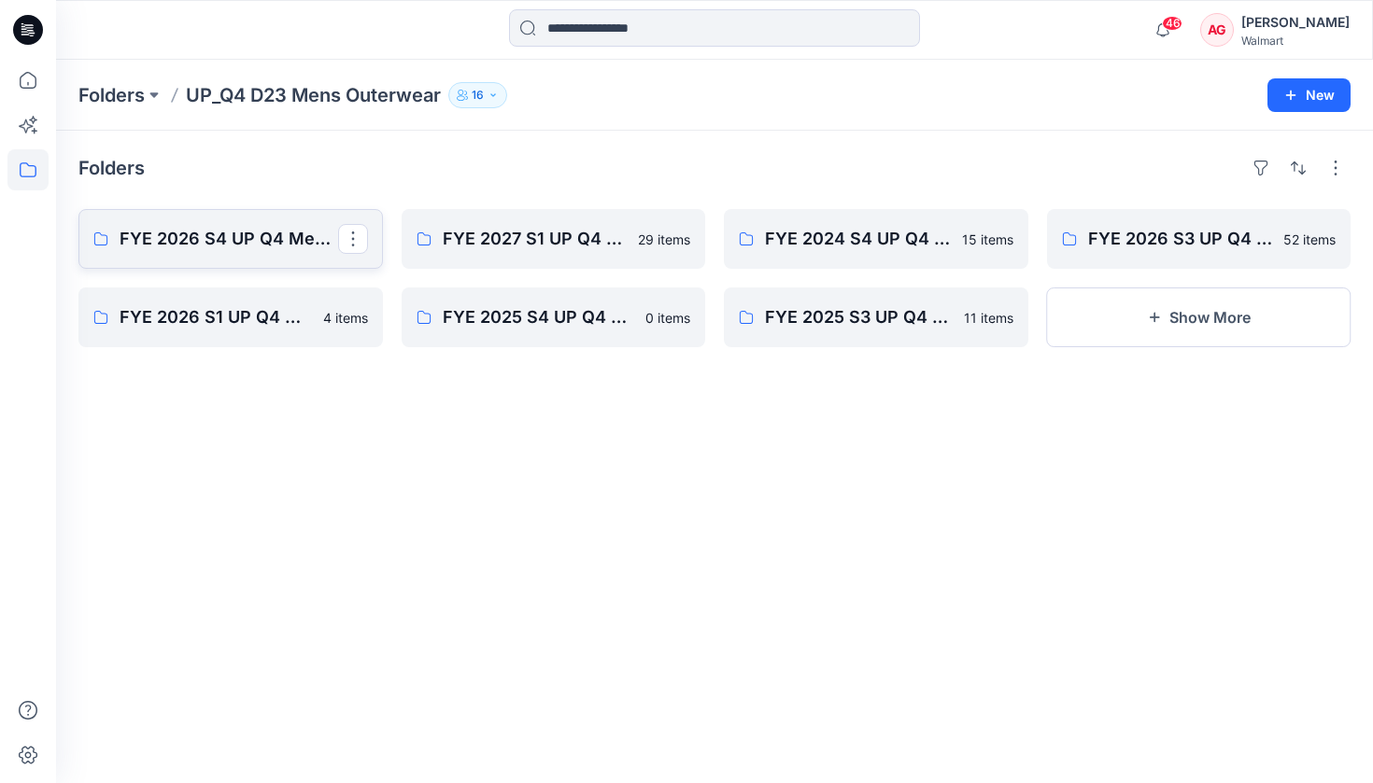
click at [251, 226] on p "FYE 2026 S4 UP Q4 Men's Outerwear" at bounding box center [229, 239] width 218 height 26
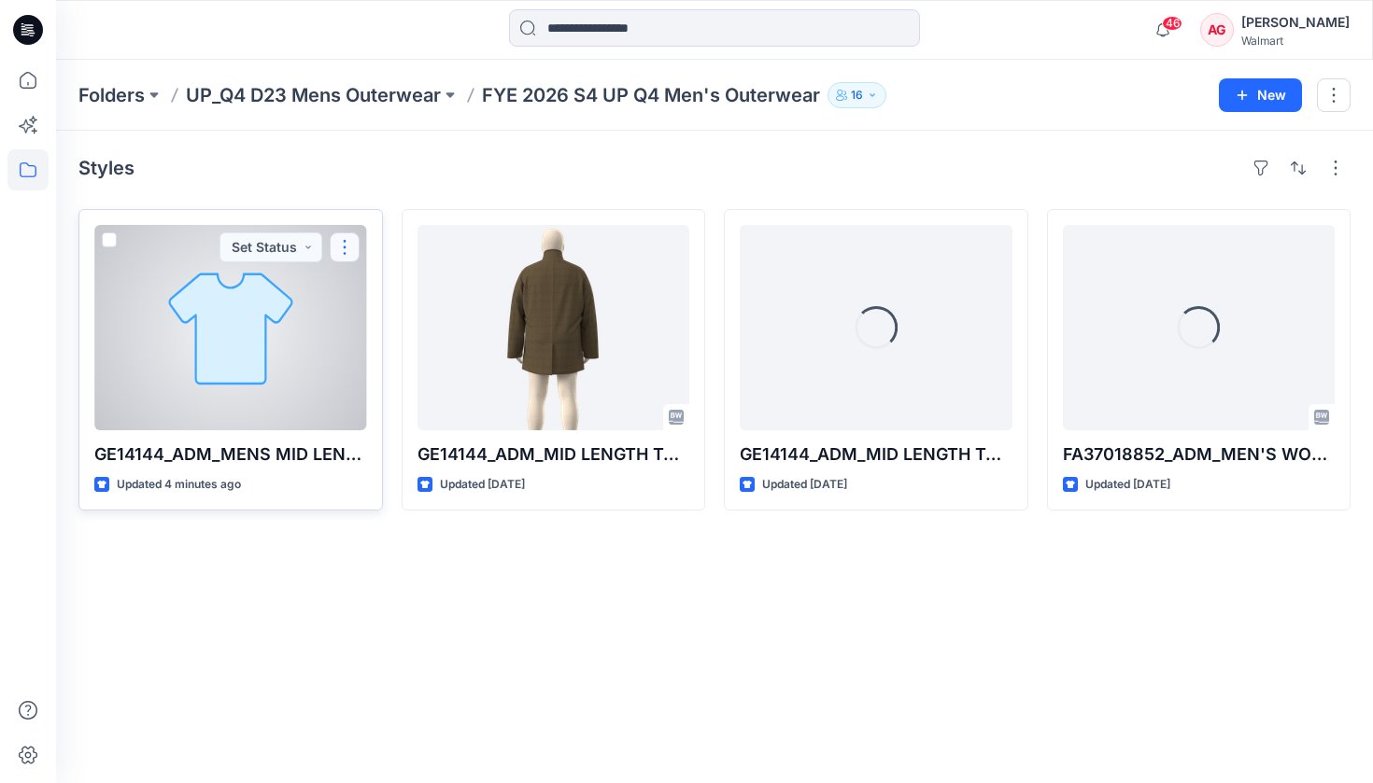
click at [343, 244] on button "button" at bounding box center [345, 247] width 30 height 30
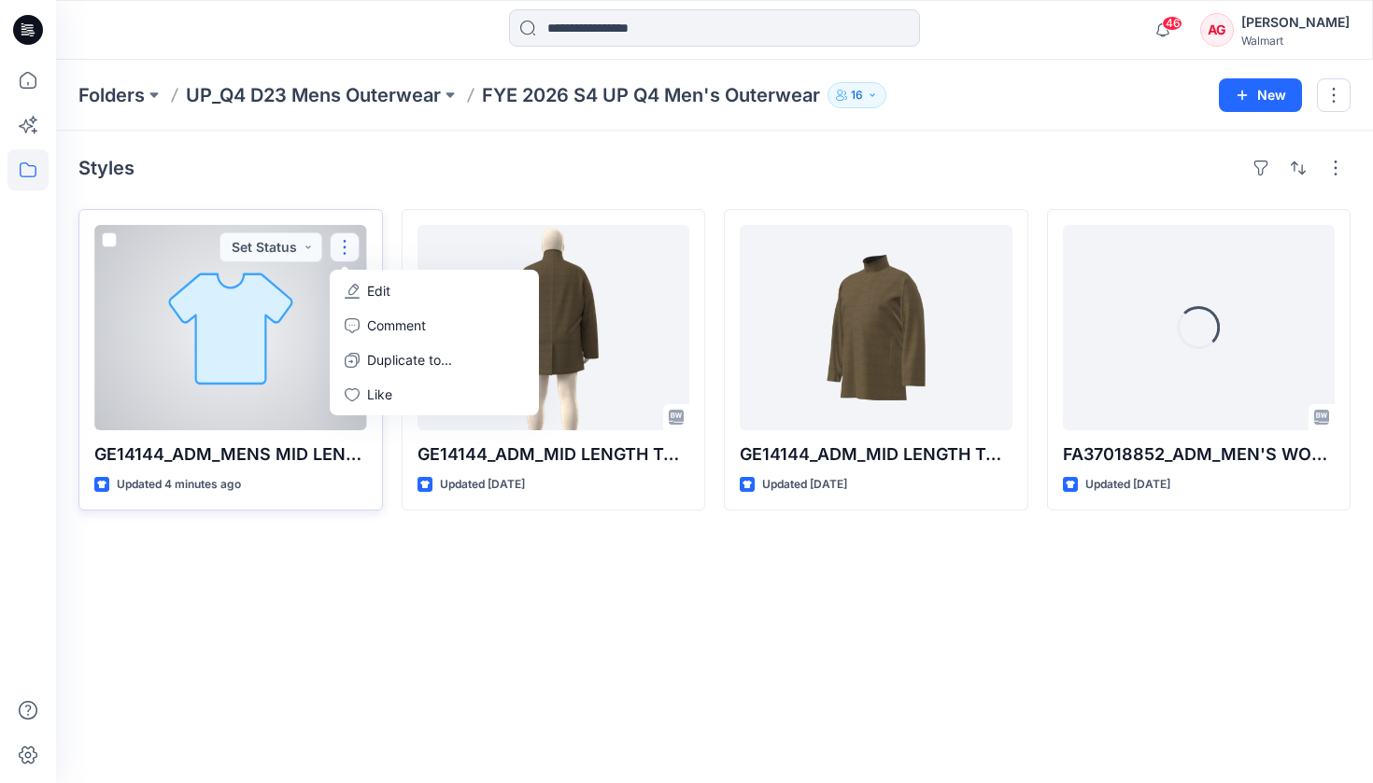
click at [373, 291] on p "Edit" at bounding box center [378, 291] width 23 height 20
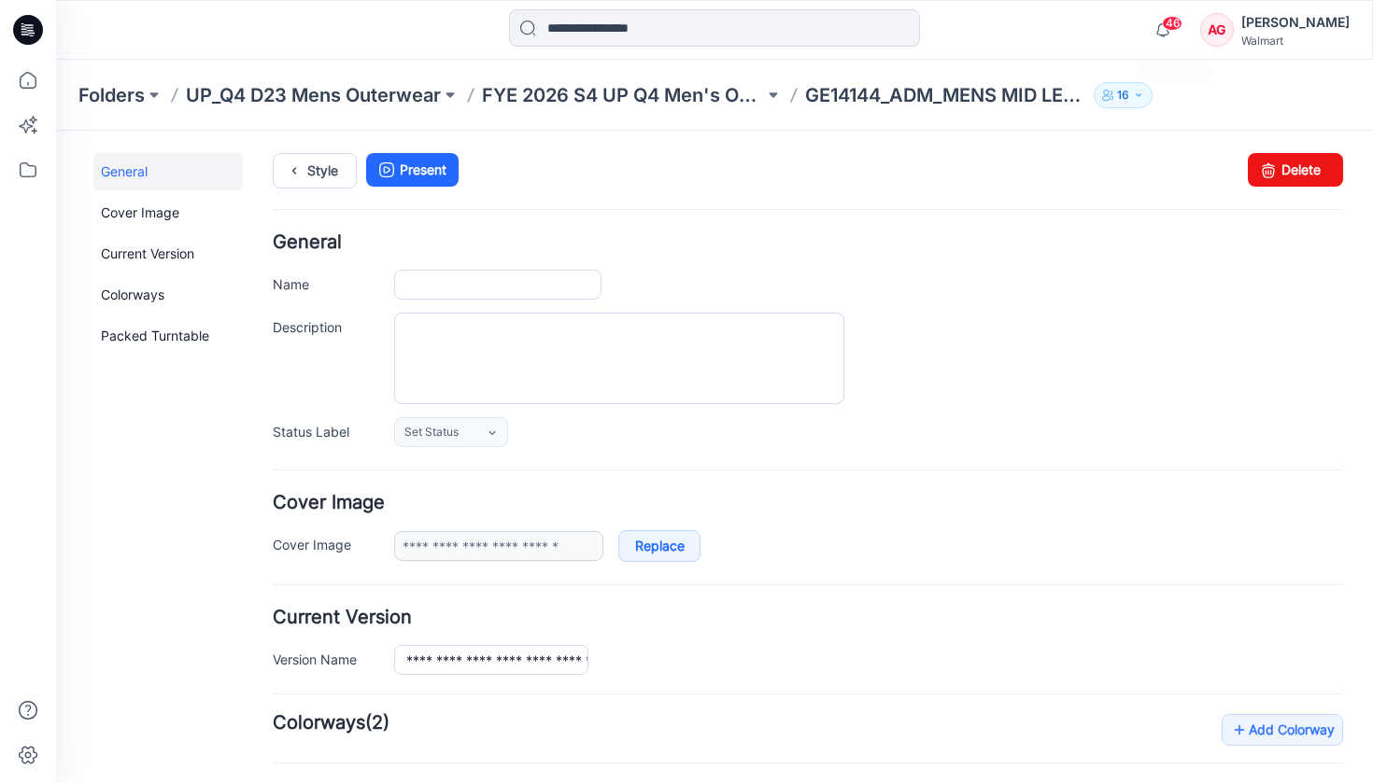
type input "**********"
click at [1273, 176] on link "Delete" at bounding box center [1294, 170] width 95 height 34
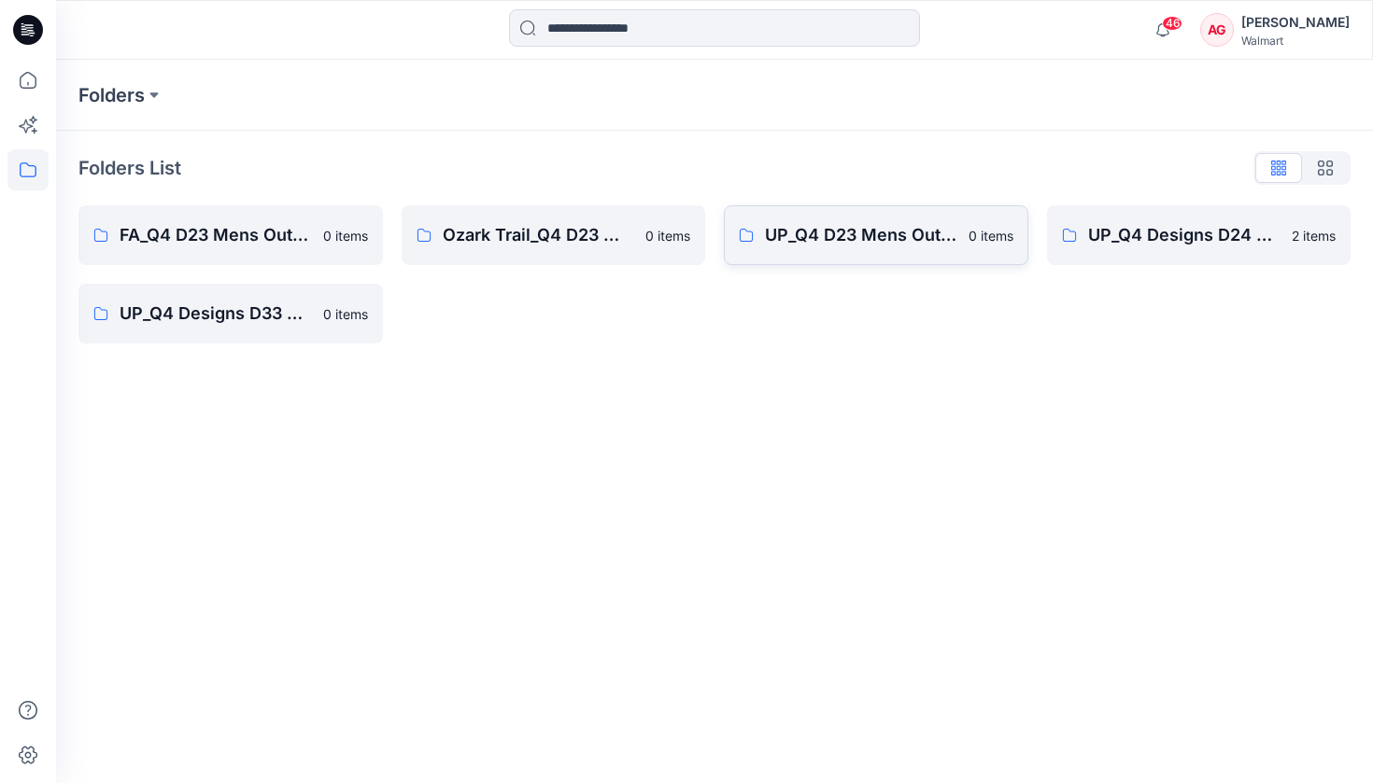
click at [905, 252] on link "UP_Q4 D23 Mens Outerwear 0 items" at bounding box center [876, 235] width 304 height 60
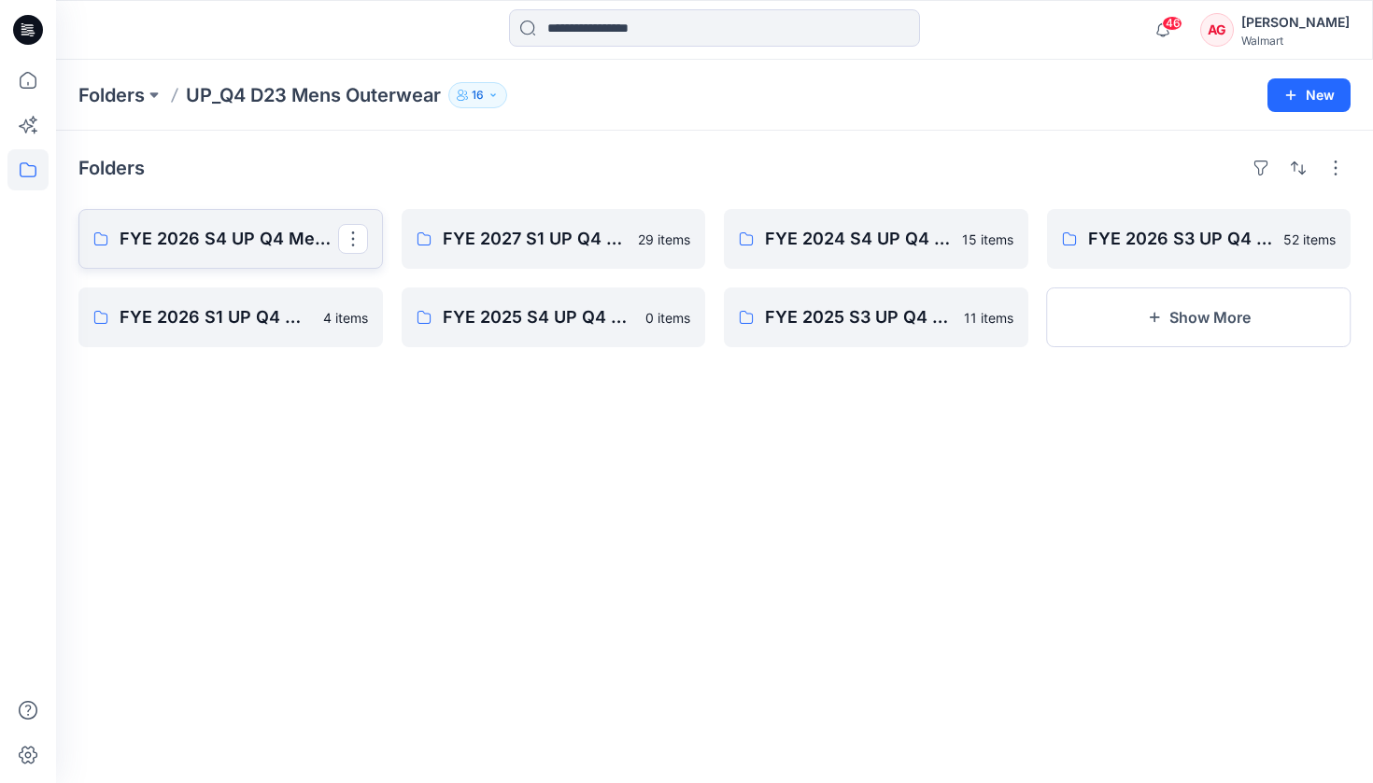
click at [248, 253] on link "FYE 2026 S4 UP Q4 Men's Outerwear" at bounding box center [230, 239] width 304 height 60
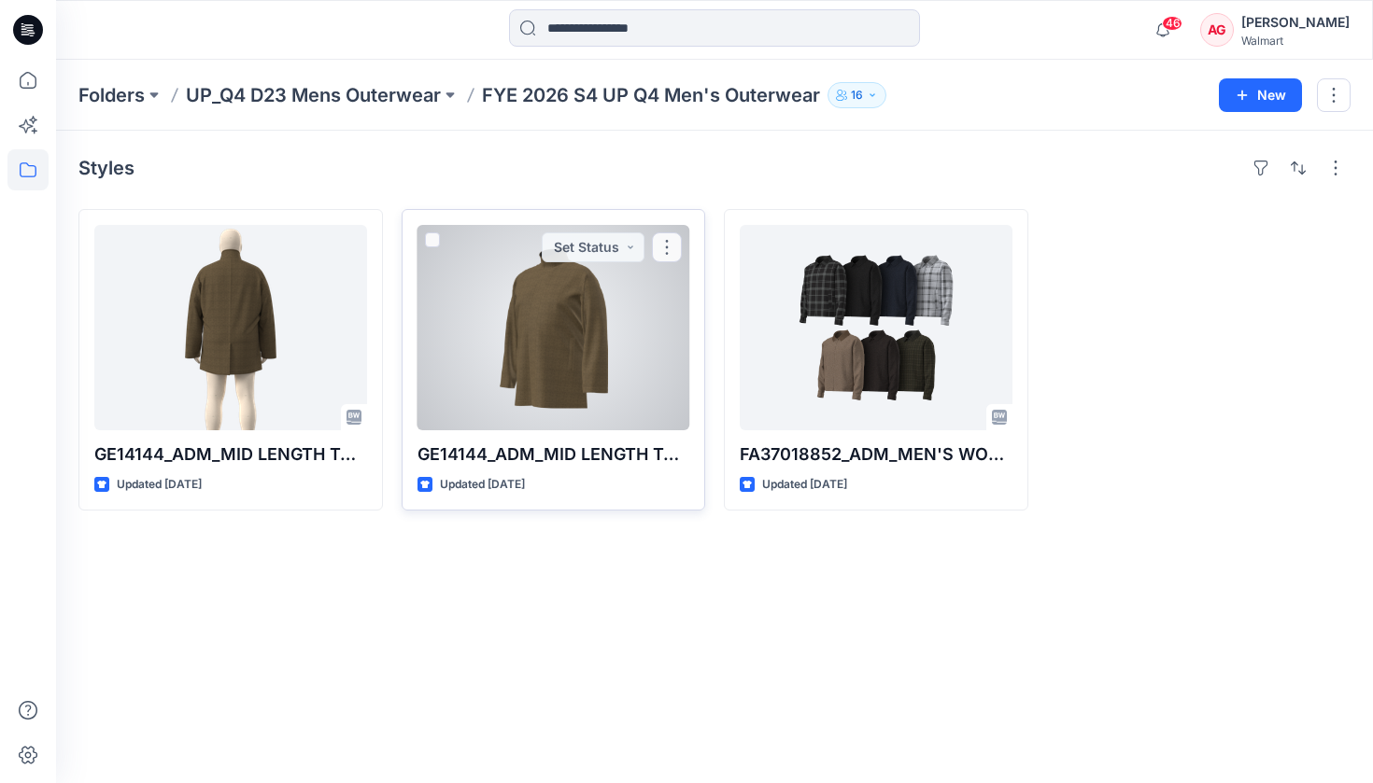
click at [583, 318] on div at bounding box center [553, 327] width 273 height 205
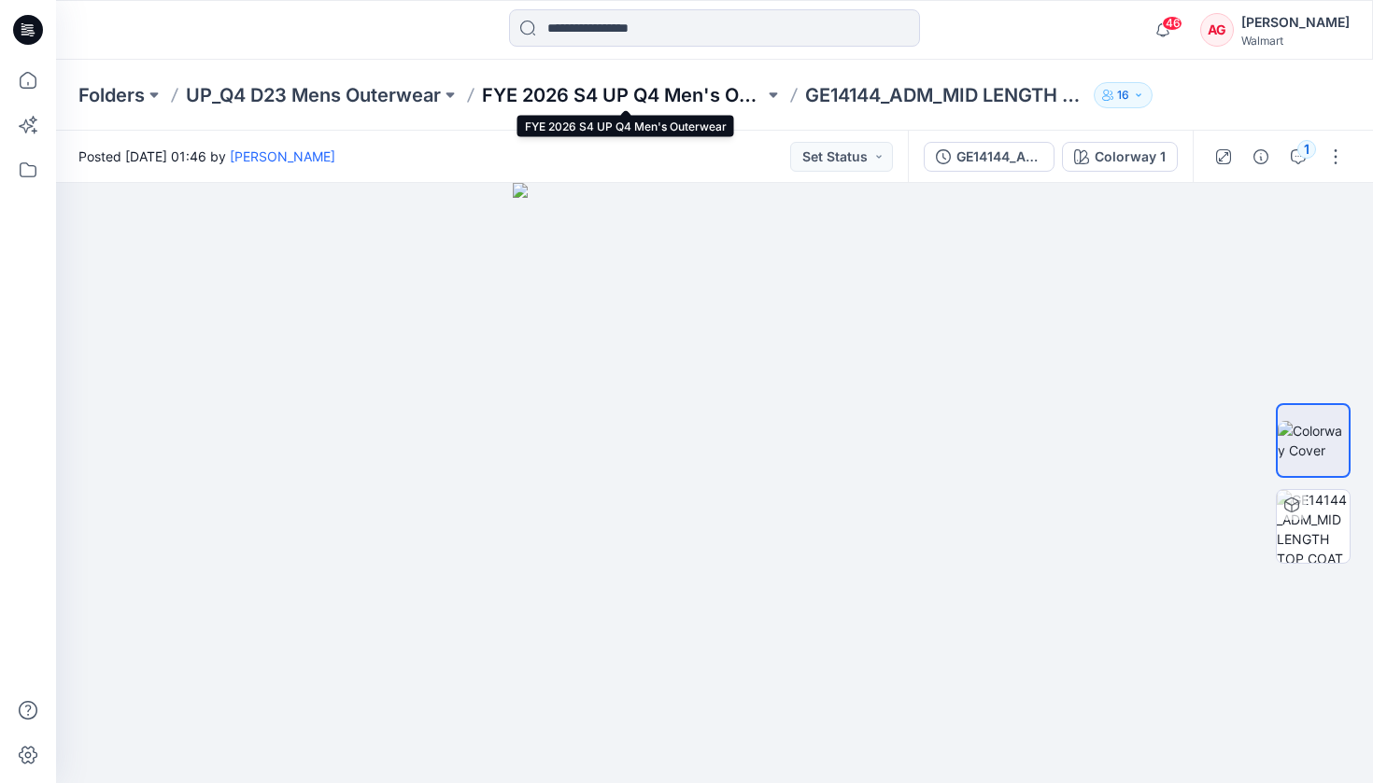
click at [690, 82] on p "FYE 2026 S4 UP Q4 Men's Outerwear" at bounding box center [623, 95] width 282 height 26
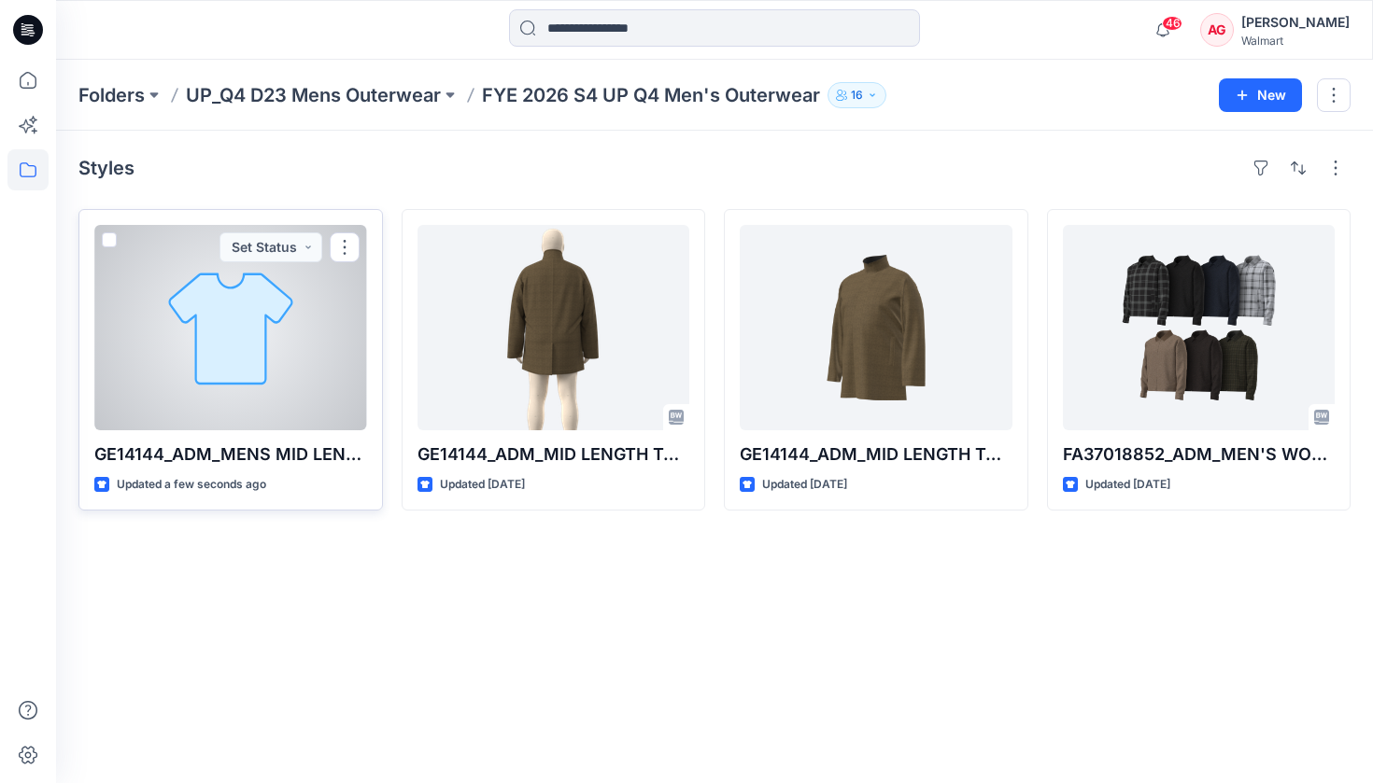
click at [291, 360] on div at bounding box center [230, 327] width 273 height 205
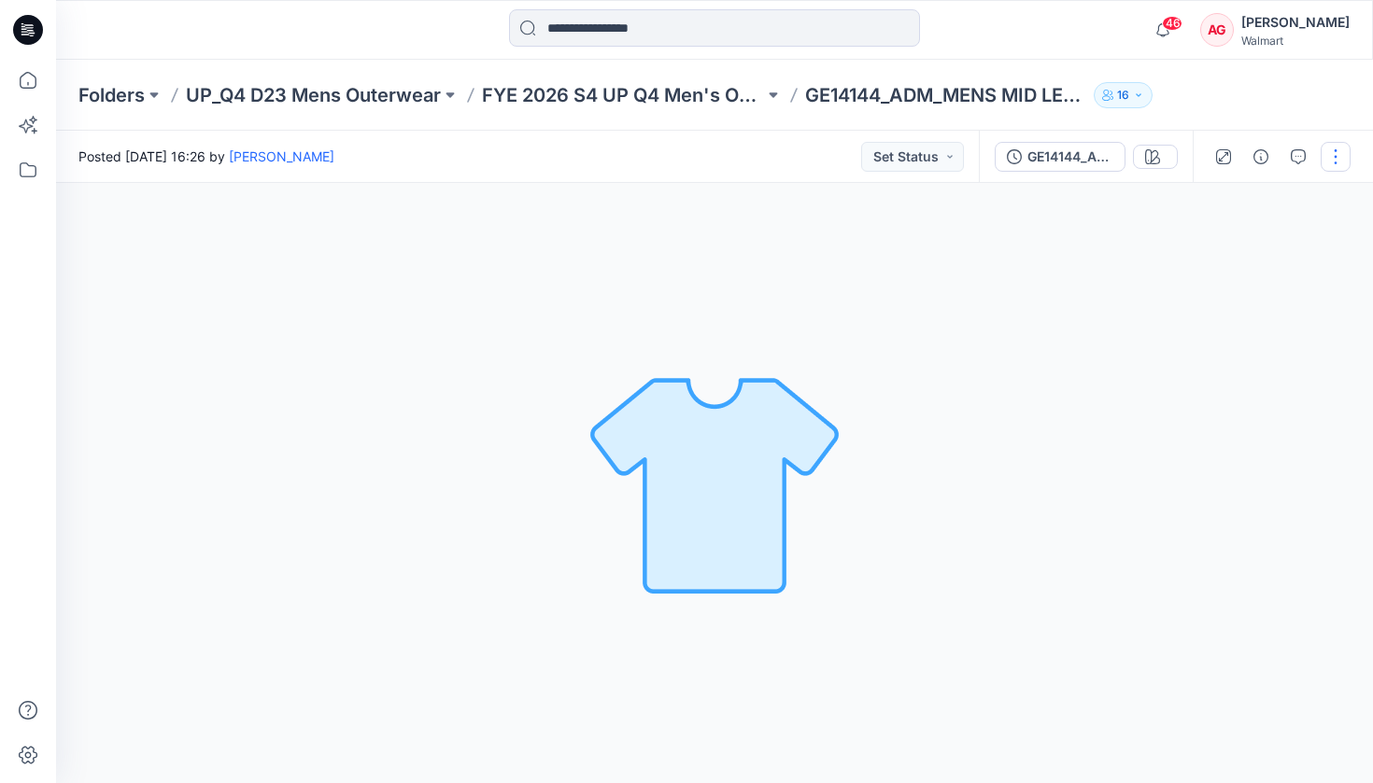
click at [1332, 149] on button "button" at bounding box center [1335, 157] width 30 height 30
click at [1342, 161] on button "button" at bounding box center [1335, 157] width 30 height 30
click at [1257, 245] on button "Edit" at bounding box center [1257, 252] width 172 height 35
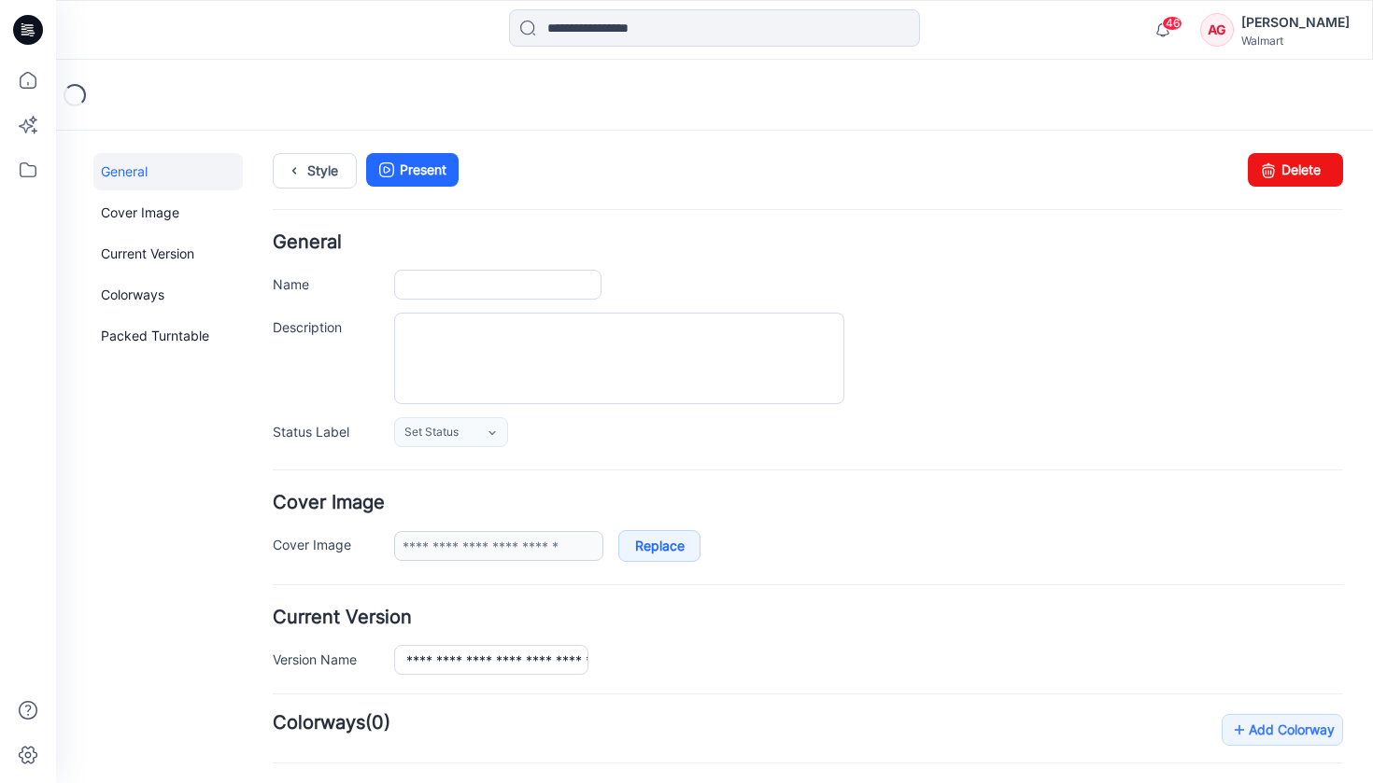
type input "**********"
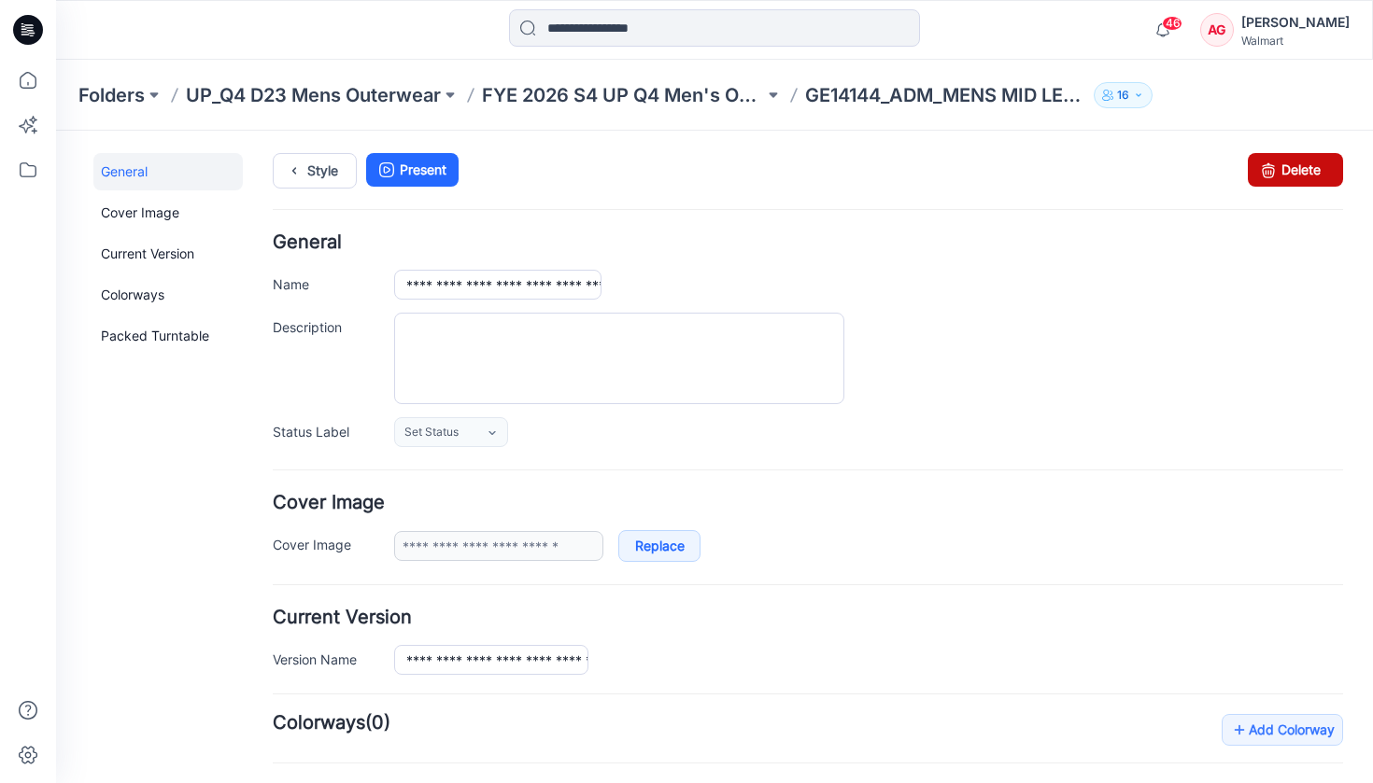
click at [1290, 172] on link "Delete" at bounding box center [1294, 170] width 95 height 34
